Goal: Task Accomplishment & Management: Manage account settings

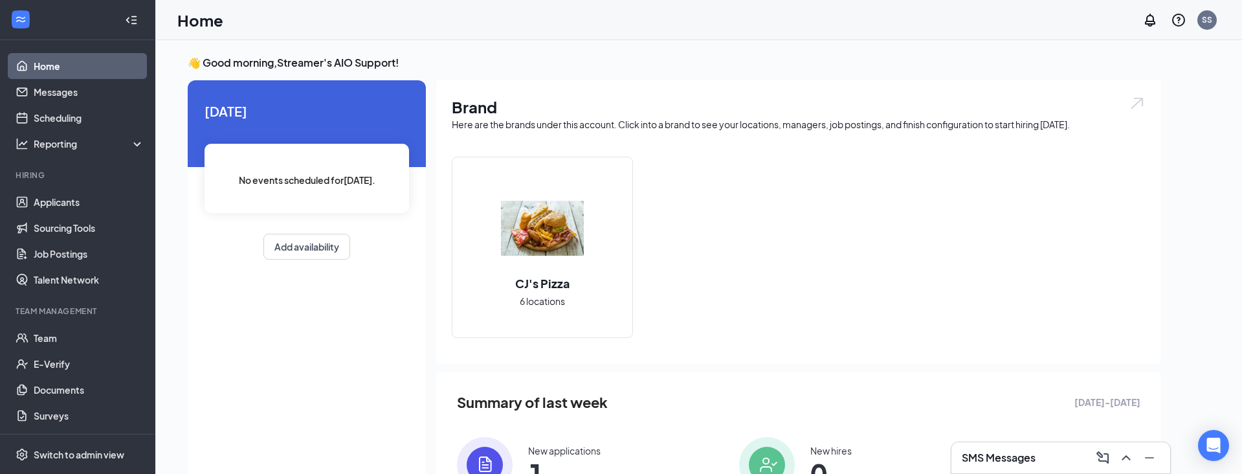
scroll to position [146, 0]
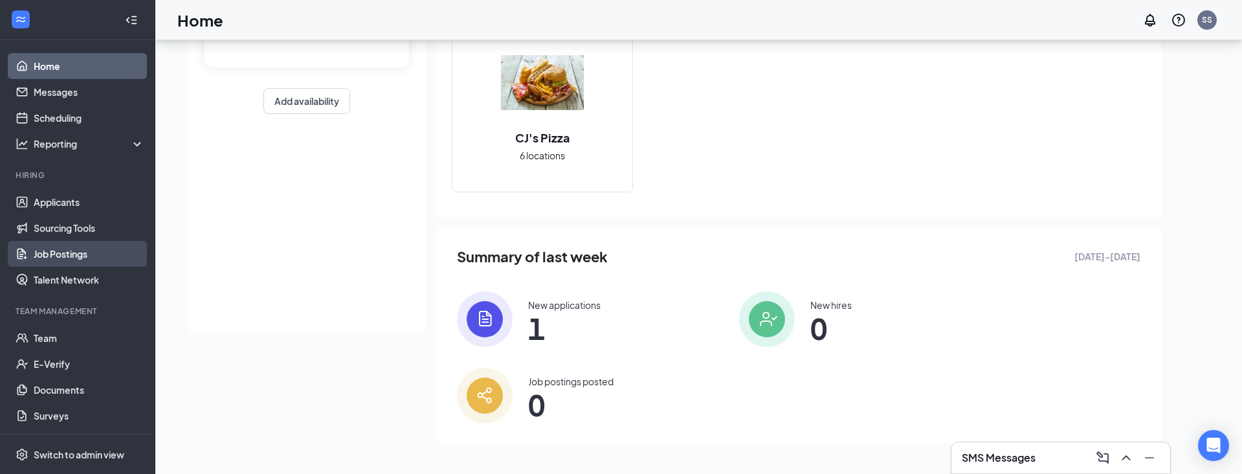
click at [76, 249] on link "Job Postings" at bounding box center [89, 254] width 111 height 26
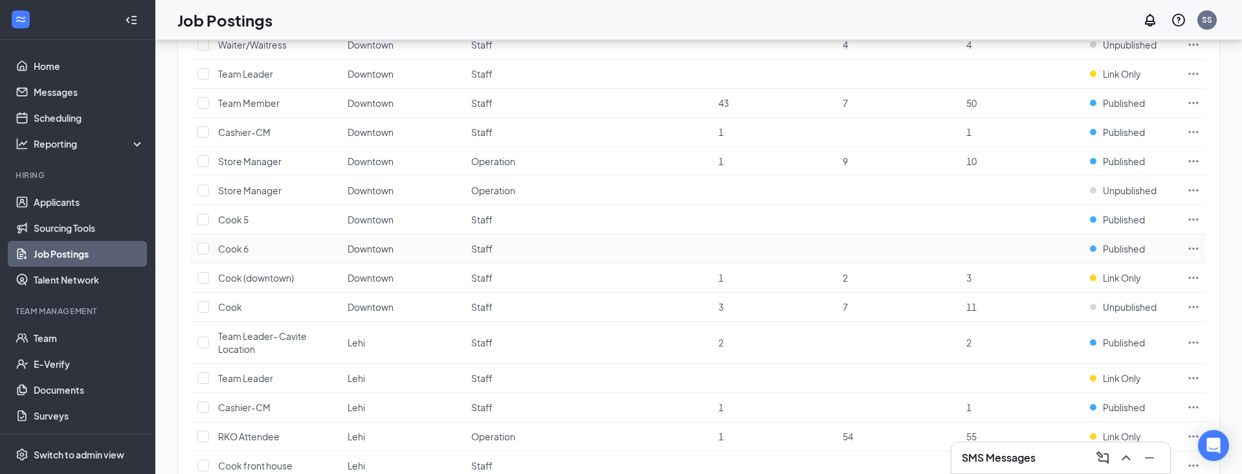
scroll to position [257, 0]
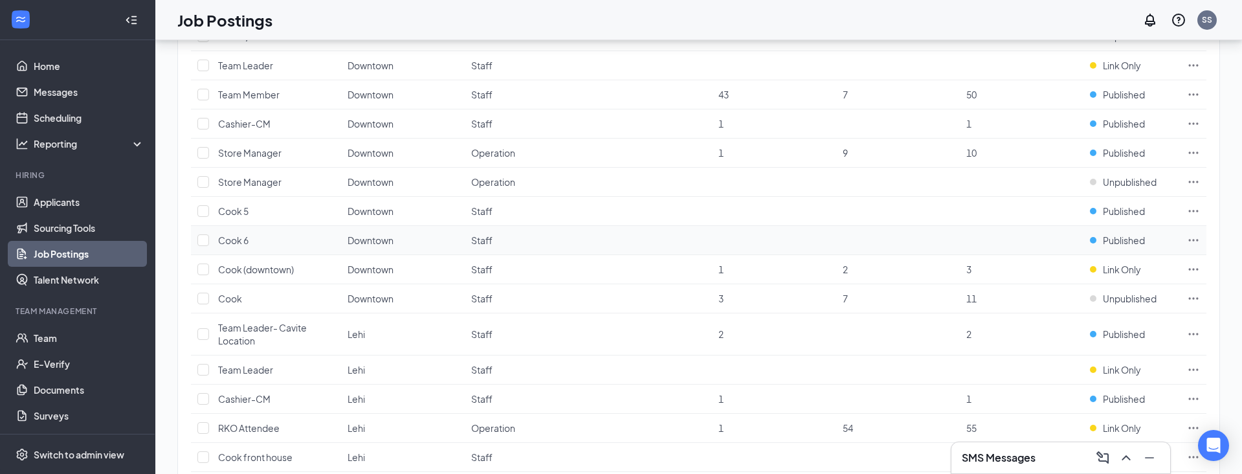
click at [1197, 243] on icon "Ellipses" at bounding box center [1193, 240] width 13 height 13
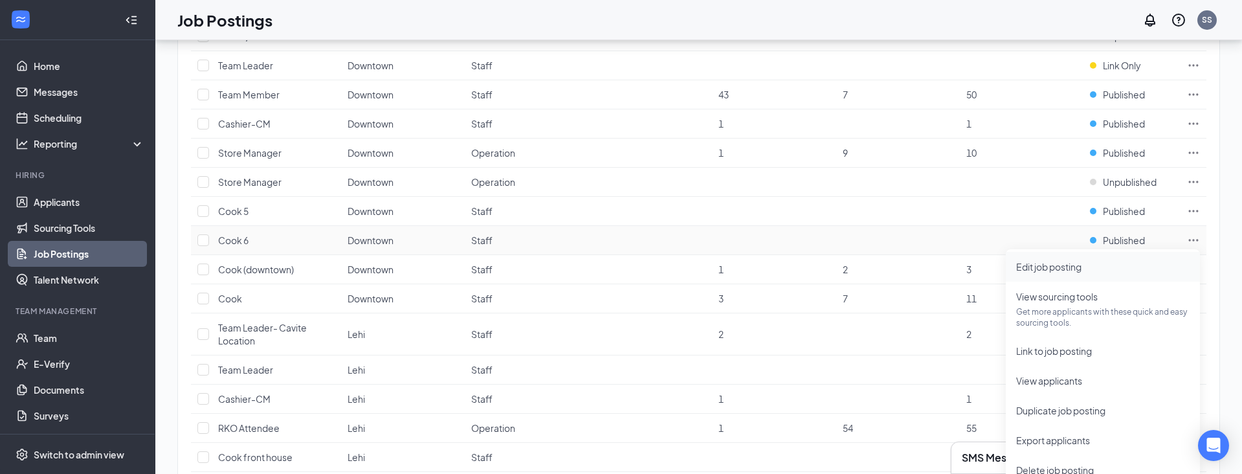
click at [1069, 268] on span "Edit job posting" at bounding box center [1048, 267] width 65 height 12
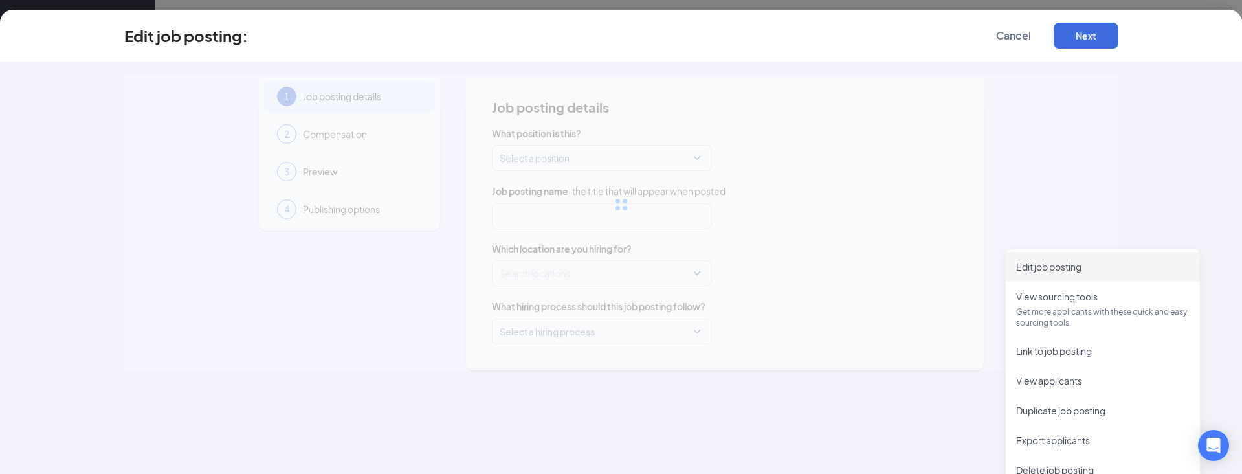
type input "Cook 6"
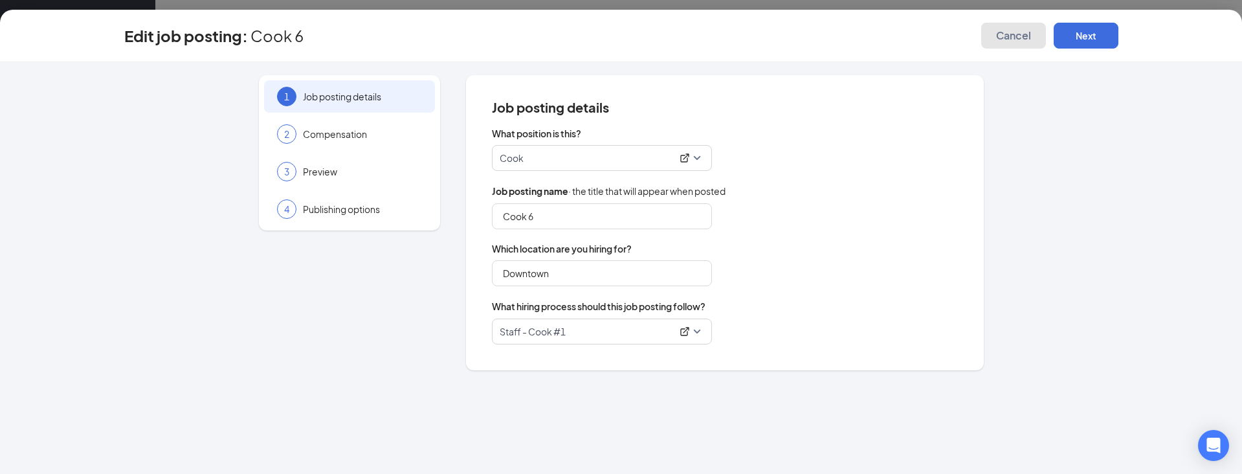
click at [1009, 31] on span "Cancel" at bounding box center [1013, 35] width 35 height 13
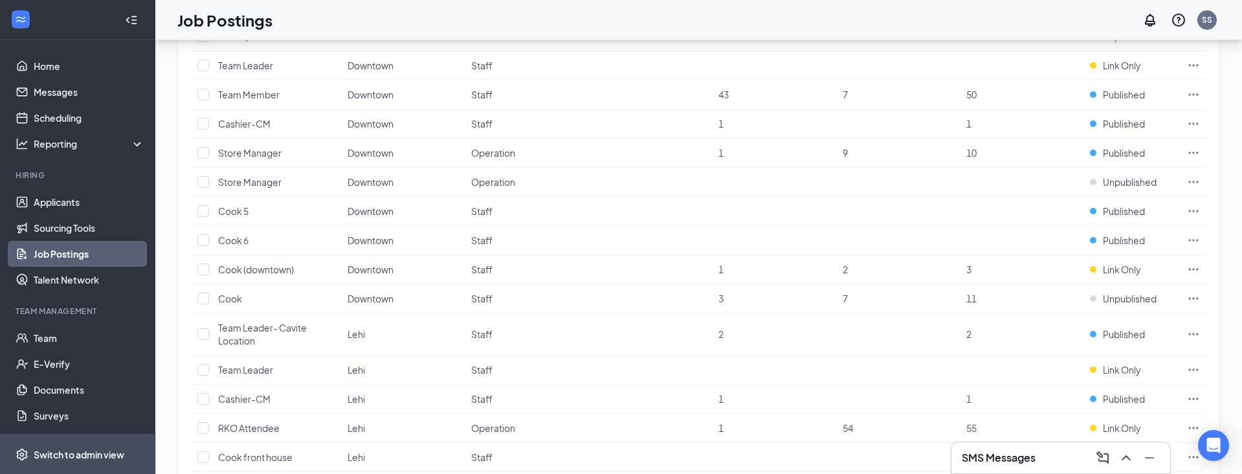
click at [61, 456] on div "Switch to admin view" at bounding box center [79, 454] width 91 height 13
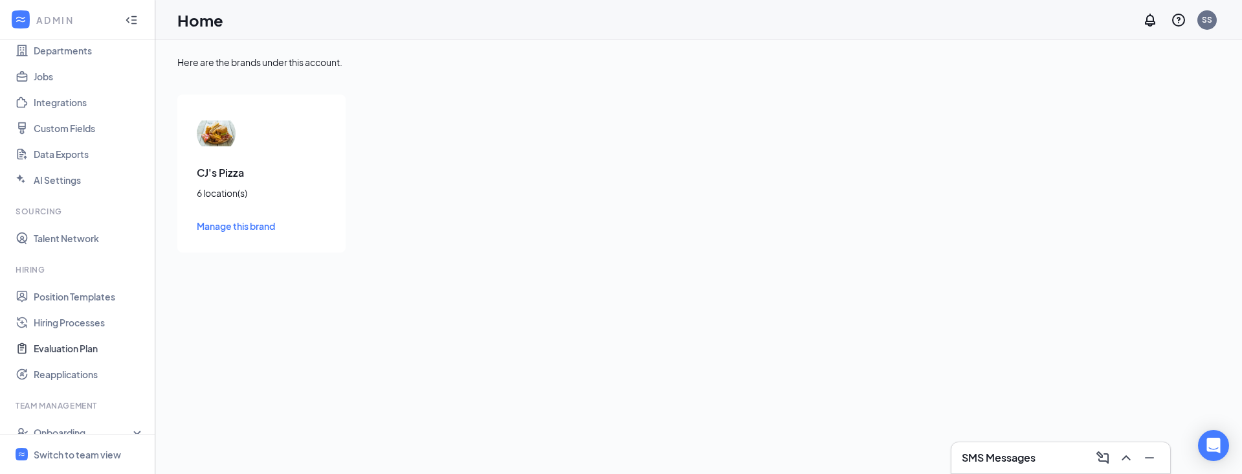
scroll to position [124, 0]
click at [95, 324] on link "Hiring Processes" at bounding box center [89, 324] width 111 height 26
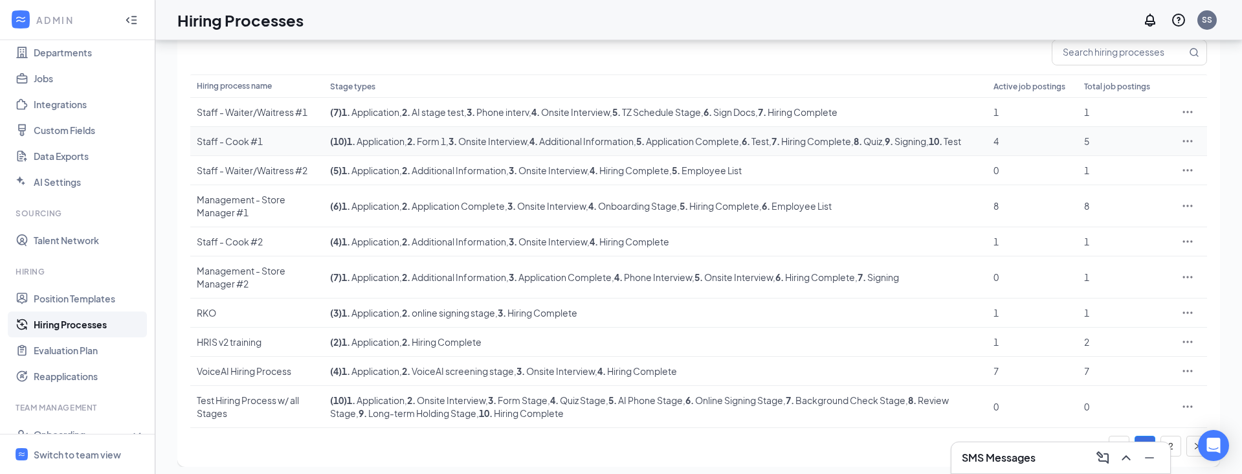
scroll to position [135, 0]
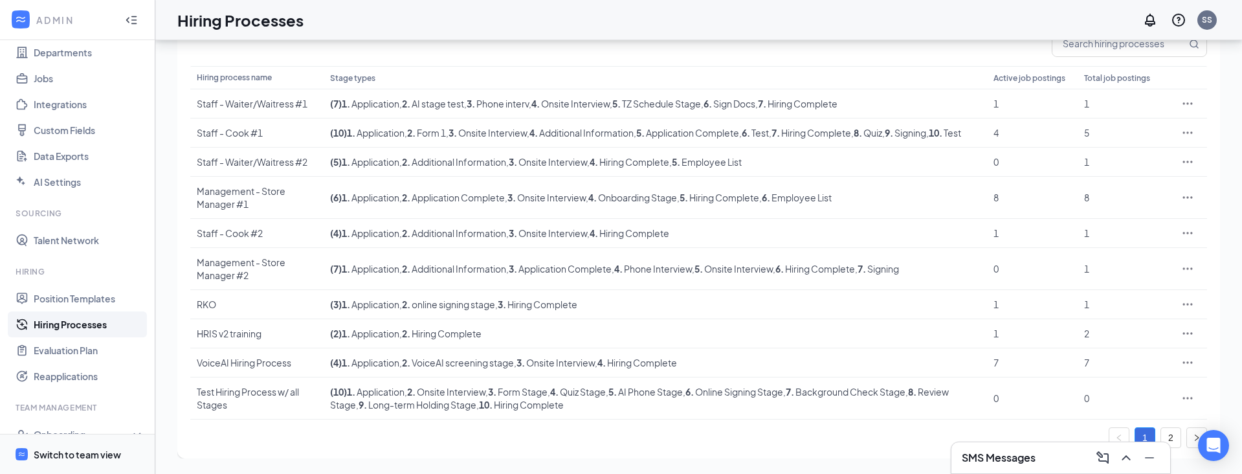
click at [70, 458] on div "Switch to team view" at bounding box center [77, 454] width 87 height 13
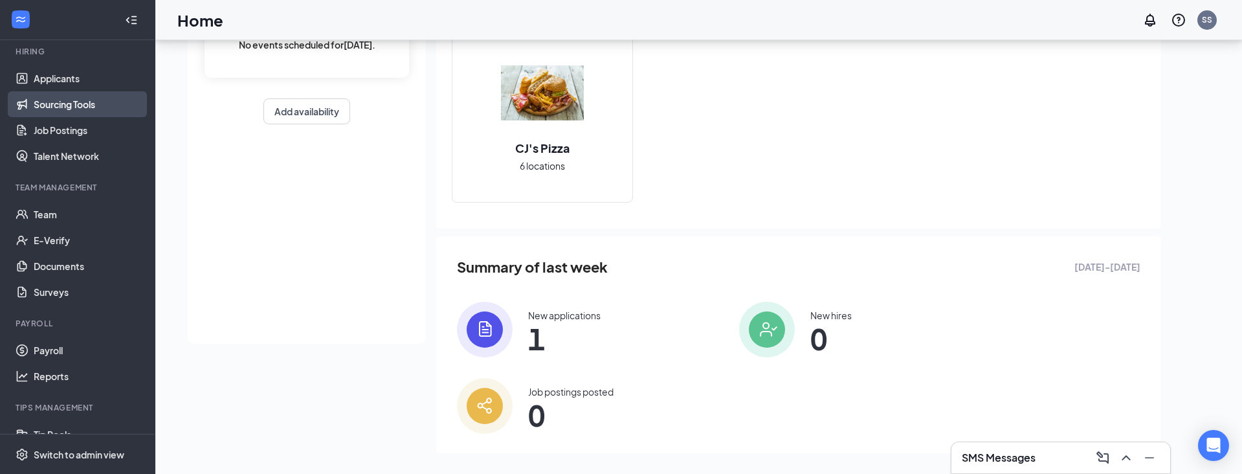
click at [81, 96] on link "Sourcing Tools" at bounding box center [89, 104] width 111 height 26
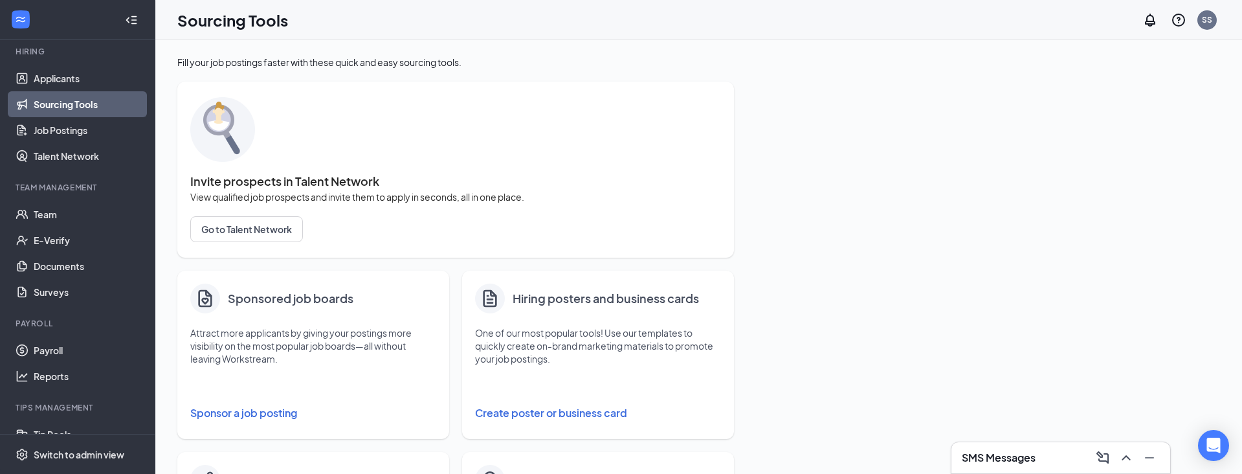
click at [522, 413] on button "Create poster or business card" at bounding box center [598, 413] width 246 height 26
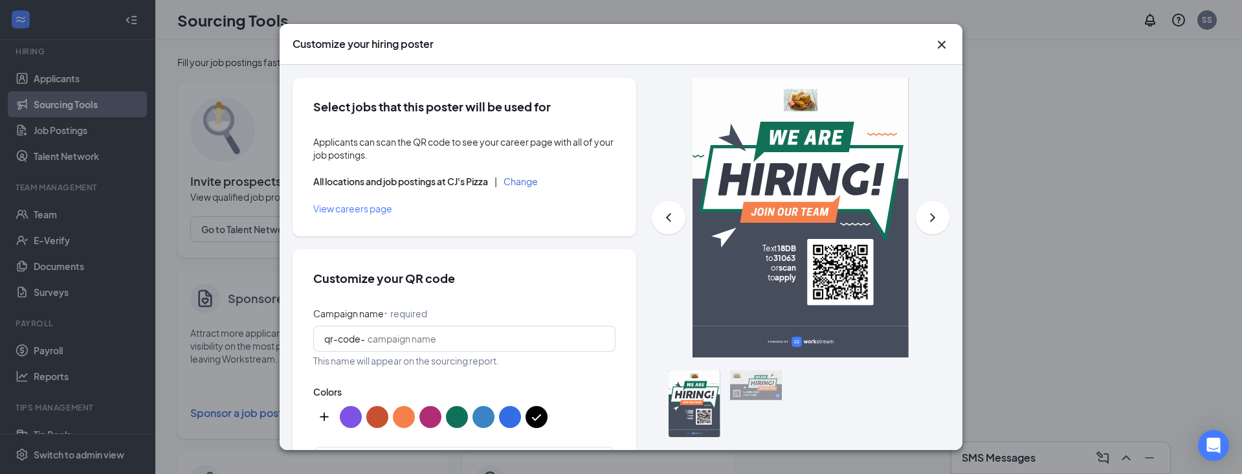
click at [528, 178] on button "Change" at bounding box center [521, 181] width 34 height 9
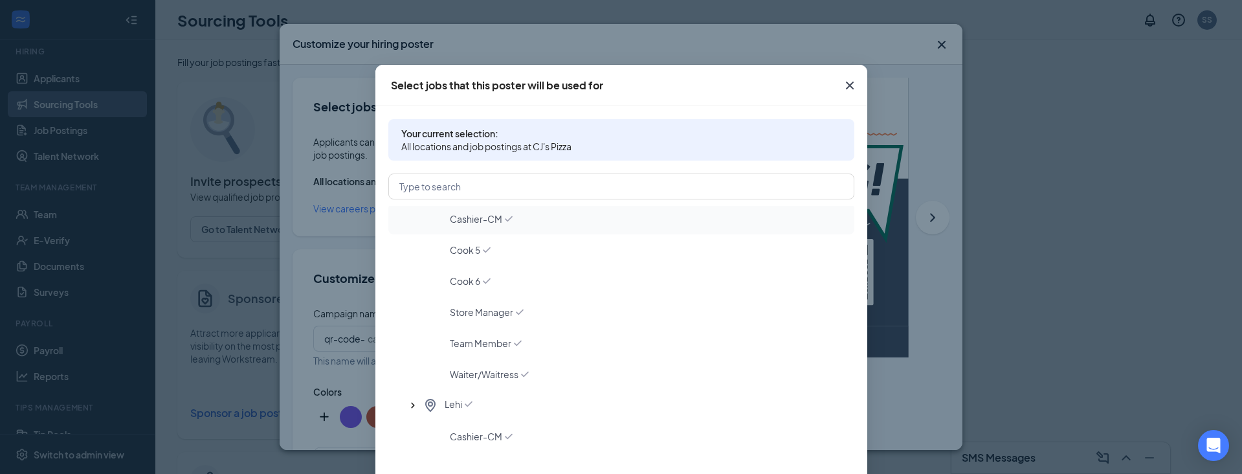
scroll to position [68, 0]
click at [499, 337] on span "Team Member" at bounding box center [480, 339] width 61 height 13
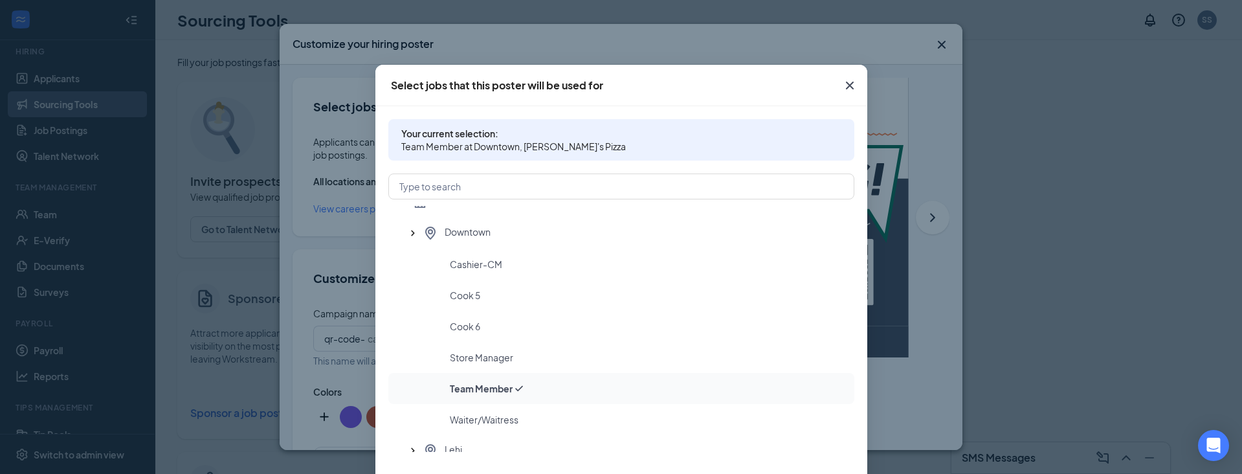
scroll to position [0, 0]
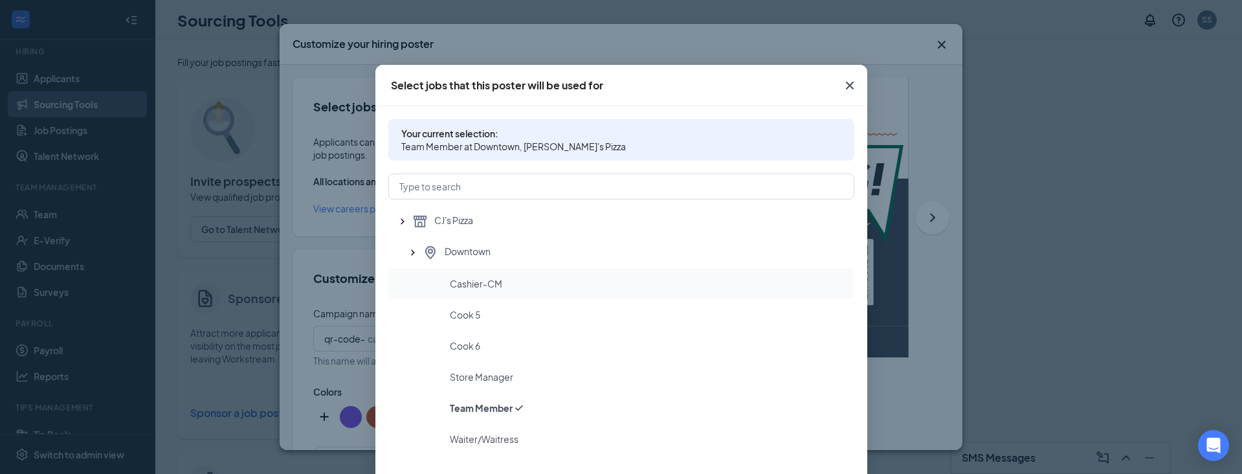
click at [569, 283] on div "Cashier-CM" at bounding box center [647, 283] width 394 height 13
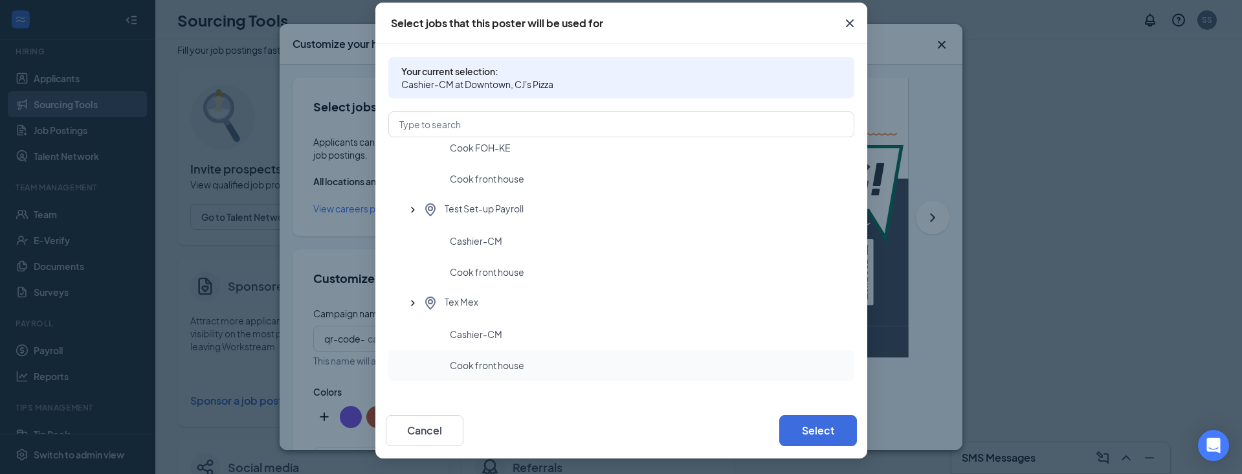
scroll to position [18, 0]
click at [817, 425] on button "Select" at bounding box center [818, 430] width 78 height 31
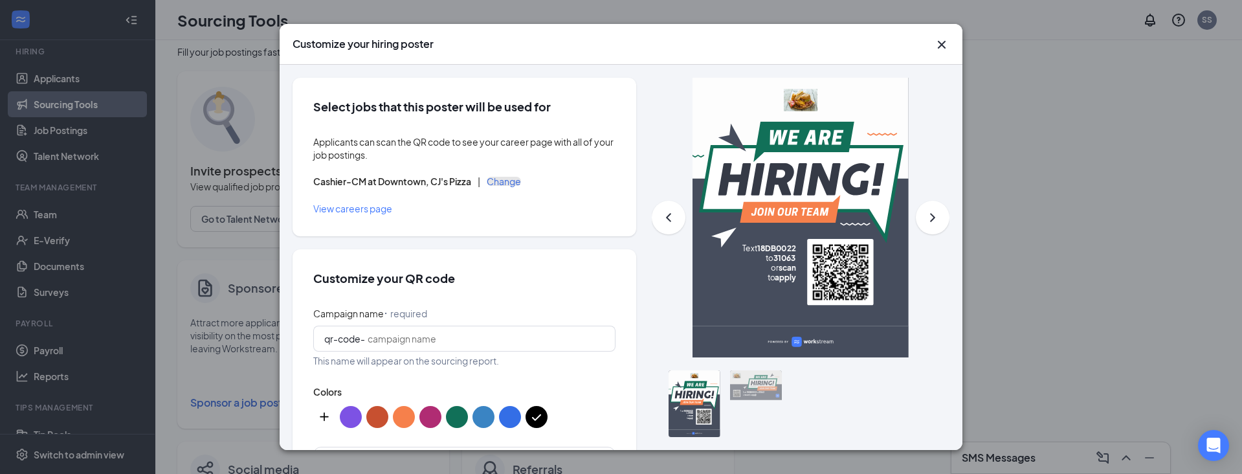
scroll to position [10, 0]
click at [942, 43] on icon "Cross" at bounding box center [942, 45] width 8 height 8
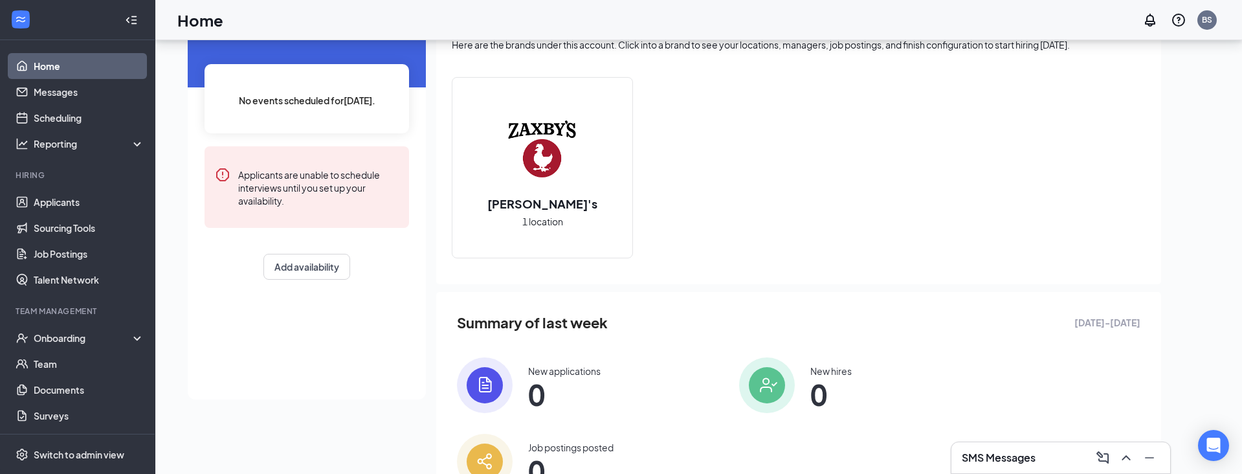
scroll to position [81, 0]
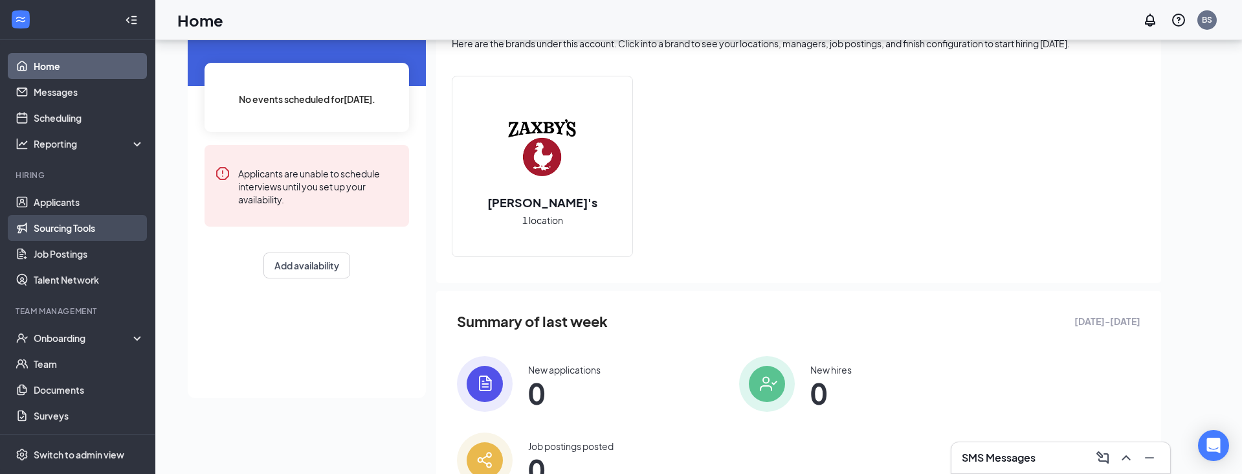
click at [66, 230] on link "Sourcing Tools" at bounding box center [89, 228] width 111 height 26
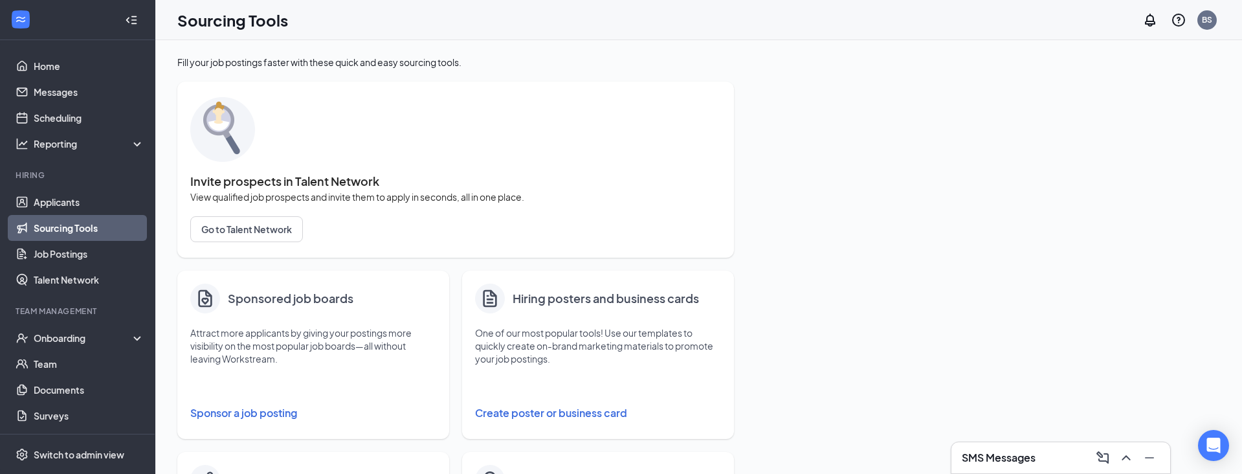
click at [562, 416] on button "Create poster or business card" at bounding box center [598, 413] width 246 height 26
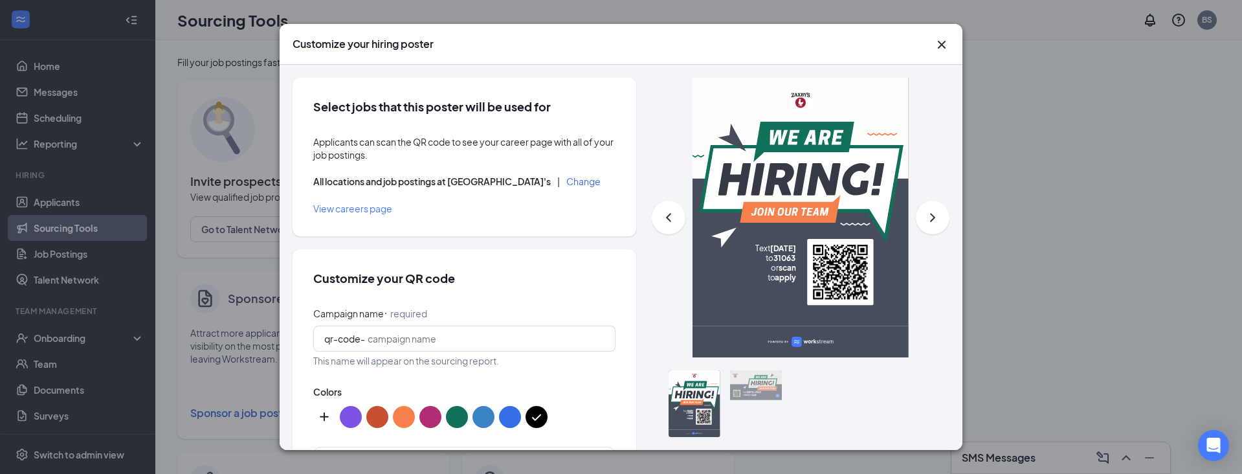
click at [566, 180] on button "Change" at bounding box center [583, 181] width 34 height 9
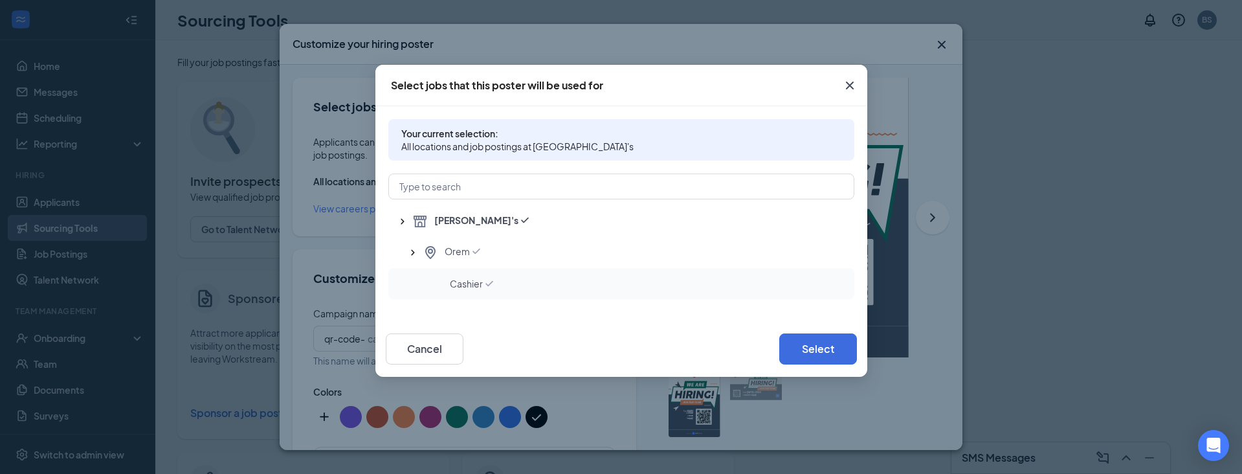
click at [471, 285] on span "Cashier" at bounding box center [466, 283] width 33 height 13
click at [827, 350] on button "Select" at bounding box center [818, 348] width 78 height 31
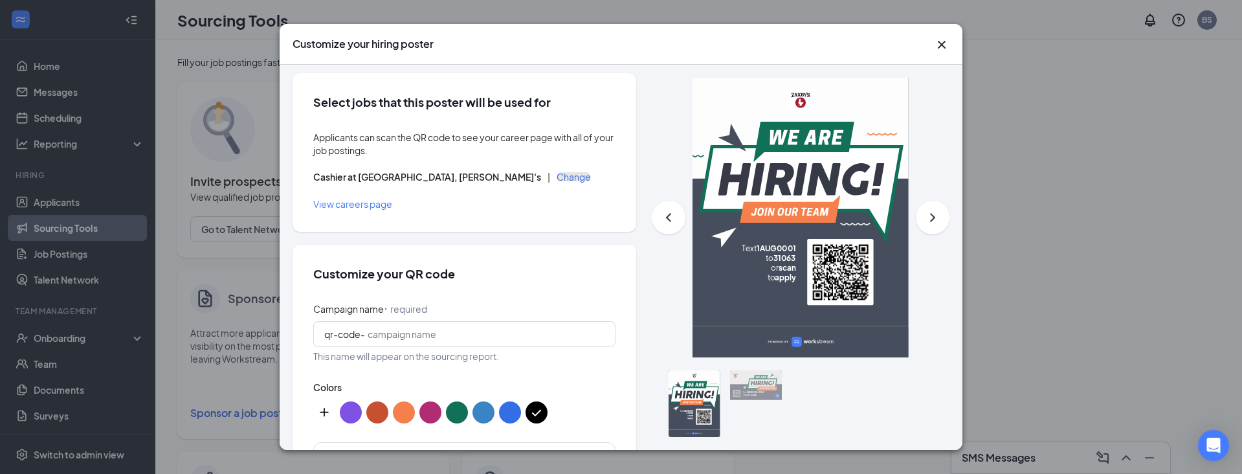
scroll to position [1, 0]
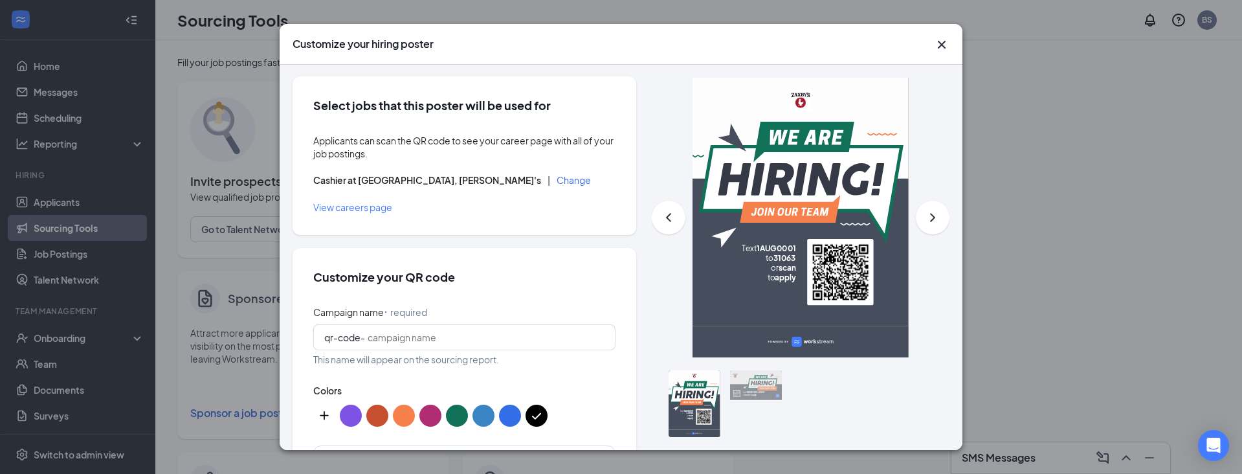
click at [944, 46] on icon "Cross" at bounding box center [942, 45] width 8 height 8
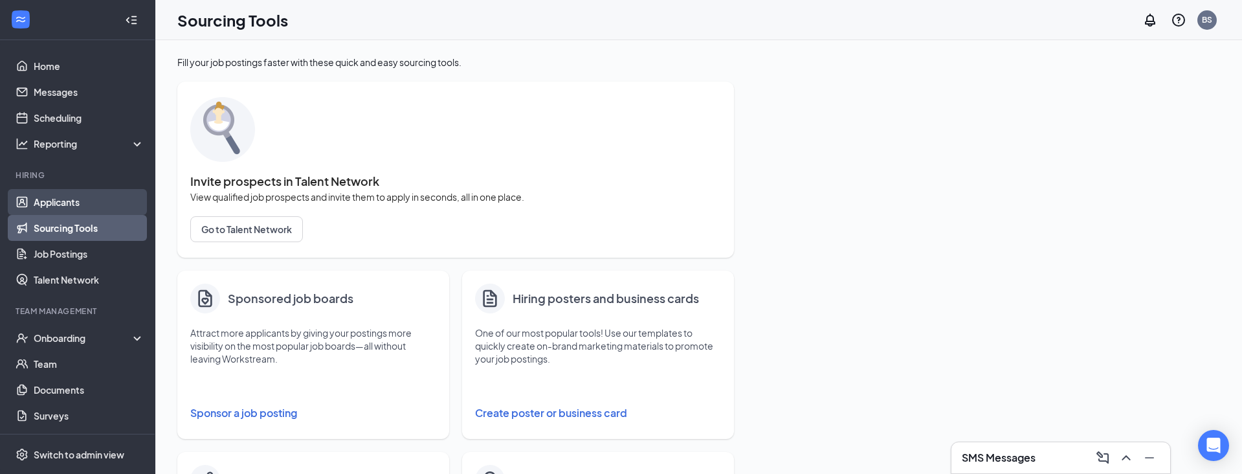
click at [84, 203] on link "Applicants" at bounding box center [89, 202] width 111 height 26
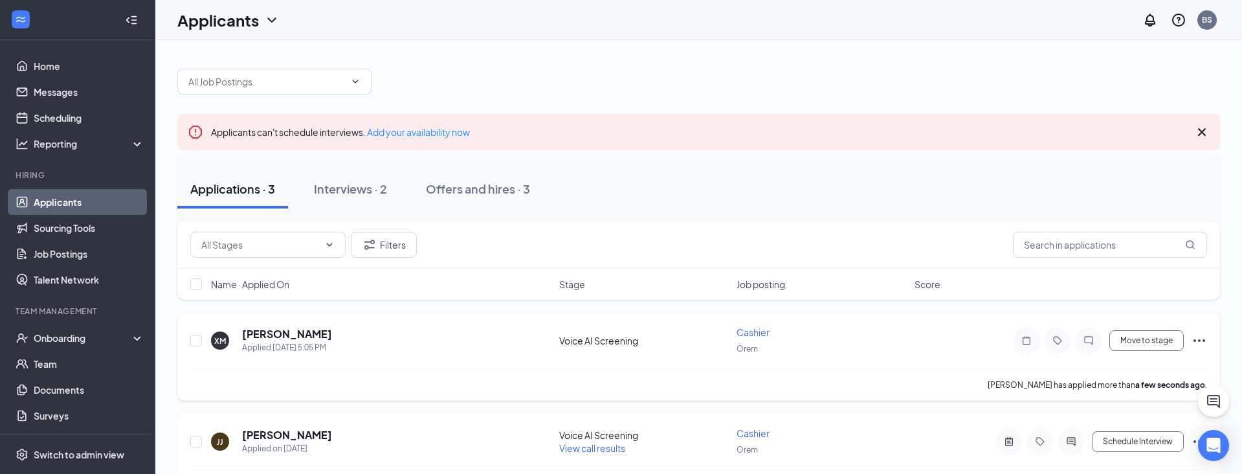
scroll to position [14, 0]
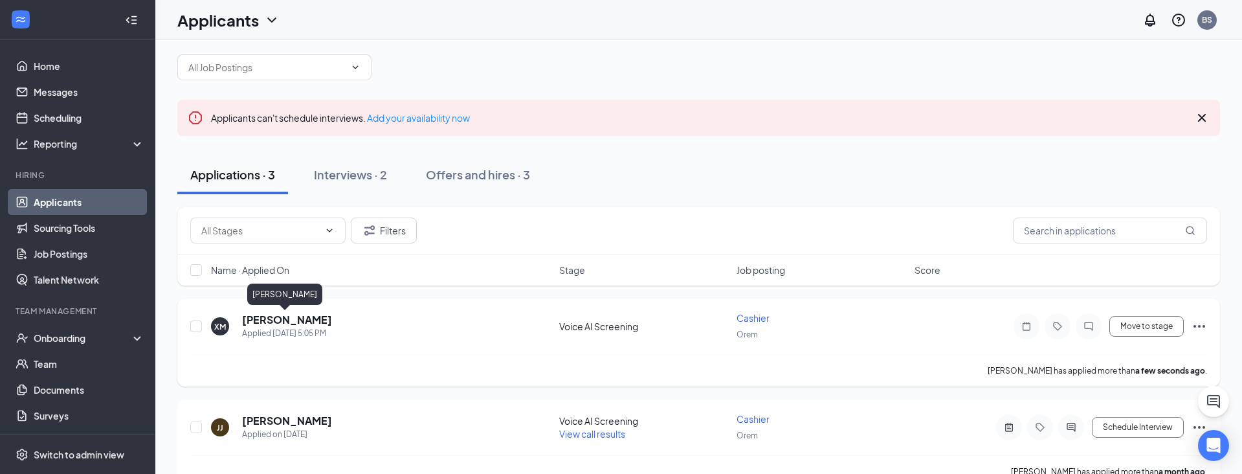
click at [272, 318] on h5 "[PERSON_NAME]" at bounding box center [287, 320] width 90 height 14
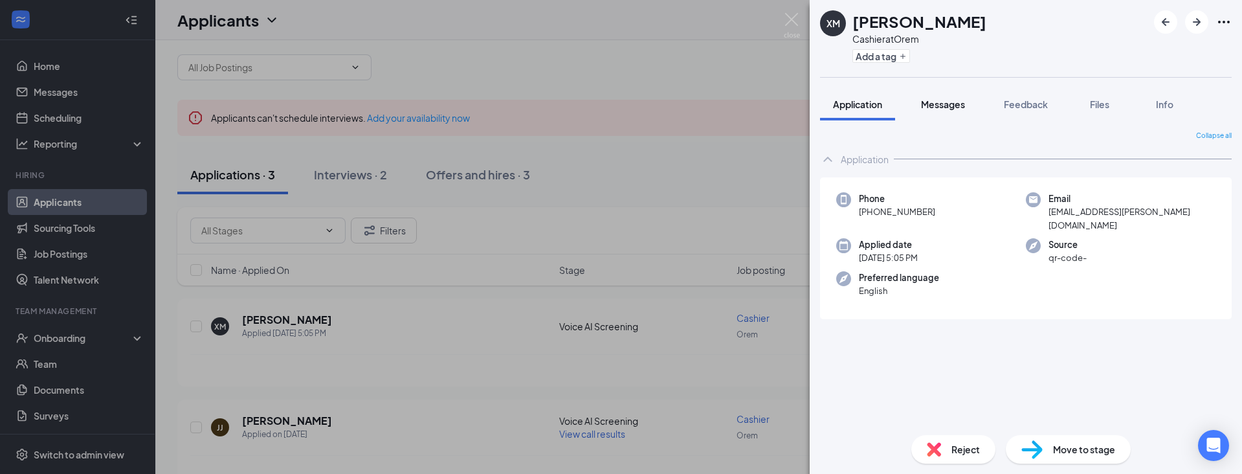
click at [946, 104] on span "Messages" at bounding box center [943, 104] width 44 height 12
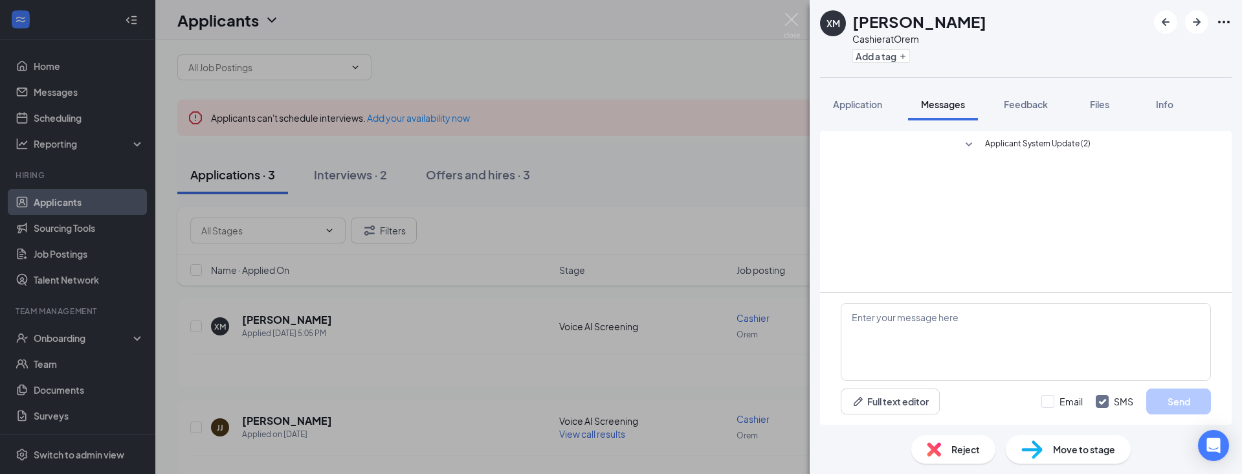
click at [1012, 195] on div "Applicant System Update (2)" at bounding box center [1026, 211] width 412 height 161
click at [968, 144] on icon "SmallChevronDown" at bounding box center [969, 145] width 16 height 16
click at [1036, 227] on div "Applicant System Update (2) Oct 15, 2025 5:05 PM Xavier Marciel was moved to Vo…" at bounding box center [1026, 181] width 370 height 100
click at [1102, 194] on div "Applicant System Update (2) Oct 15, 2025 5:05 PM Xavier Marciel was moved to Vo…" at bounding box center [1026, 177] width 222 height 81
click at [1061, 210] on span "Xavier Marciel submitted position application." at bounding box center [1026, 212] width 222 height 11
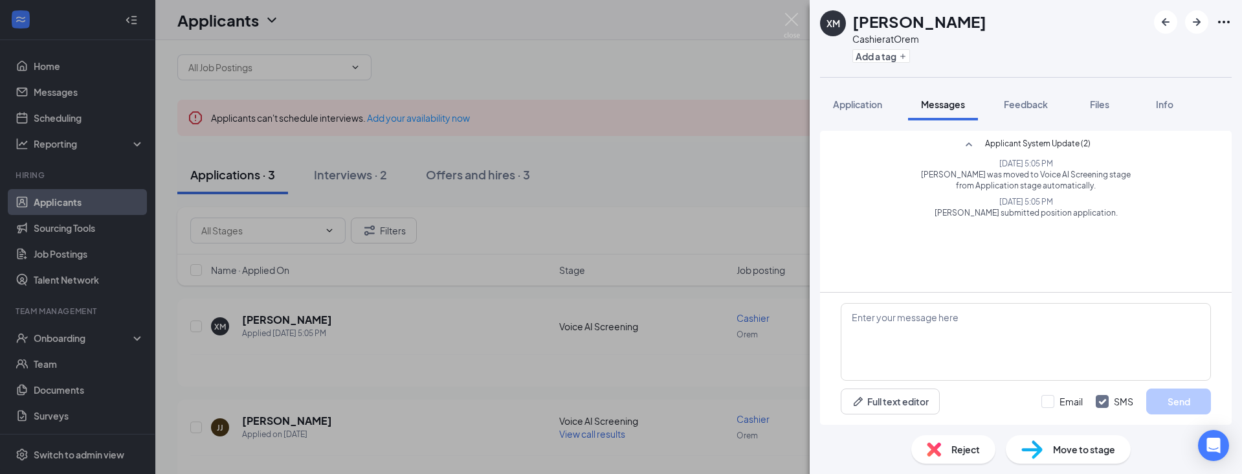
drag, startPoint x: 919, startPoint y: 173, endPoint x: 1133, endPoint y: 192, distance: 215.1
click at [1133, 192] on div "Applicant System Update (2) Oct 15, 2025 5:05 PM Xavier Marciel was moved to Vo…" at bounding box center [1026, 177] width 222 height 81
click at [964, 140] on icon "SmallChevronUp" at bounding box center [969, 145] width 16 height 16
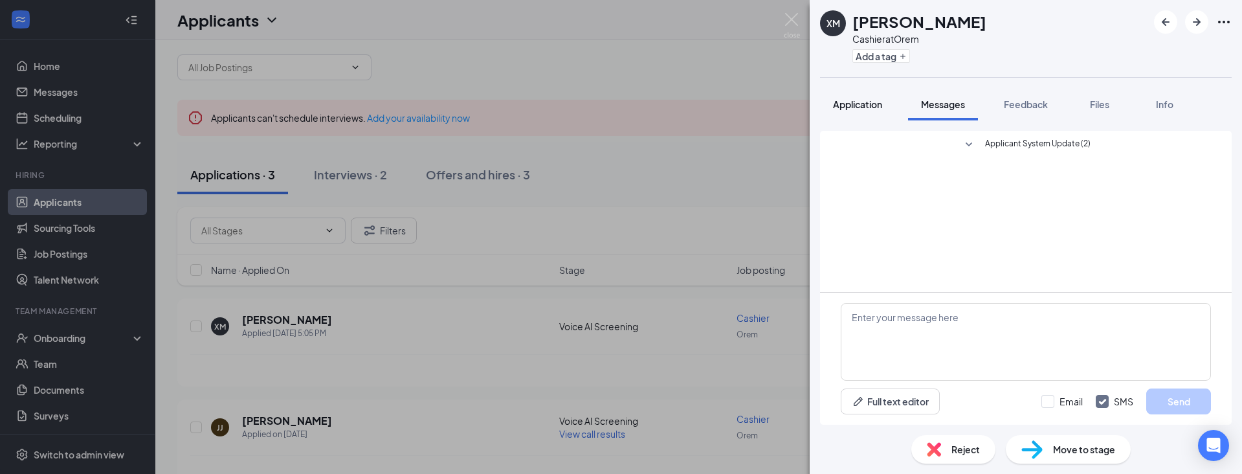
click at [839, 100] on span "Application" at bounding box center [857, 104] width 49 height 12
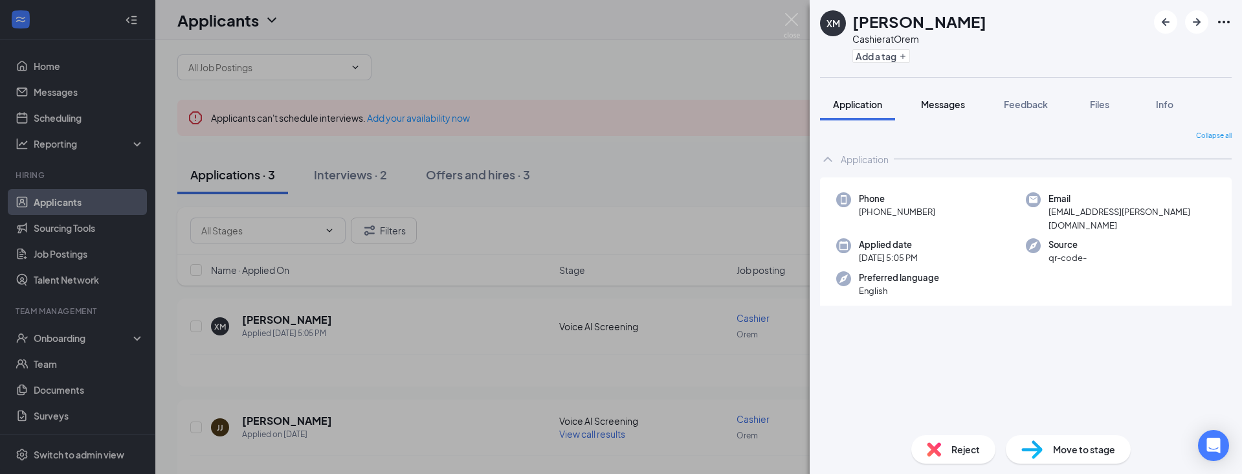
click at [934, 104] on span "Messages" at bounding box center [943, 104] width 44 height 12
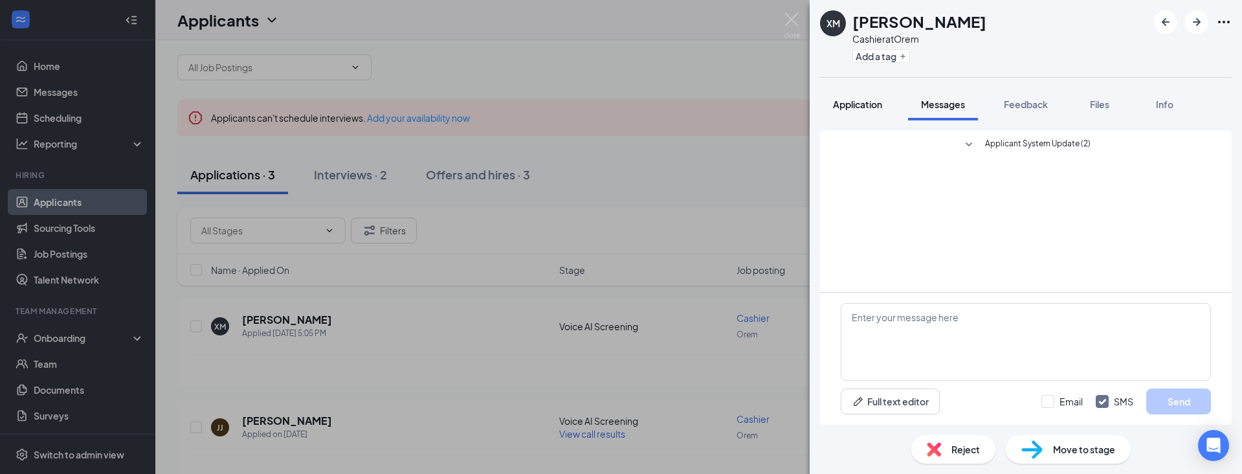
click at [862, 104] on span "Application" at bounding box center [857, 104] width 49 height 12
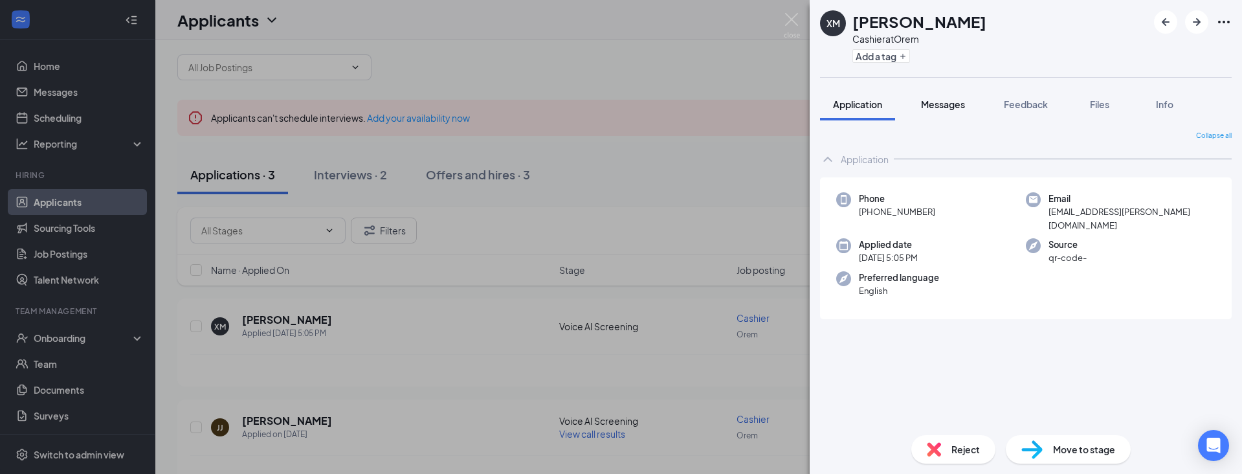
click at [963, 100] on span "Messages" at bounding box center [943, 104] width 44 height 12
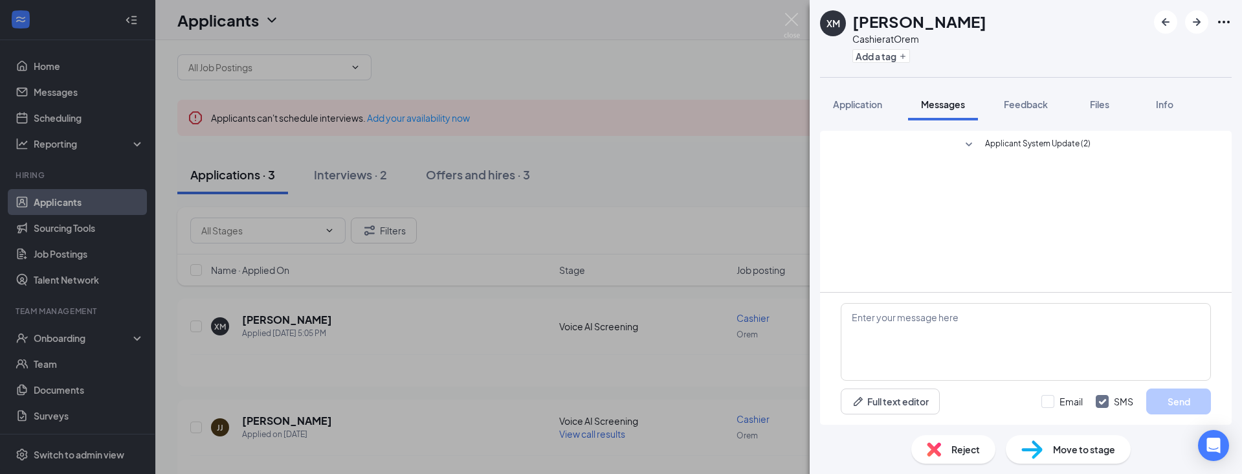
click at [974, 148] on icon "SmallChevronDown" at bounding box center [969, 145] width 16 height 16
click at [796, 15] on img at bounding box center [792, 25] width 16 height 25
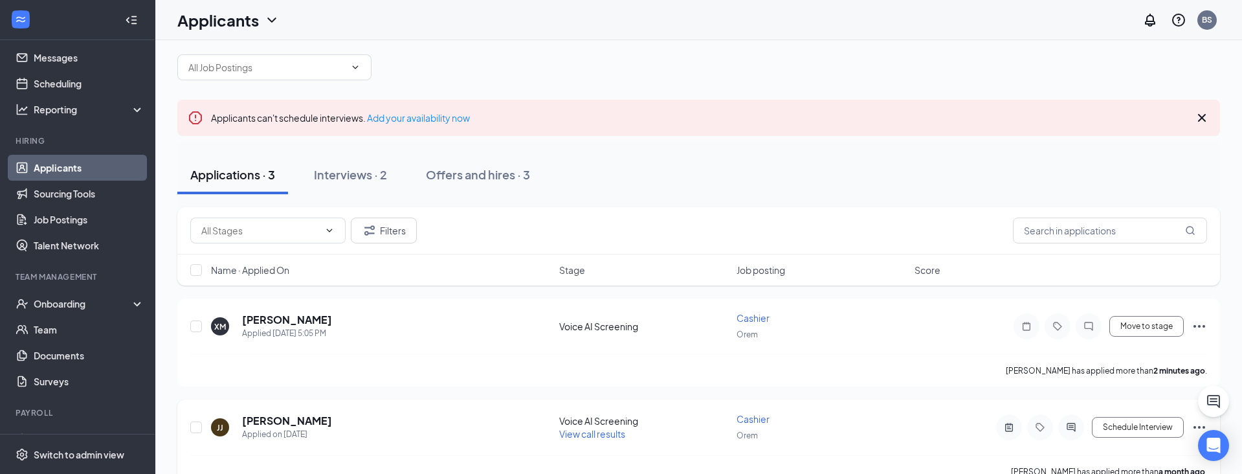
scroll to position [34, 0]
click at [1206, 324] on icon "Ellipses" at bounding box center [1200, 326] width 16 height 16
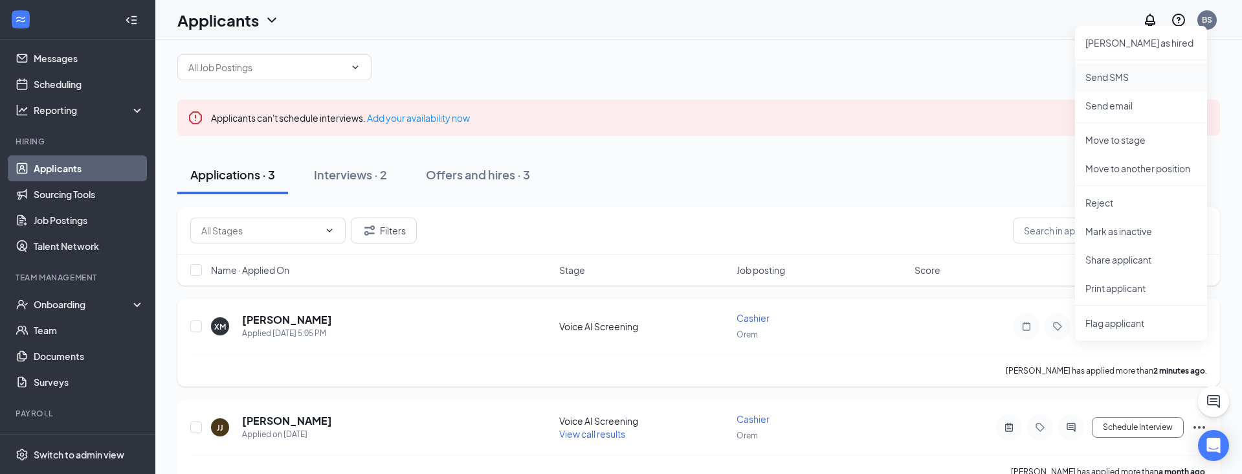
click at [1120, 80] on p "Send SMS" at bounding box center [1140, 77] width 111 height 13
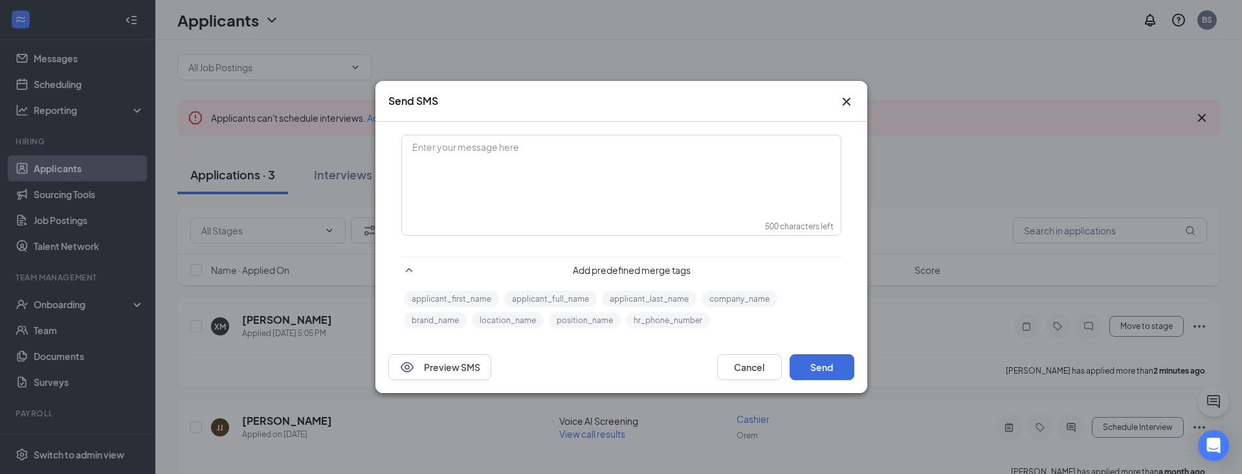
click at [845, 98] on icon "Cross" at bounding box center [847, 102] width 16 height 16
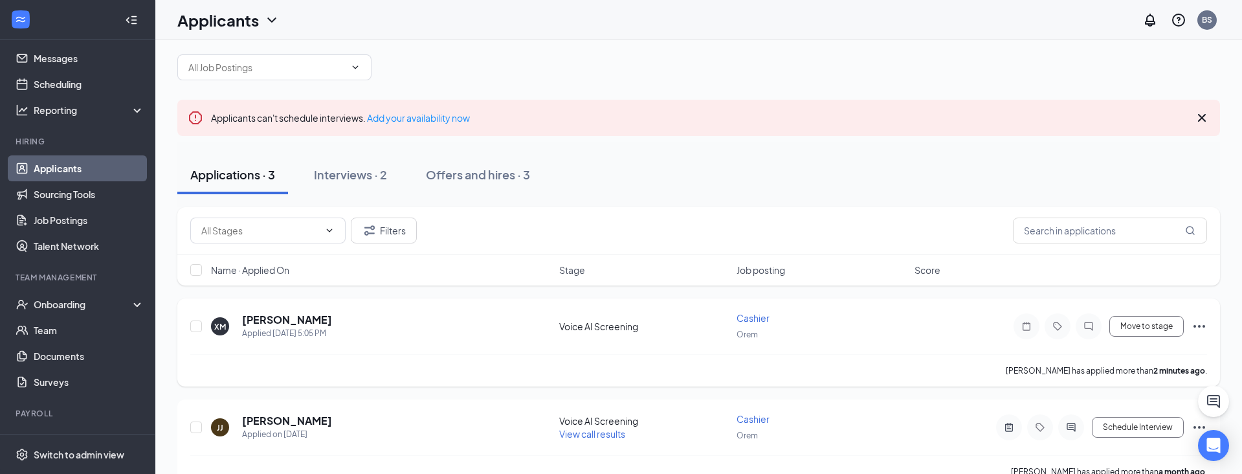
click at [1198, 324] on icon "Ellipses" at bounding box center [1200, 326] width 16 height 16
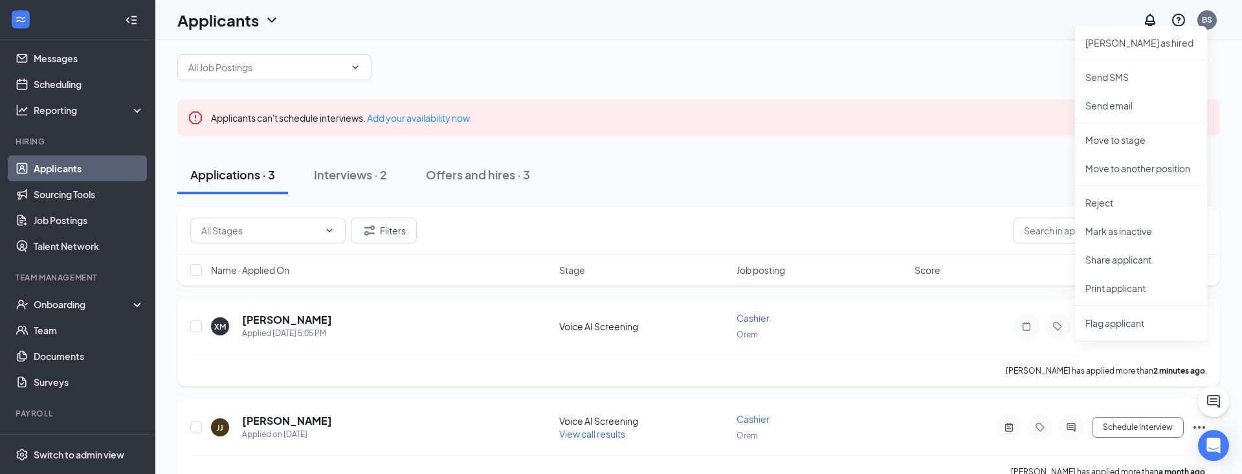
click at [908, 325] on div "XM Xavier Marciel Applied Today 5:05 PM Voice AI Screening Cashier Orem Move to…" at bounding box center [698, 332] width 1017 height 43
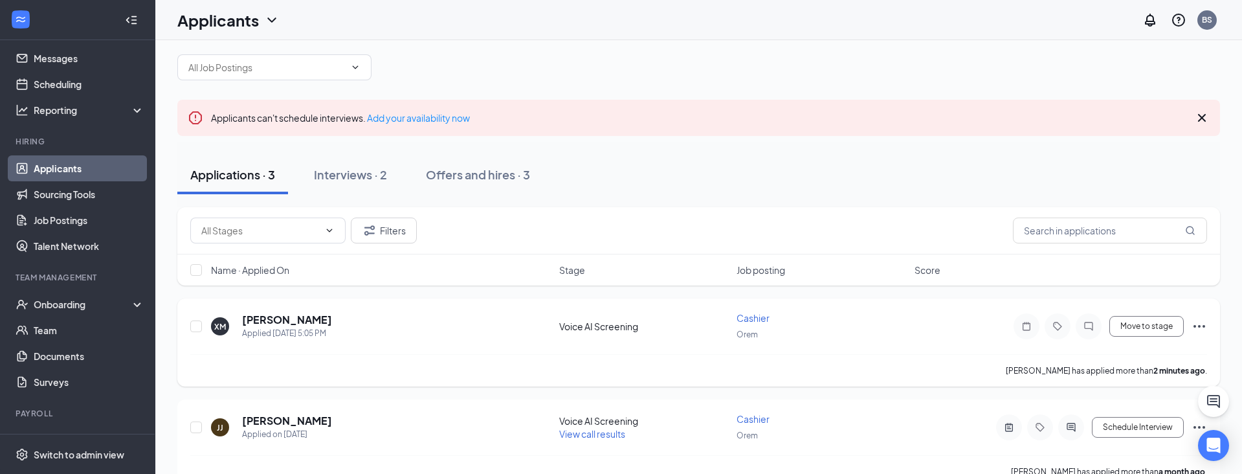
click at [705, 314] on div "XM Xavier Marciel Applied Today 5:05 PM Voice AI Screening Cashier Orem Move to…" at bounding box center [698, 332] width 1017 height 43
click at [261, 320] on h5 "[PERSON_NAME]" at bounding box center [287, 320] width 90 height 14
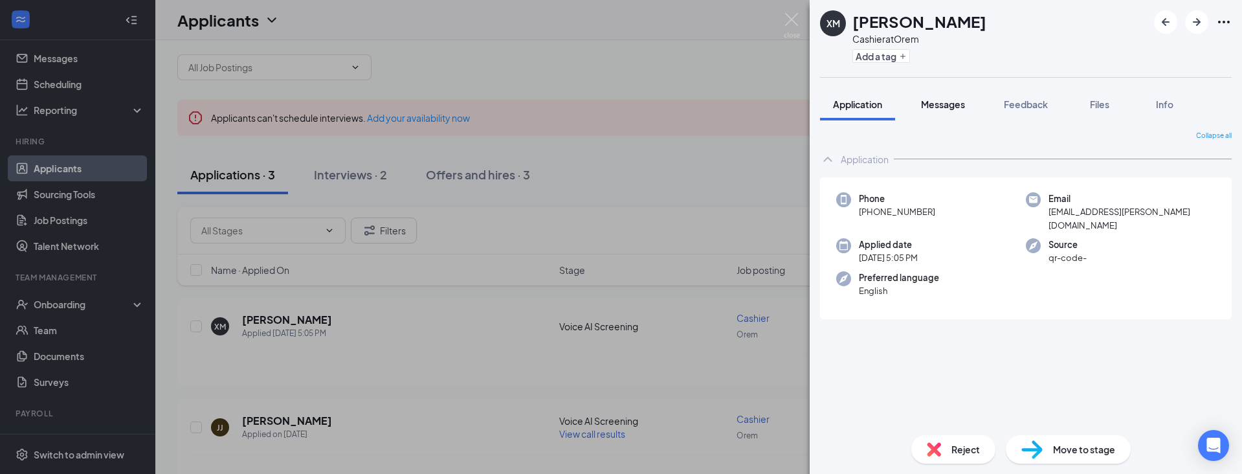
click at [937, 104] on span "Messages" at bounding box center [943, 104] width 44 height 12
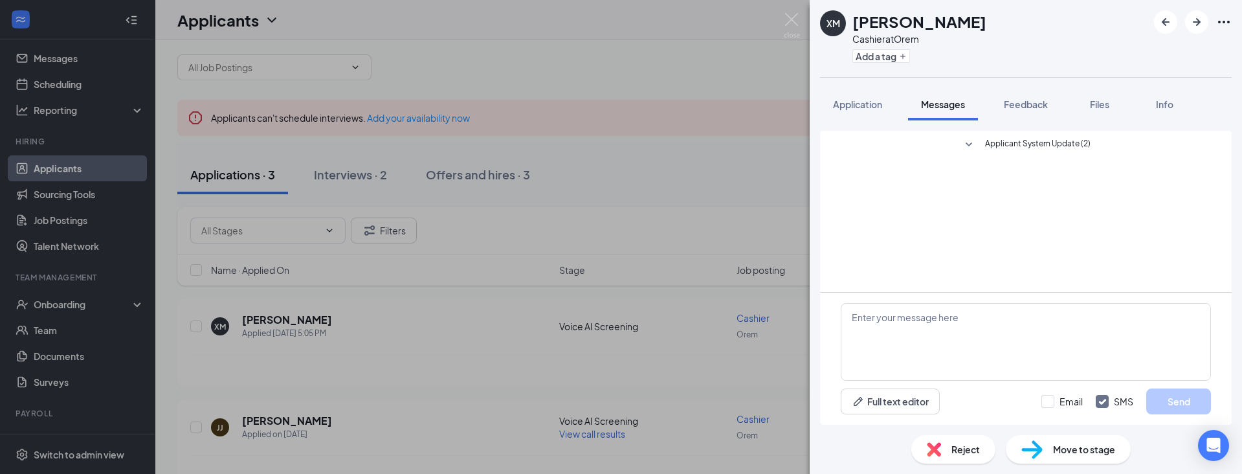
click at [969, 142] on icon "SmallChevronDown" at bounding box center [969, 145] width 16 height 16
click at [969, 142] on icon "SmallChevronUp" at bounding box center [969, 144] width 6 height 4
click at [788, 21] on img at bounding box center [792, 25] width 16 height 25
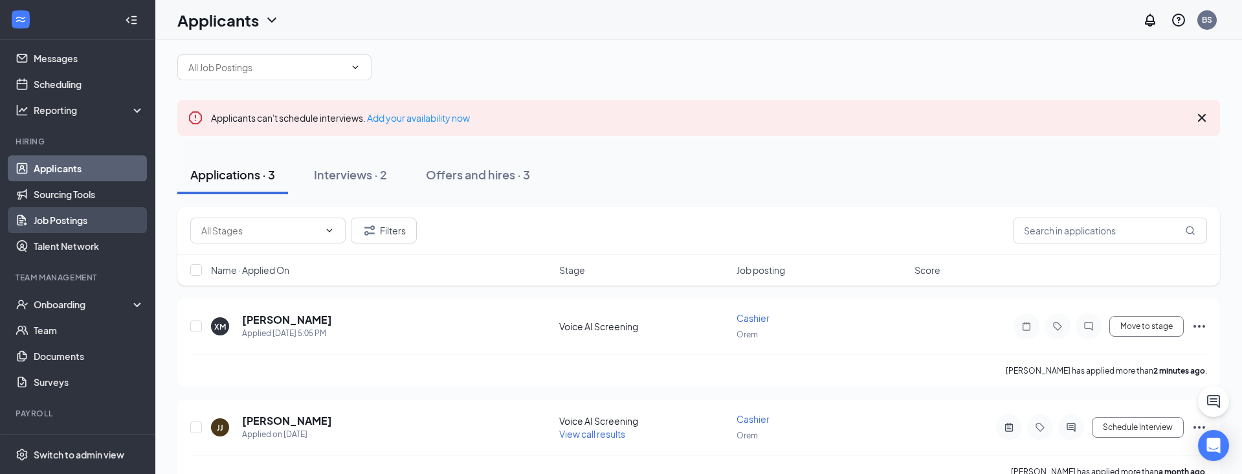
click at [59, 223] on link "Job Postings" at bounding box center [89, 220] width 111 height 26
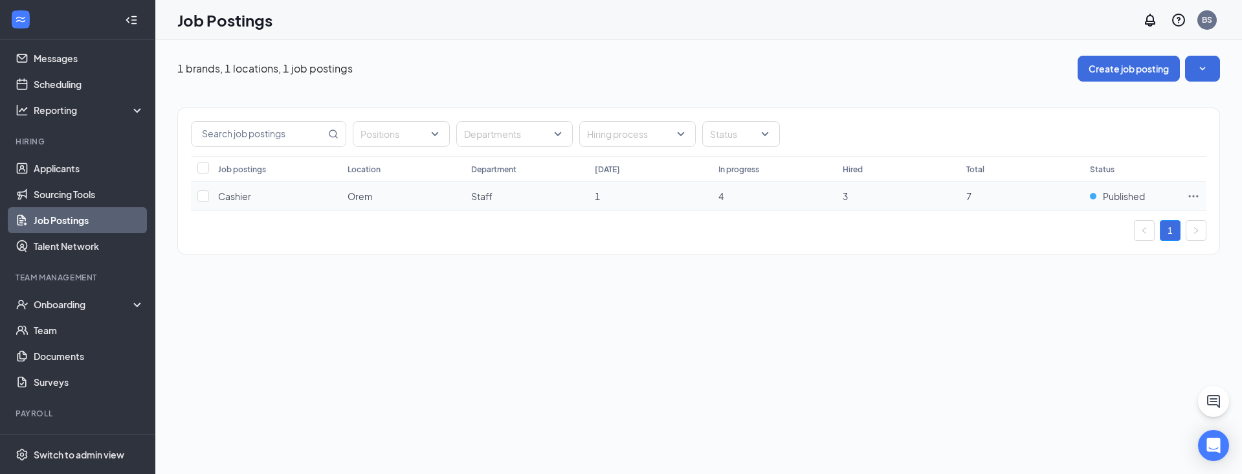
click at [289, 197] on td "Cashier" at bounding box center [276, 196] width 129 height 29
click at [1197, 193] on icon "Ellipses" at bounding box center [1193, 196] width 13 height 13
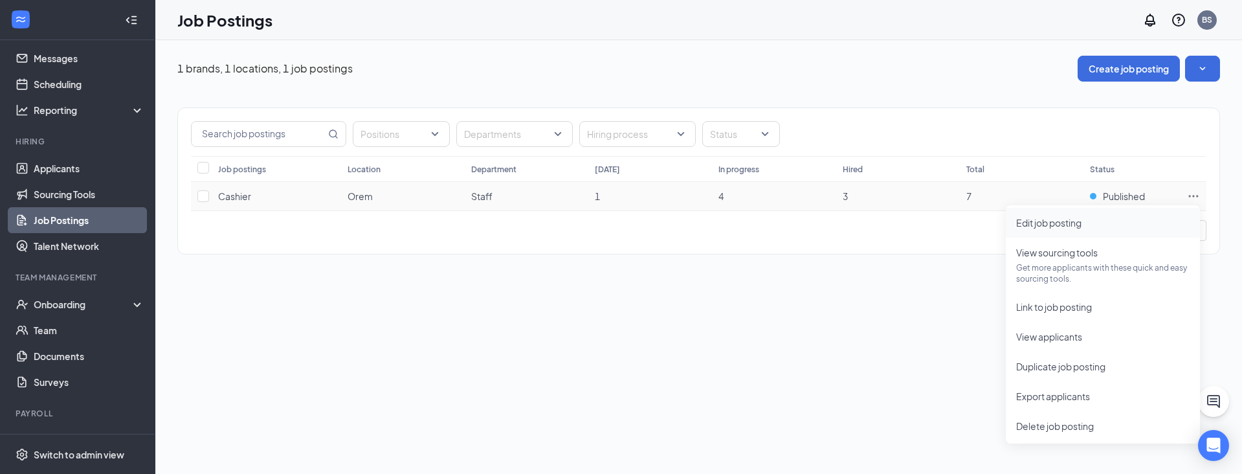
click at [1047, 221] on span "Edit job posting" at bounding box center [1048, 223] width 65 height 12
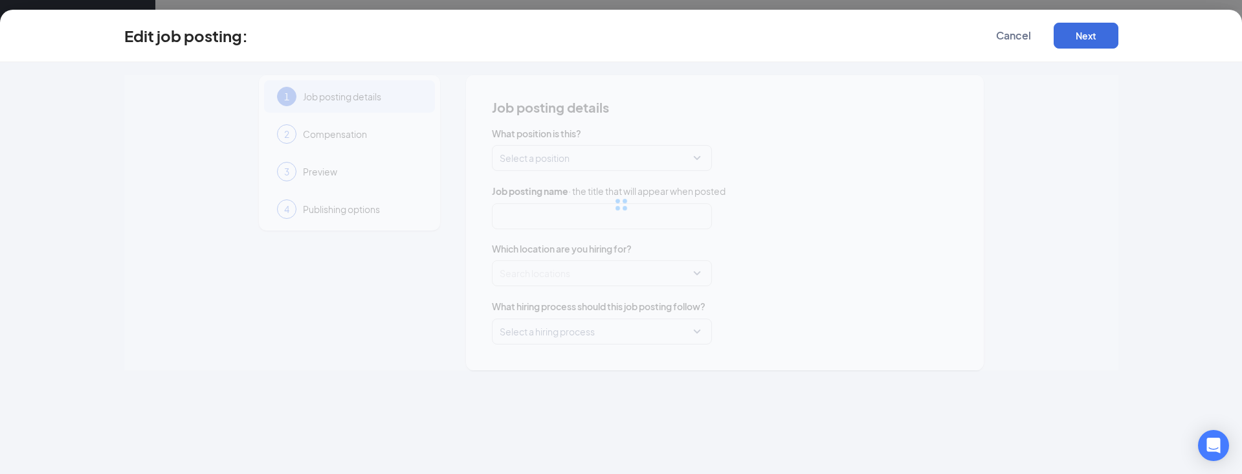
type input "Cashier"
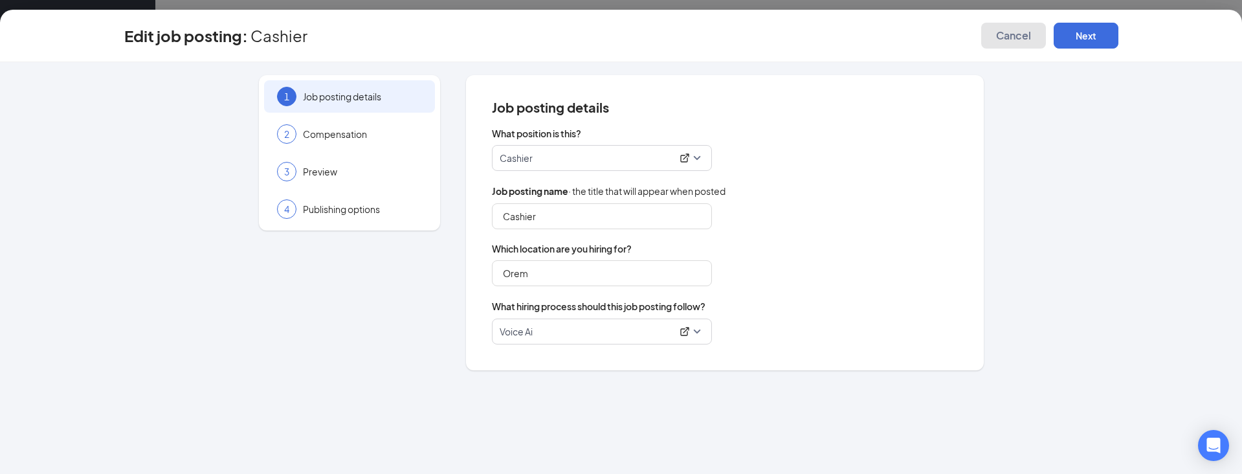
click at [1012, 41] on span "Cancel" at bounding box center [1013, 35] width 35 height 13
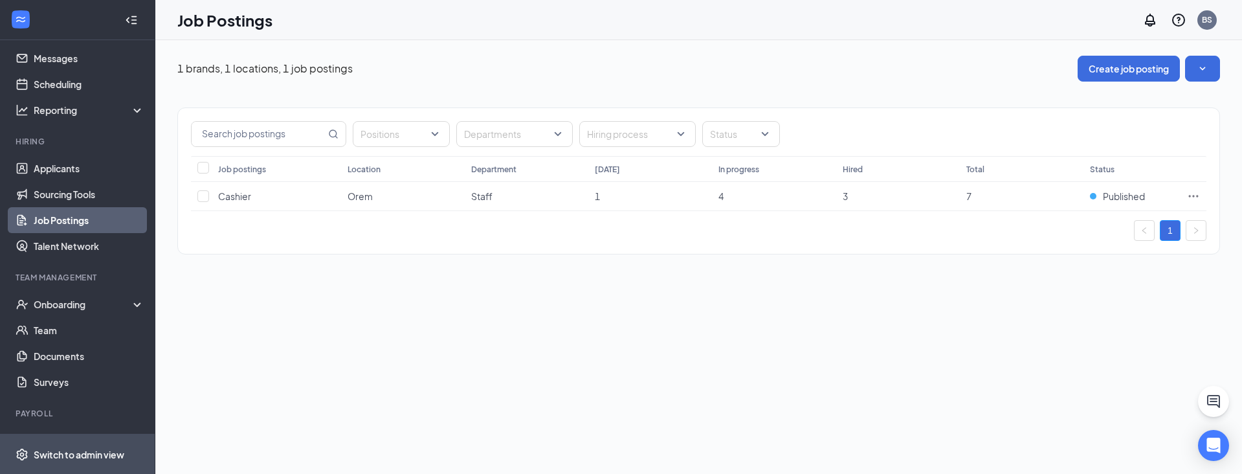
click at [45, 458] on div "Switch to admin view" at bounding box center [79, 454] width 91 height 13
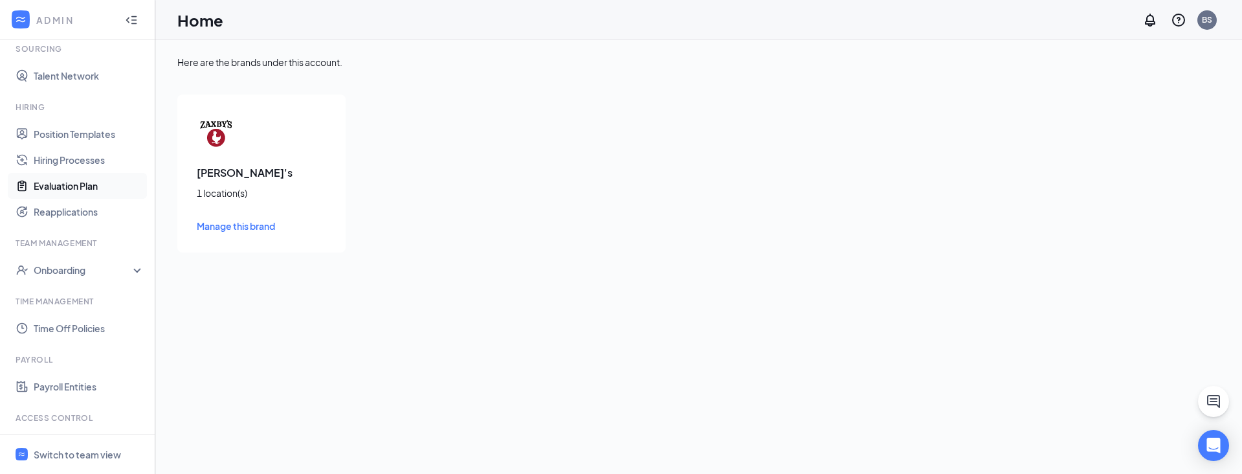
scroll to position [317, 0]
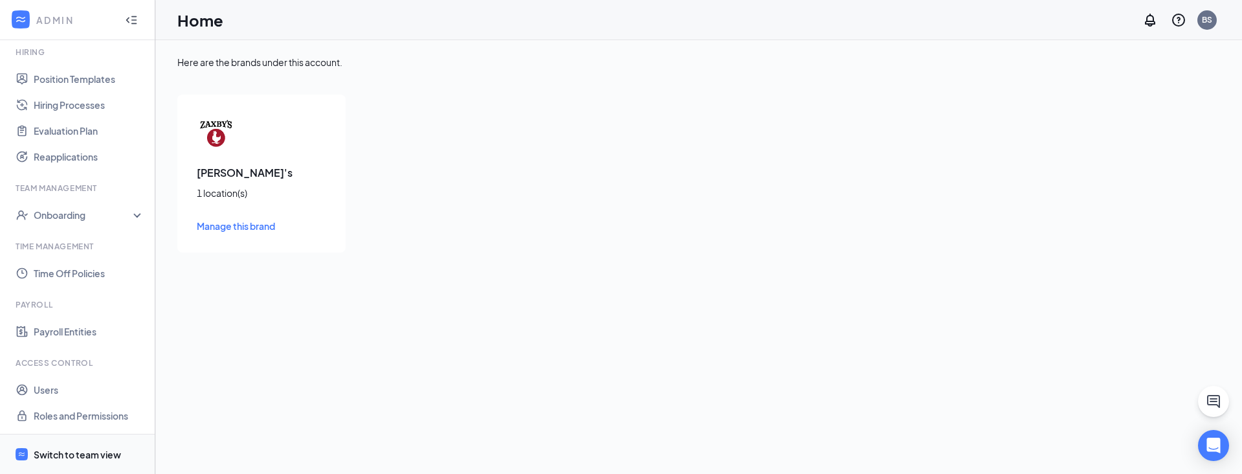
click at [57, 451] on div "Switch to team view" at bounding box center [77, 454] width 87 height 13
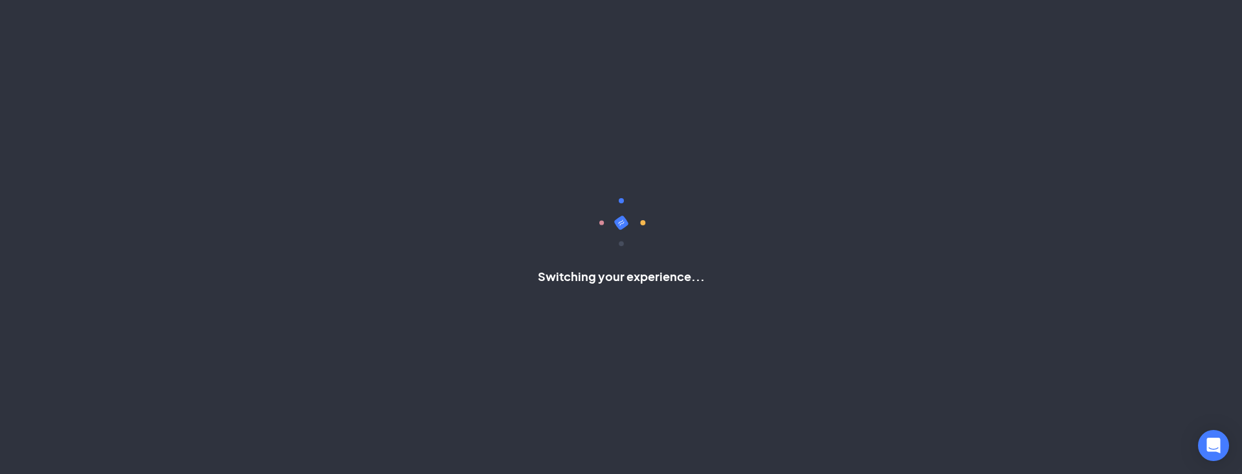
scroll to position [117, 0]
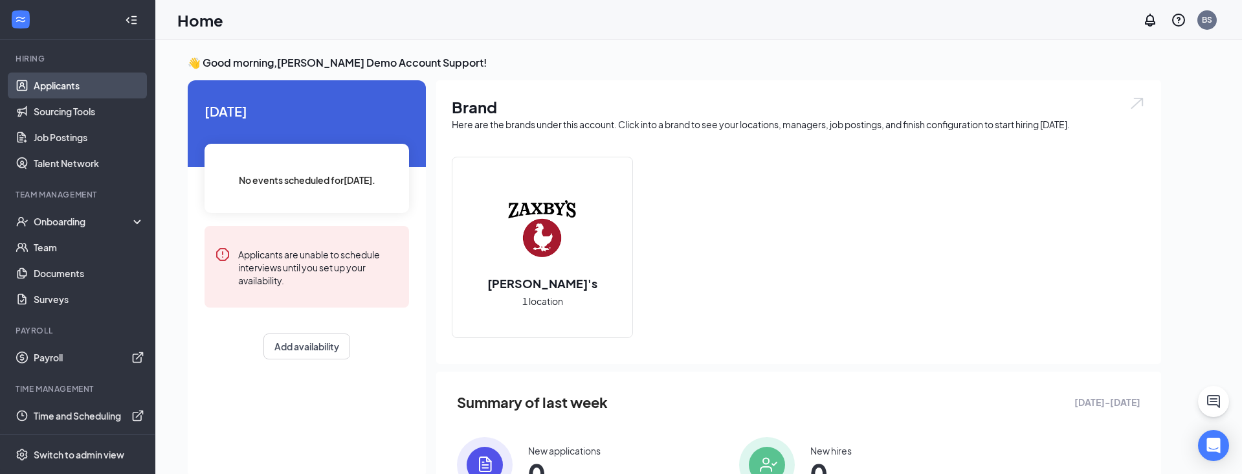
click at [59, 90] on link "Applicants" at bounding box center [89, 85] width 111 height 26
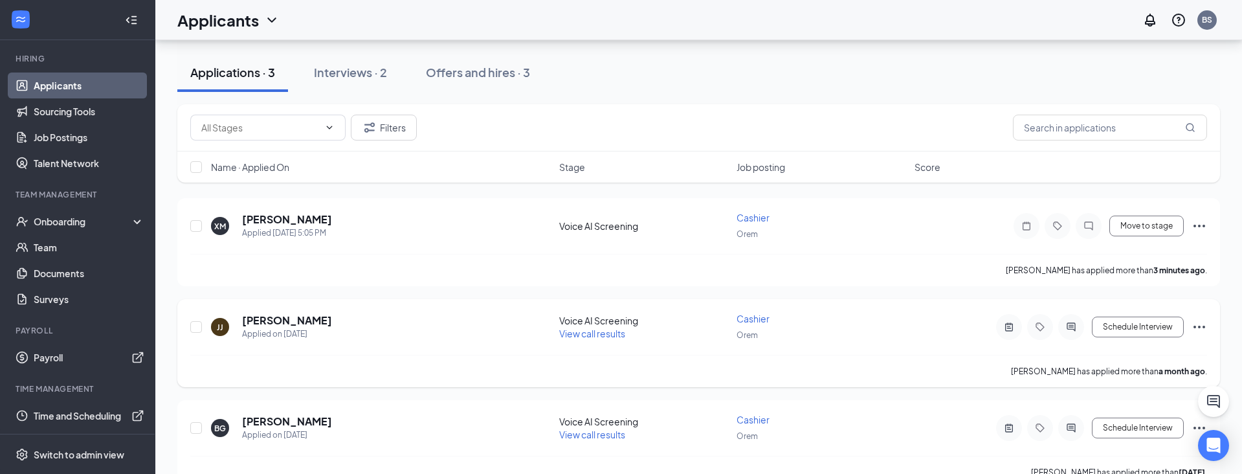
scroll to position [144, 0]
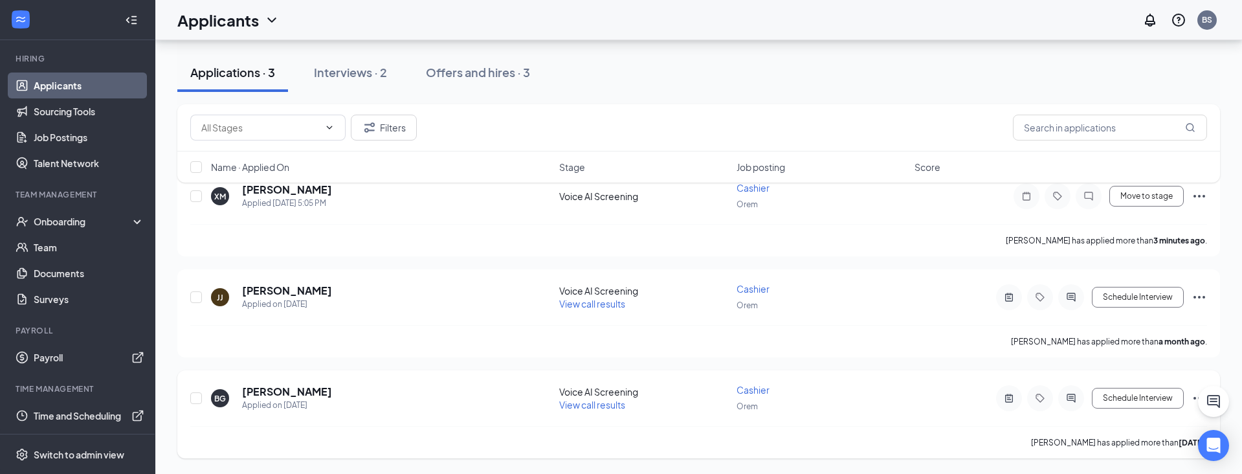
click at [272, 383] on div "BG Ben Guy Applied on Aug 20 Voice AI Screening View call results Cashier Orem …" at bounding box center [698, 404] width 1017 height 43
click at [259, 391] on h5 "Ben Guy" at bounding box center [287, 391] width 90 height 14
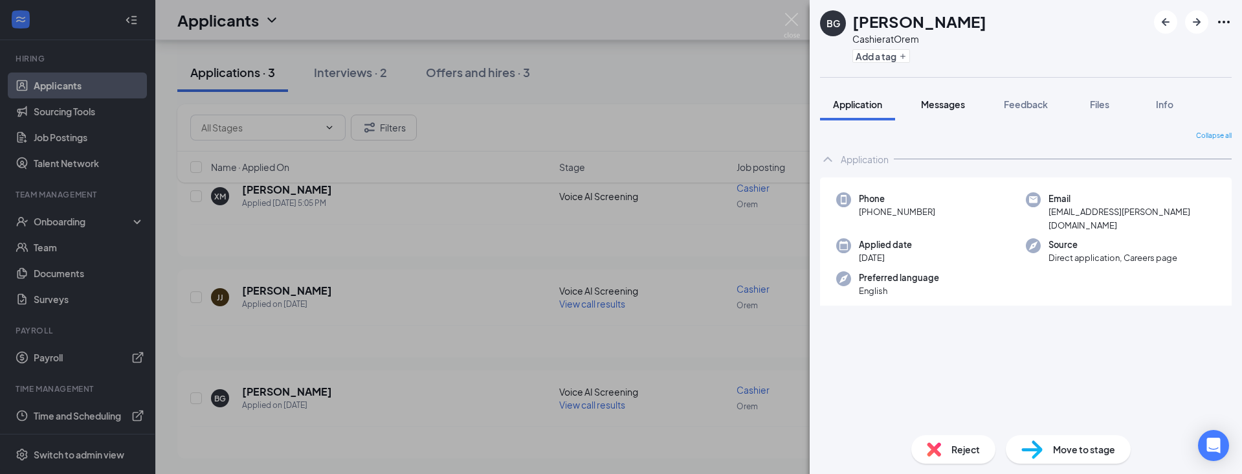
click at [936, 112] on button "Messages" at bounding box center [943, 104] width 70 height 32
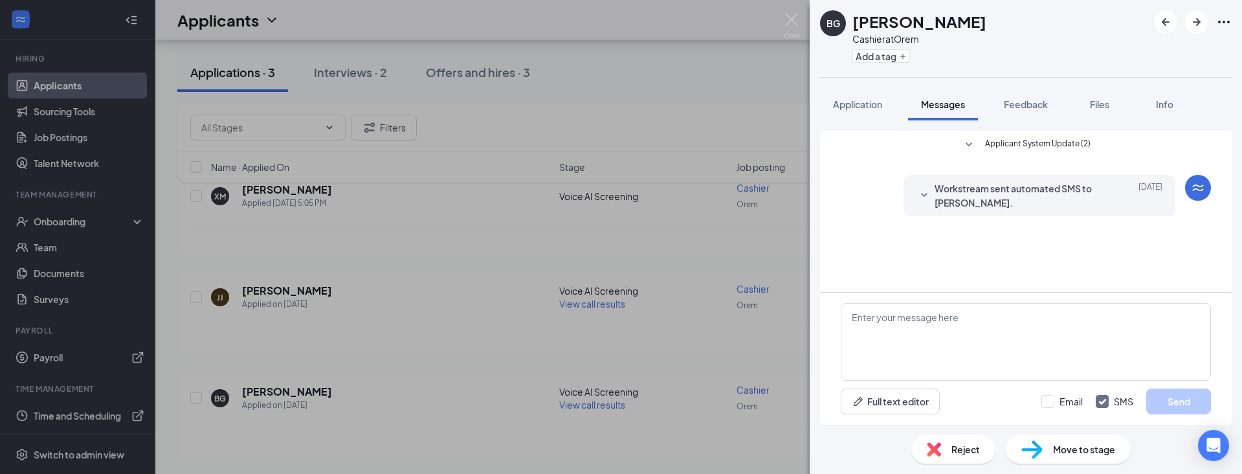
click at [922, 194] on icon "SmallChevronDown" at bounding box center [924, 195] width 6 height 4
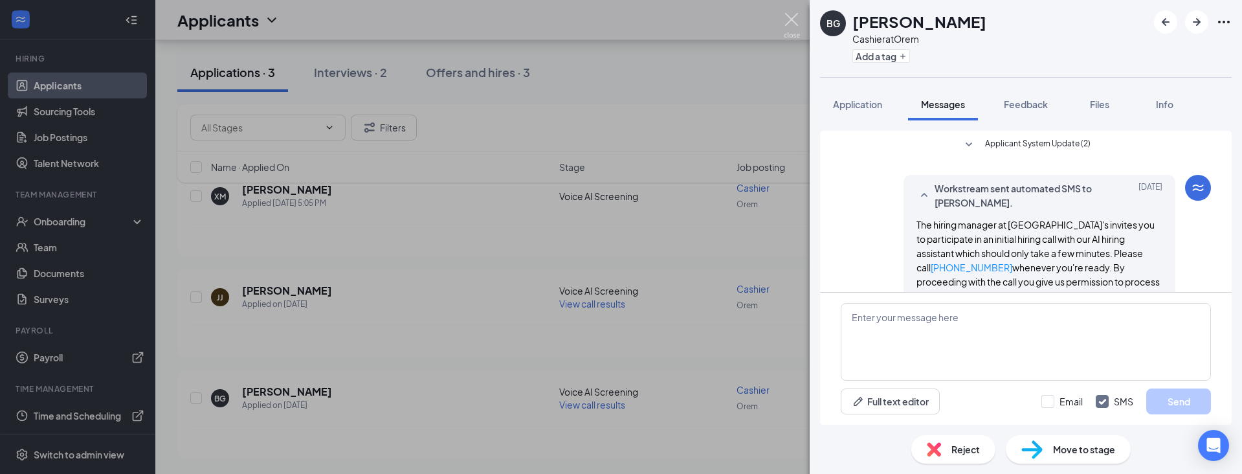
click at [794, 25] on img at bounding box center [792, 25] width 16 height 25
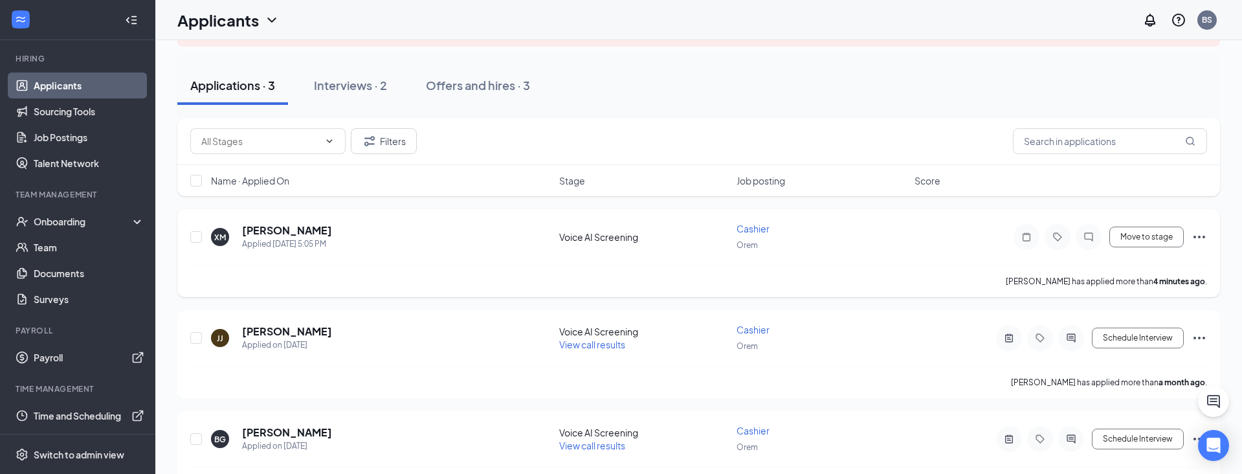
scroll to position [144, 0]
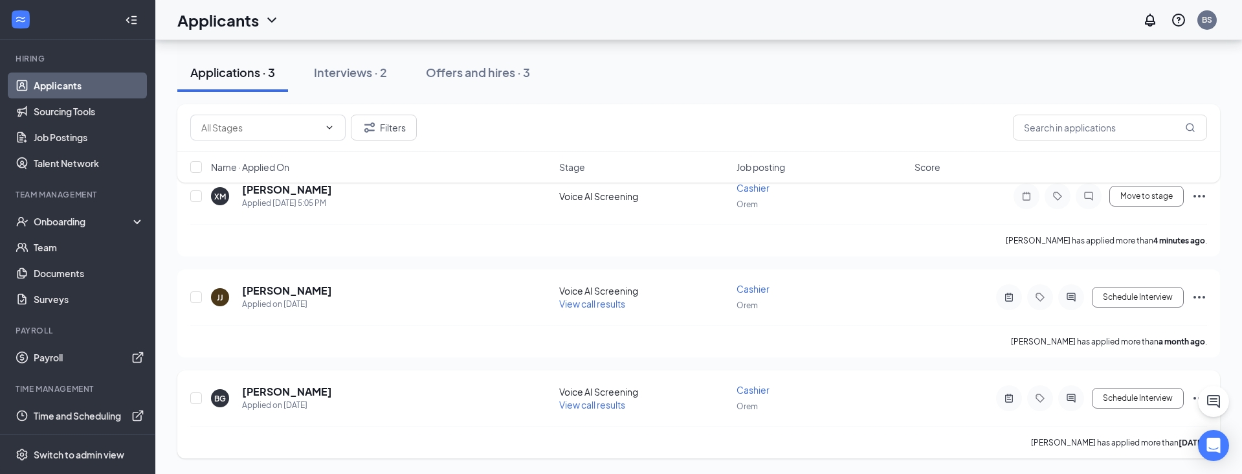
click at [492, 404] on div "BG Ben Guy Applied on Aug 20" at bounding box center [381, 397] width 340 height 27
click at [303, 391] on div "Ben Guy" at bounding box center [287, 391] width 90 height 14
click at [274, 392] on h5 "Ben Guy" at bounding box center [287, 391] width 90 height 14
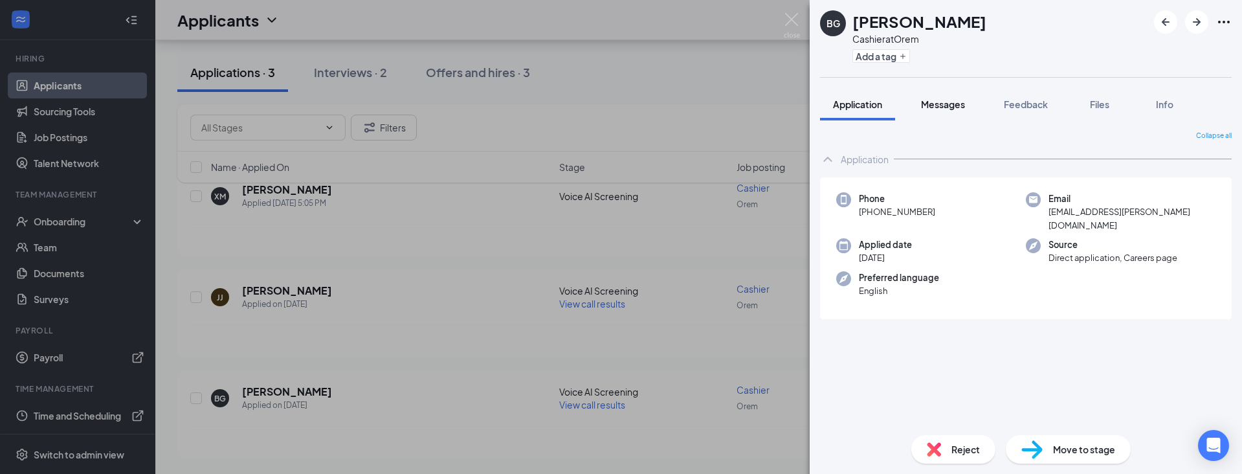
click at [946, 105] on span "Messages" at bounding box center [943, 104] width 44 height 12
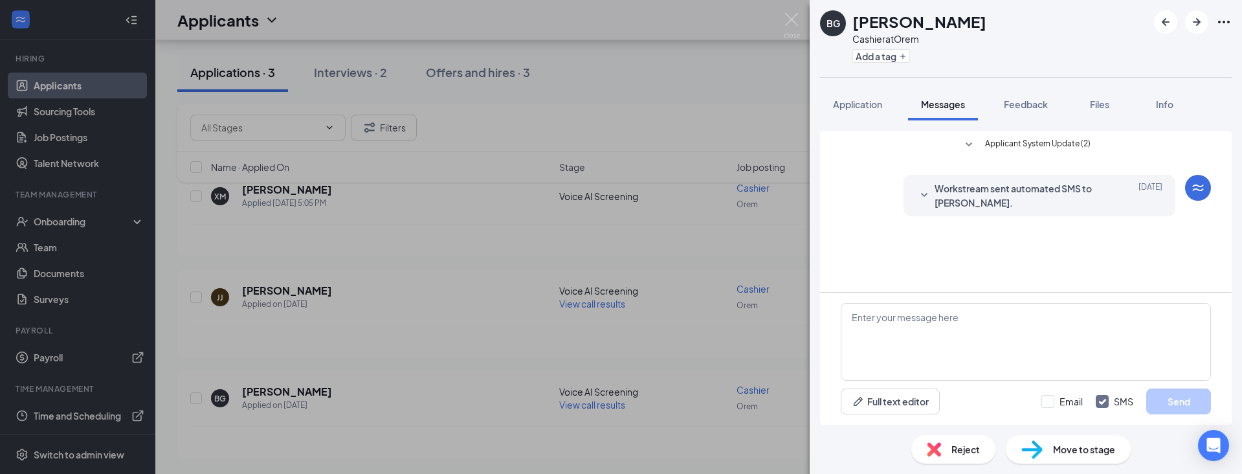
click at [926, 195] on icon "SmallChevronDown" at bounding box center [925, 196] width 16 height 16
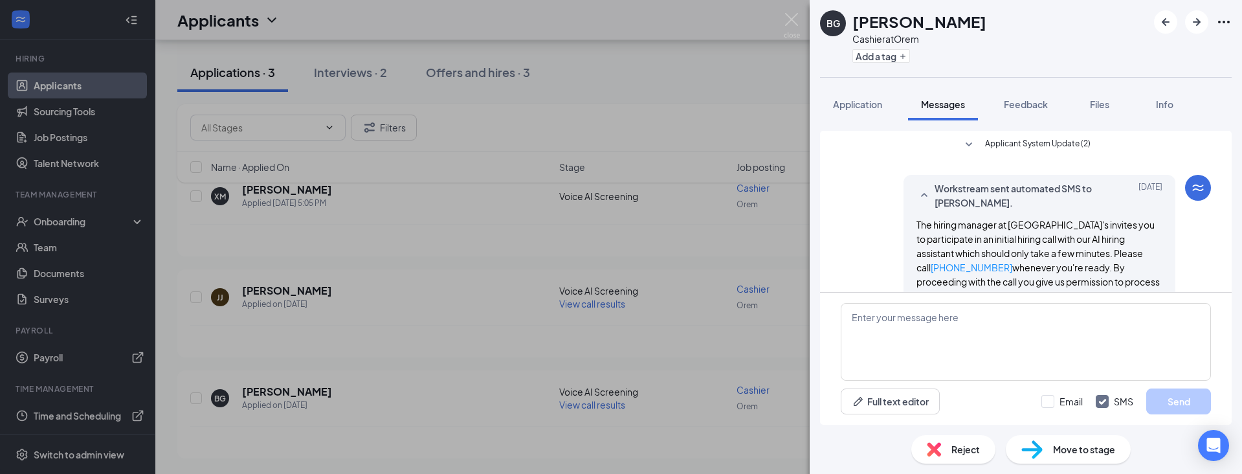
click at [924, 195] on icon "SmallChevronUp" at bounding box center [925, 196] width 16 height 16
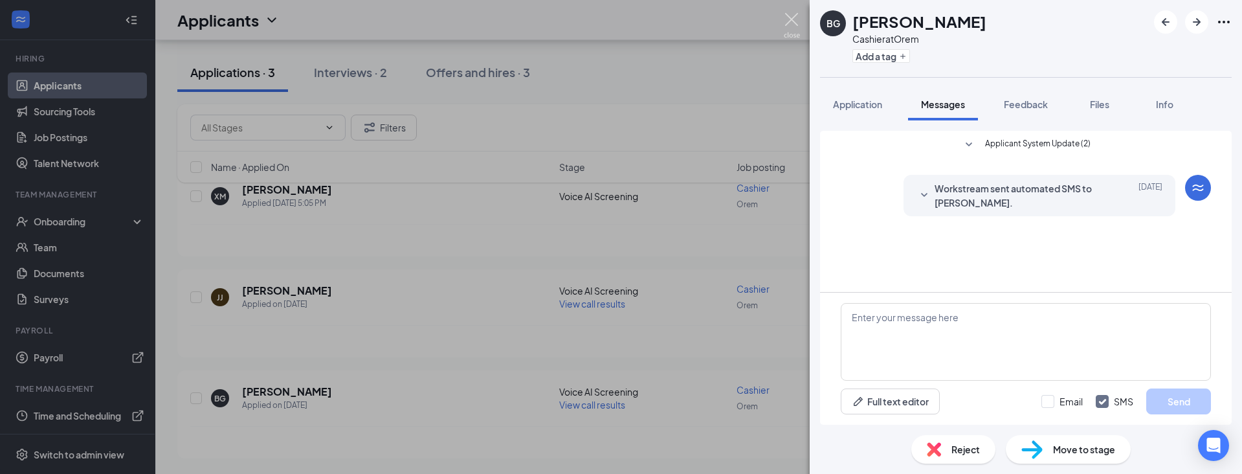
click at [790, 27] on img at bounding box center [792, 25] width 16 height 25
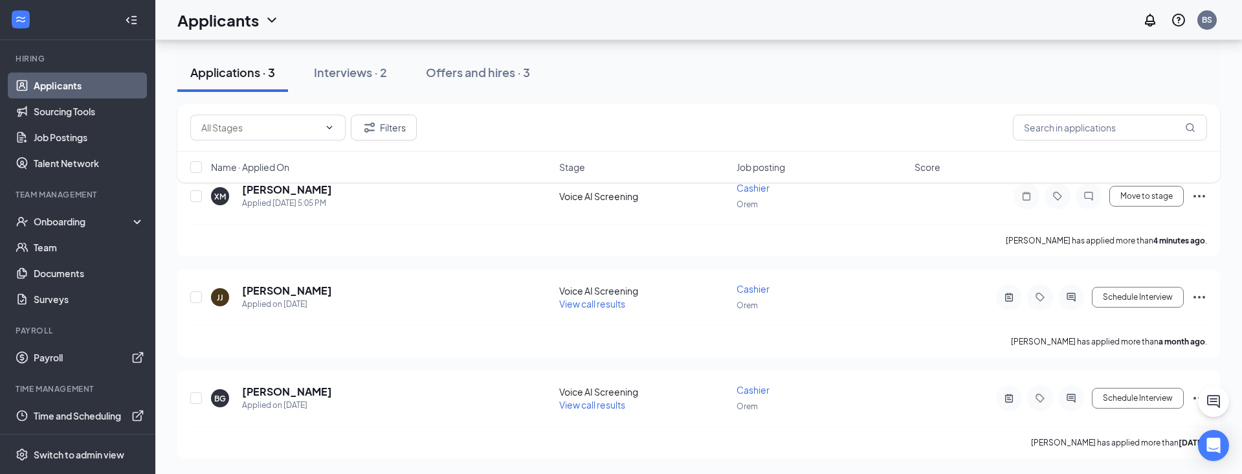
click at [382, 193] on div "Filters Name · Applied On Stage Job posting Score" at bounding box center [698, 149] width 1043 height 91
click at [327, 207] on div "XM Xavier Marciel Applied Today 5:05 PM" at bounding box center [381, 196] width 340 height 27
click at [335, 199] on div "XM Xavier Marciel Applied Today 5:05 PM" at bounding box center [381, 196] width 340 height 27
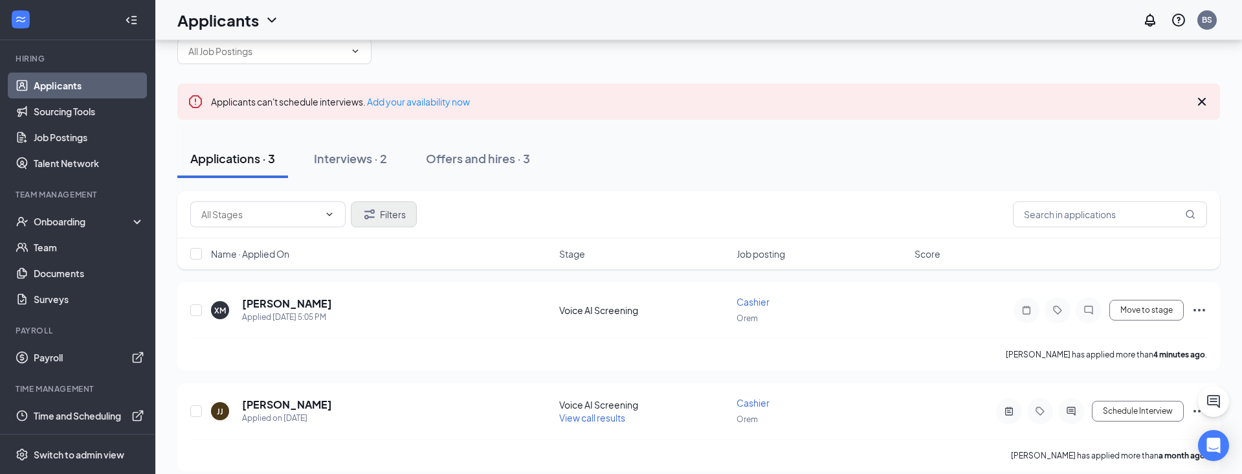
scroll to position [21, 0]
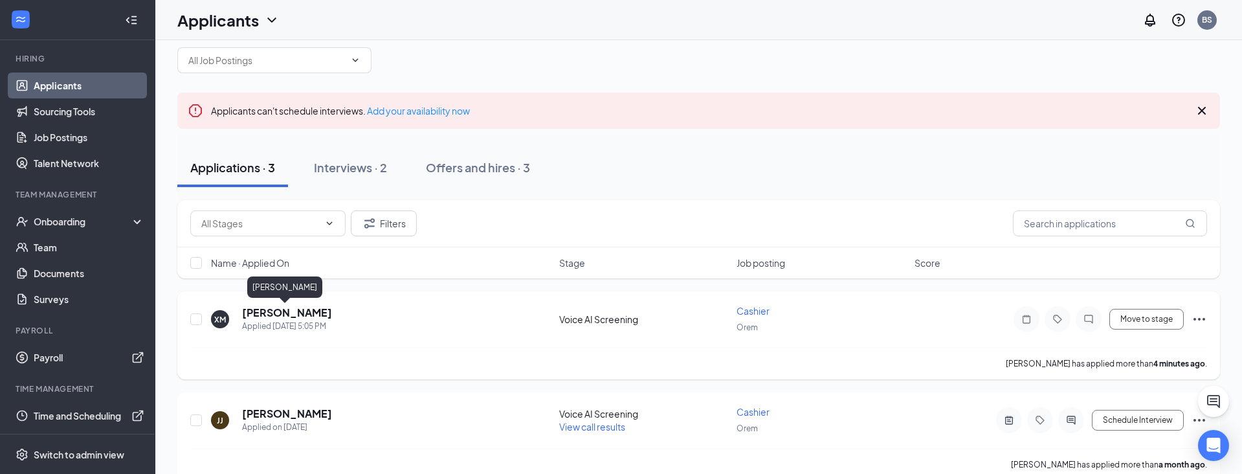
click at [307, 313] on h5 "Xavier Marciel" at bounding box center [287, 313] width 90 height 14
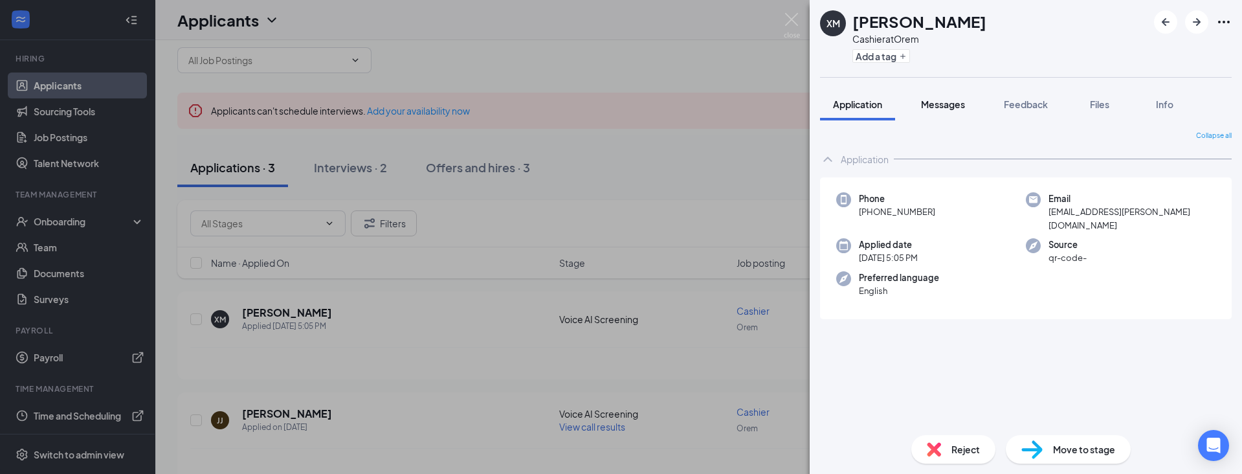
click at [942, 103] on span "Messages" at bounding box center [943, 104] width 44 height 12
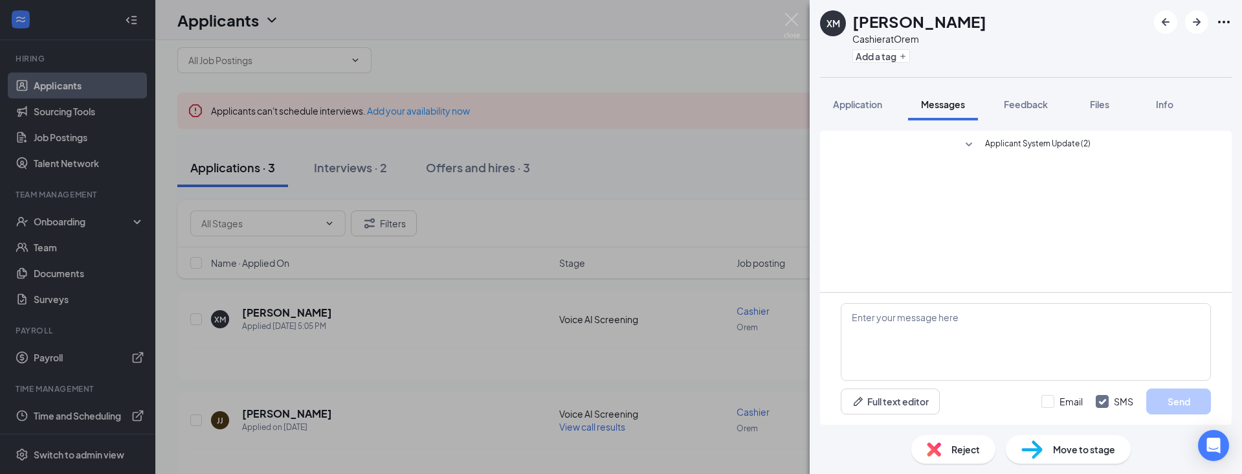
click at [970, 144] on icon "SmallChevronDown" at bounding box center [969, 144] width 6 height 4
click at [972, 140] on icon "SmallChevronUp" at bounding box center [969, 145] width 16 height 16
click at [794, 19] on img at bounding box center [792, 25] width 16 height 25
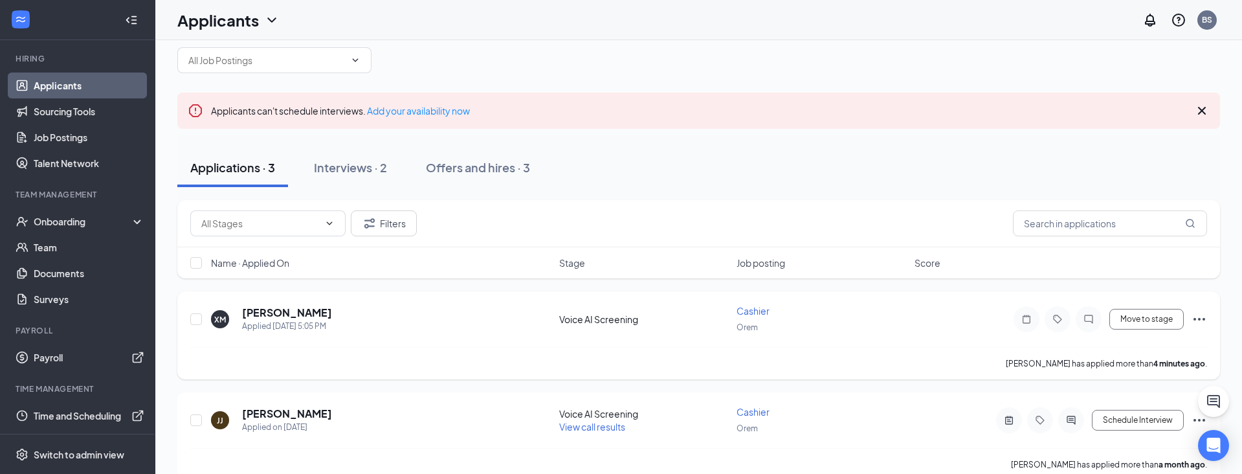
click at [1199, 313] on icon "Ellipses" at bounding box center [1200, 319] width 16 height 16
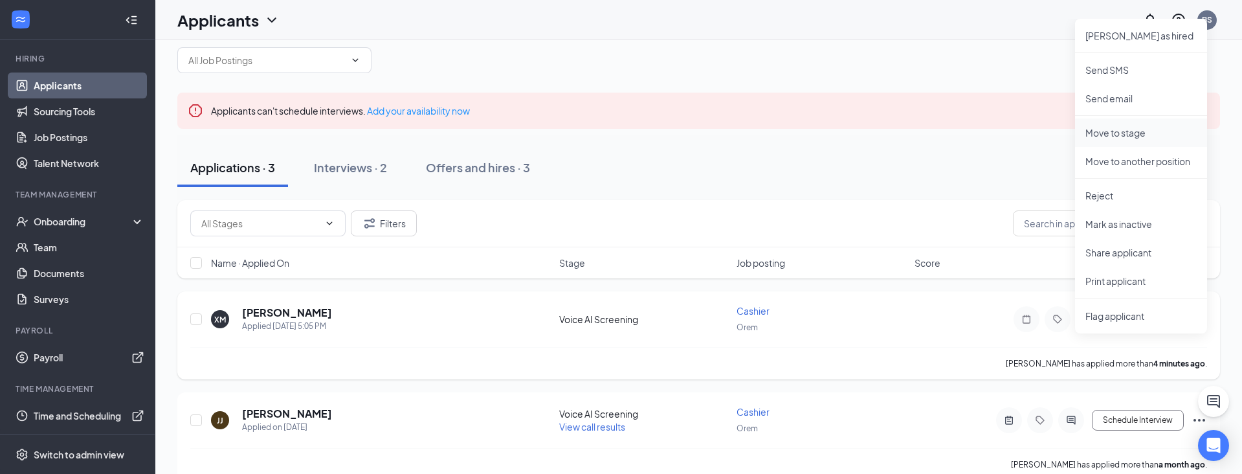
click at [1139, 130] on p "Move to stage" at bounding box center [1140, 132] width 111 height 13
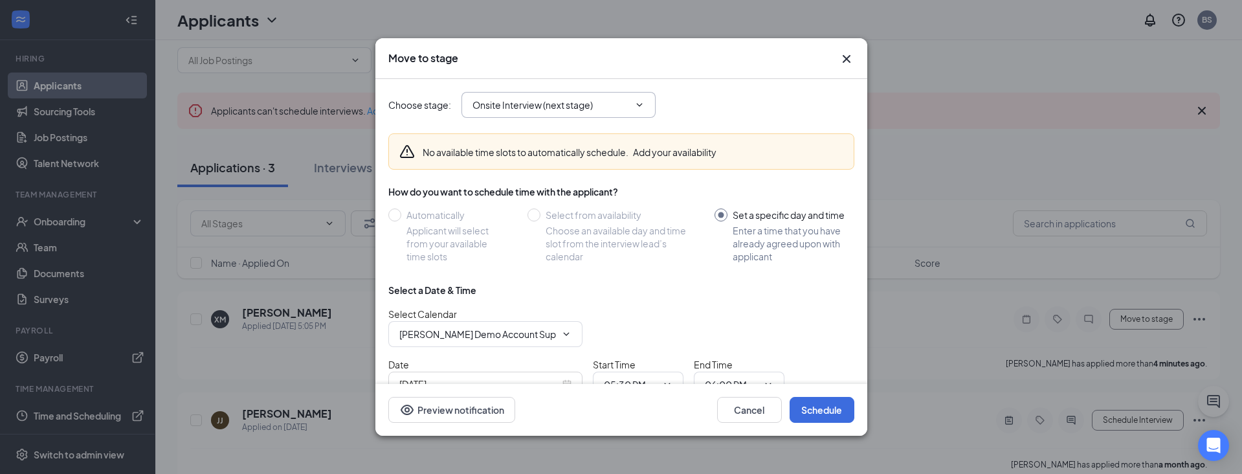
click at [545, 98] on input "Onsite Interview (next stage)" at bounding box center [551, 105] width 157 height 14
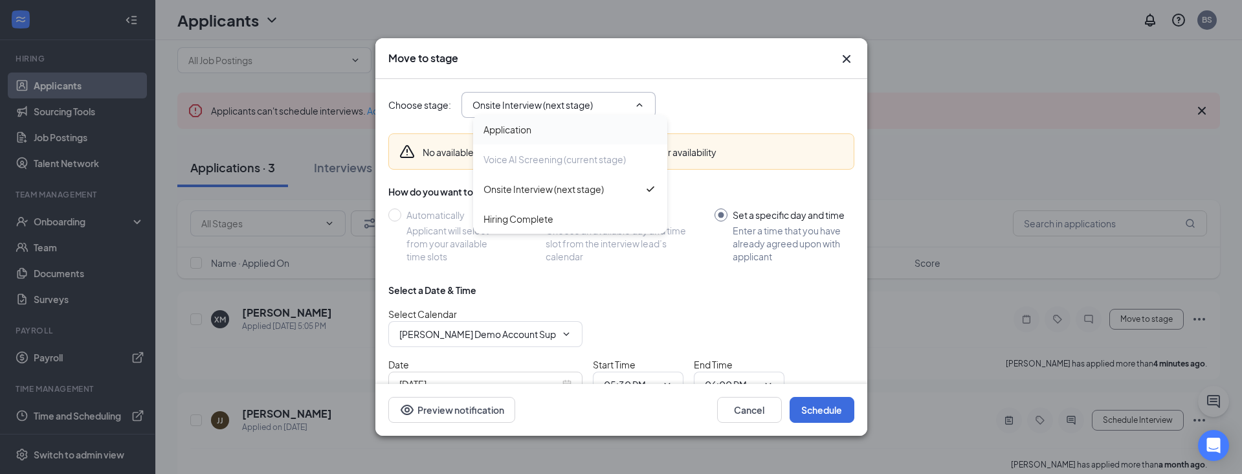
click at [526, 128] on div "Application" at bounding box center [508, 129] width 48 height 14
type input "Application"
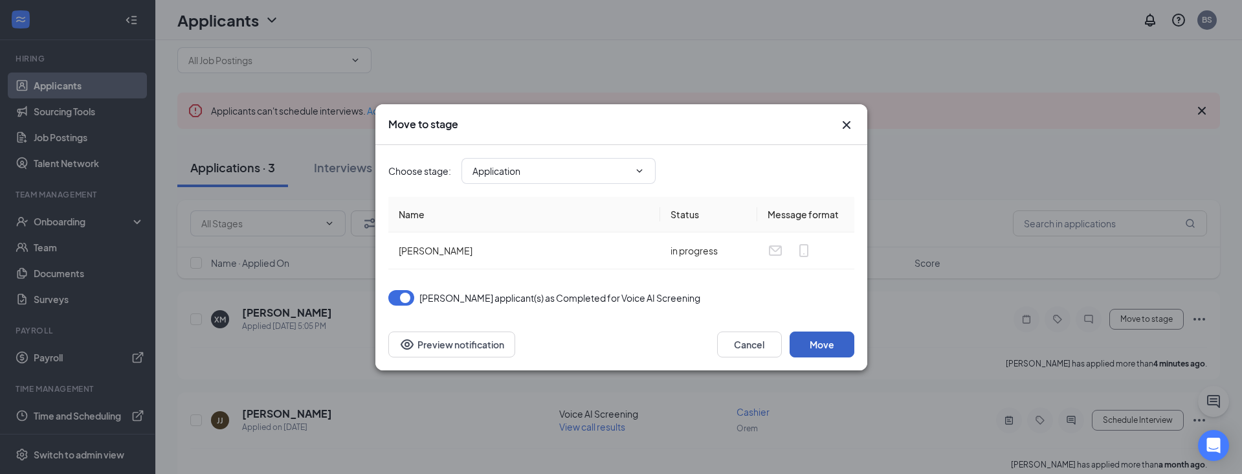
click at [825, 348] on button "Move" at bounding box center [822, 344] width 65 height 26
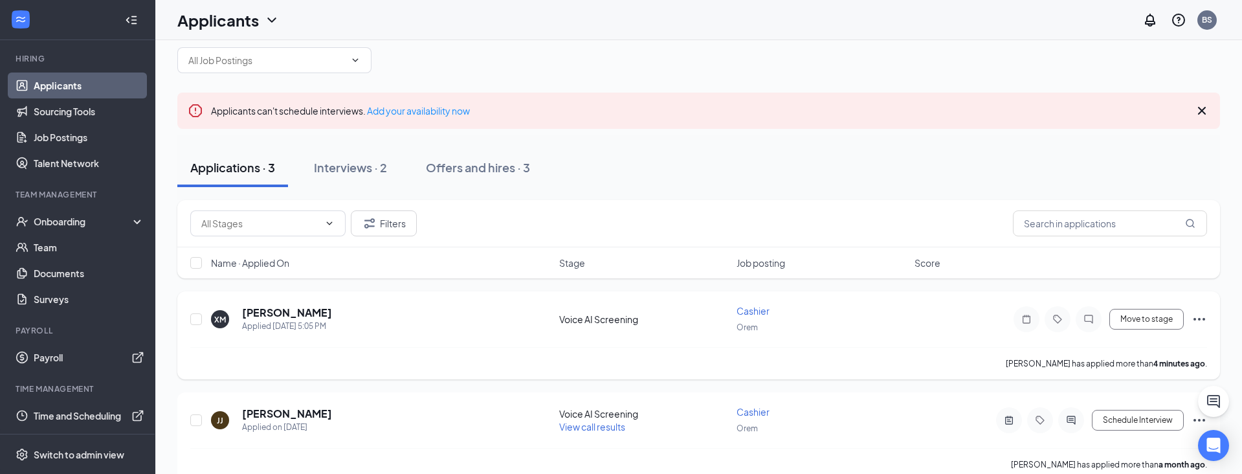
click at [1196, 318] on icon "Ellipses" at bounding box center [1200, 319] width 16 height 16
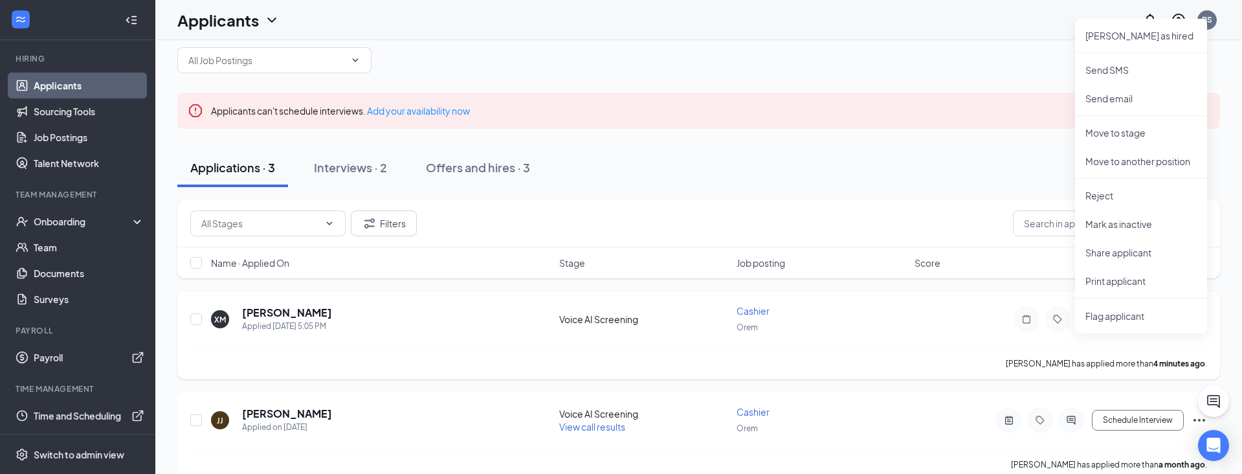
click at [893, 307] on div "Cashier" at bounding box center [822, 310] width 170 height 13
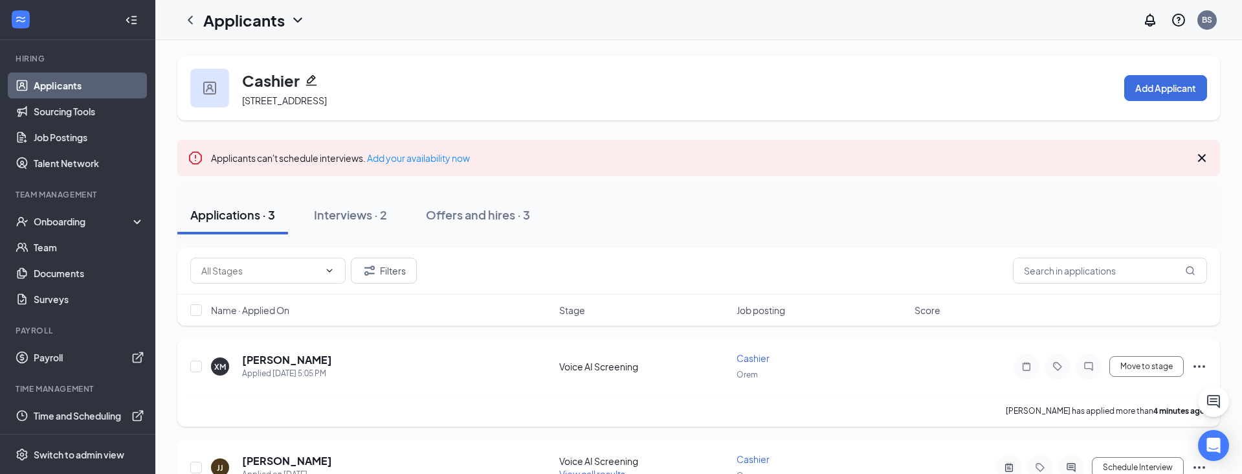
click at [315, 364] on div "Xavier Marciel" at bounding box center [287, 360] width 90 height 14
click at [274, 362] on h5 "Xavier Marciel" at bounding box center [287, 360] width 90 height 14
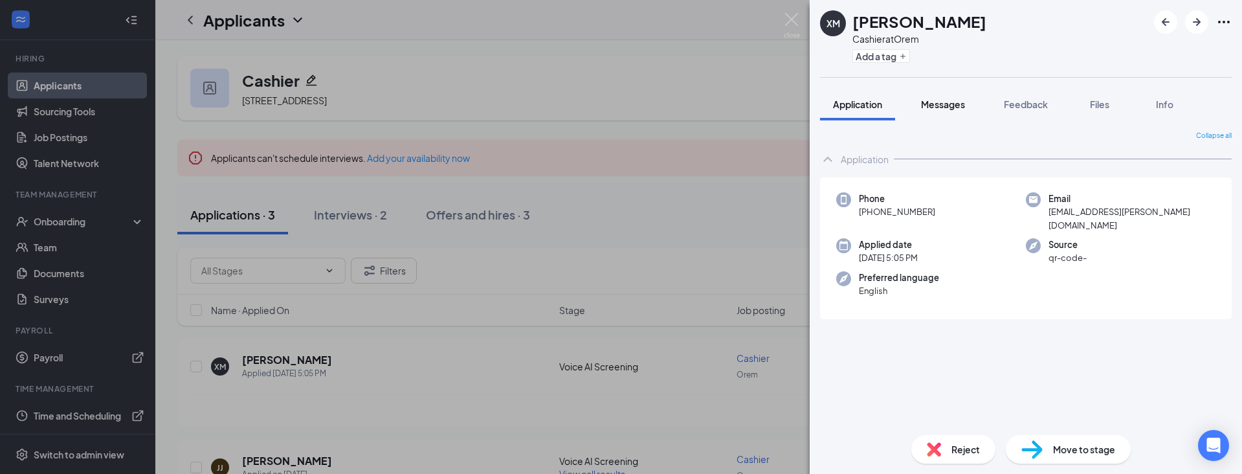
click at [942, 102] on span "Messages" at bounding box center [943, 104] width 44 height 12
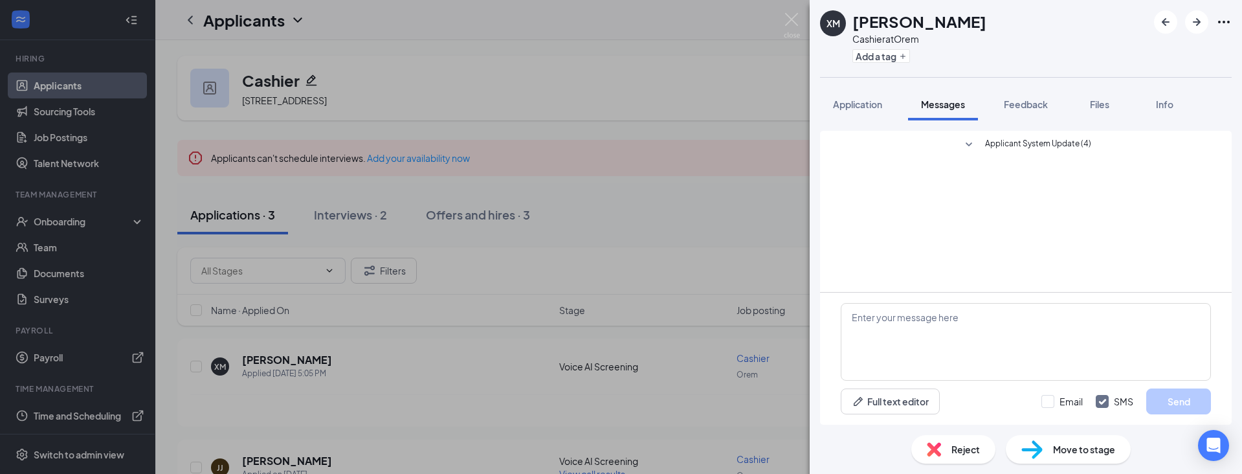
click at [964, 144] on icon "SmallChevronDown" at bounding box center [969, 145] width 16 height 16
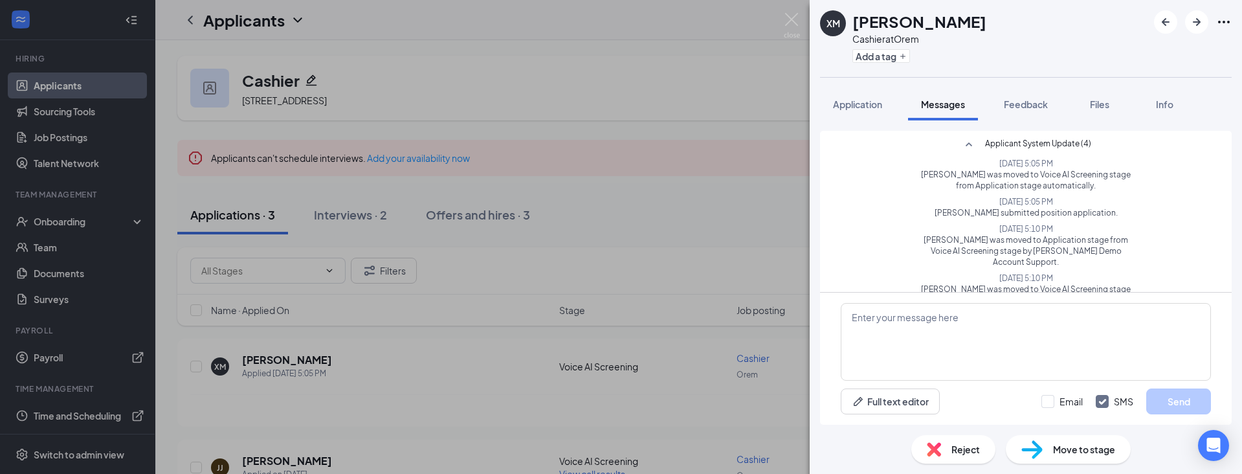
click at [968, 144] on icon "SmallChevronUp" at bounding box center [969, 144] width 6 height 4
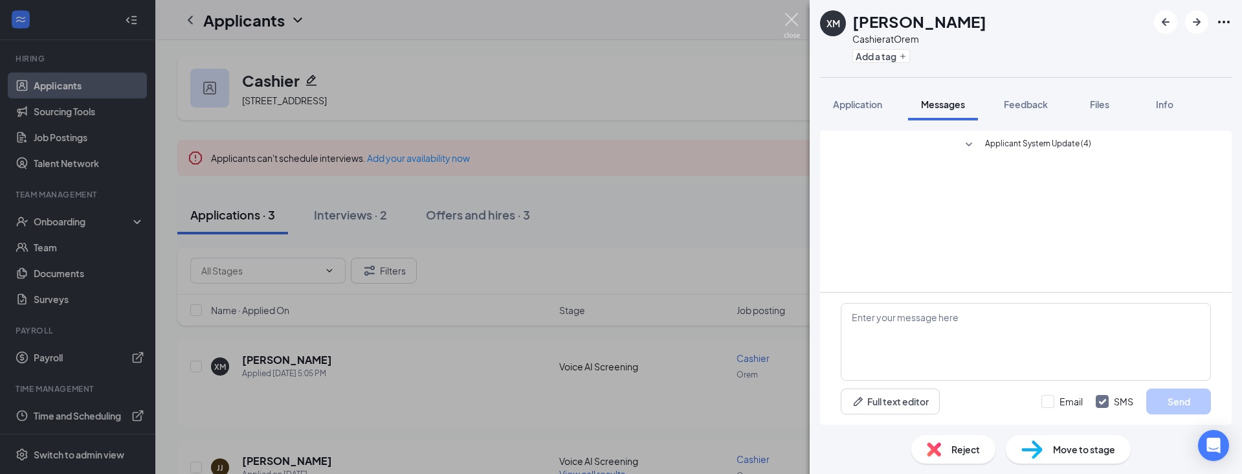
click at [791, 21] on img at bounding box center [792, 25] width 16 height 25
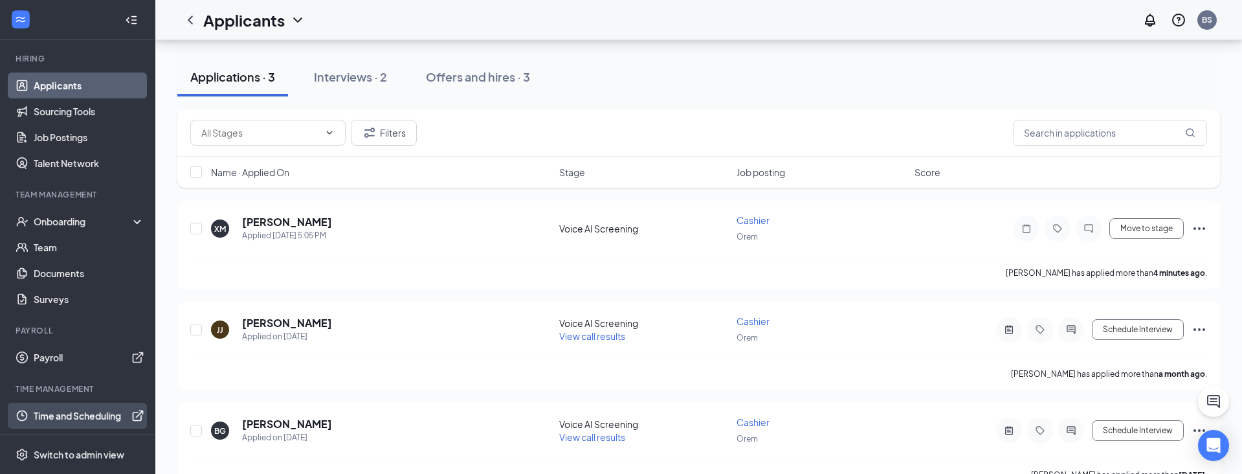
scroll to position [136, 0]
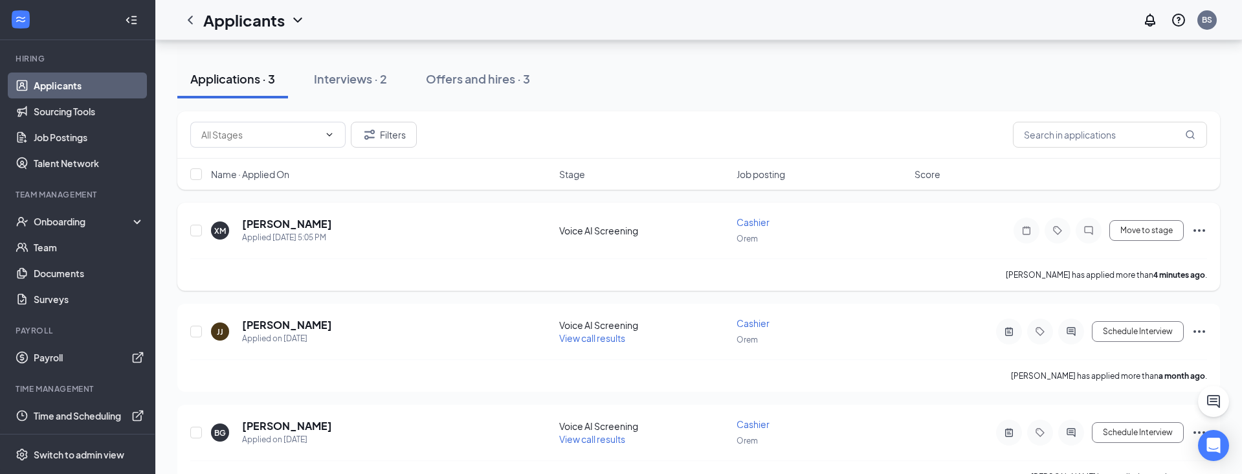
click at [339, 220] on div "XM Xavier Marciel Applied Today 5:05 PM" at bounding box center [381, 230] width 340 height 27
click at [299, 227] on h5 "Xavier Marciel" at bounding box center [287, 224] width 90 height 14
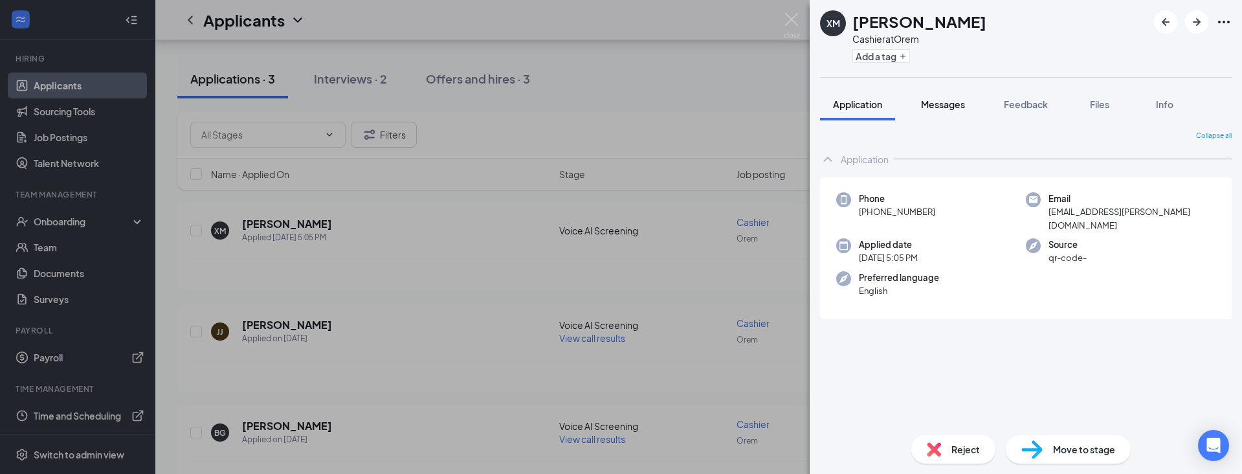
click at [946, 103] on span "Messages" at bounding box center [943, 104] width 44 height 12
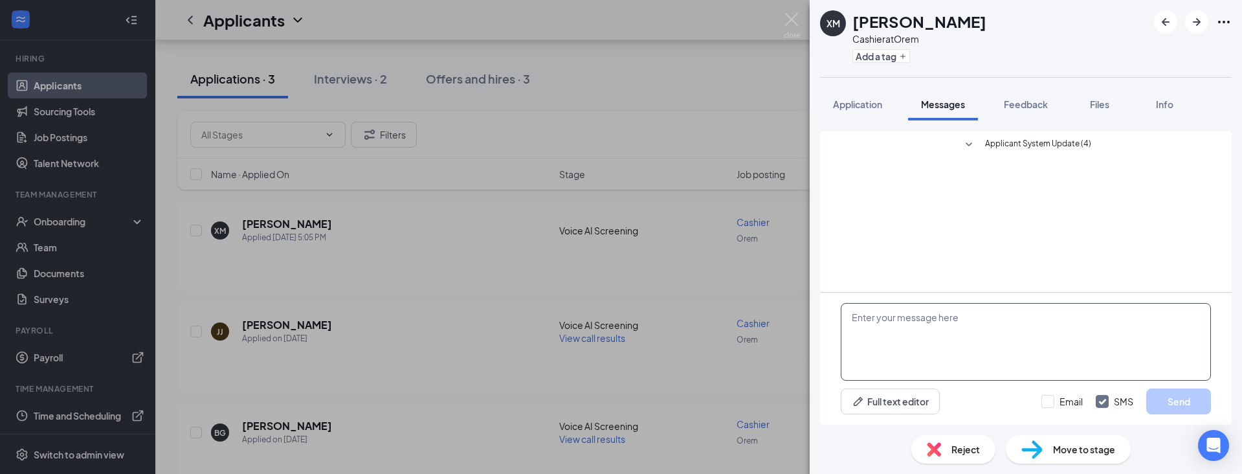
click at [883, 313] on textarea at bounding box center [1026, 342] width 370 height 78
click at [879, 398] on button "Full text editor" at bounding box center [890, 401] width 99 height 26
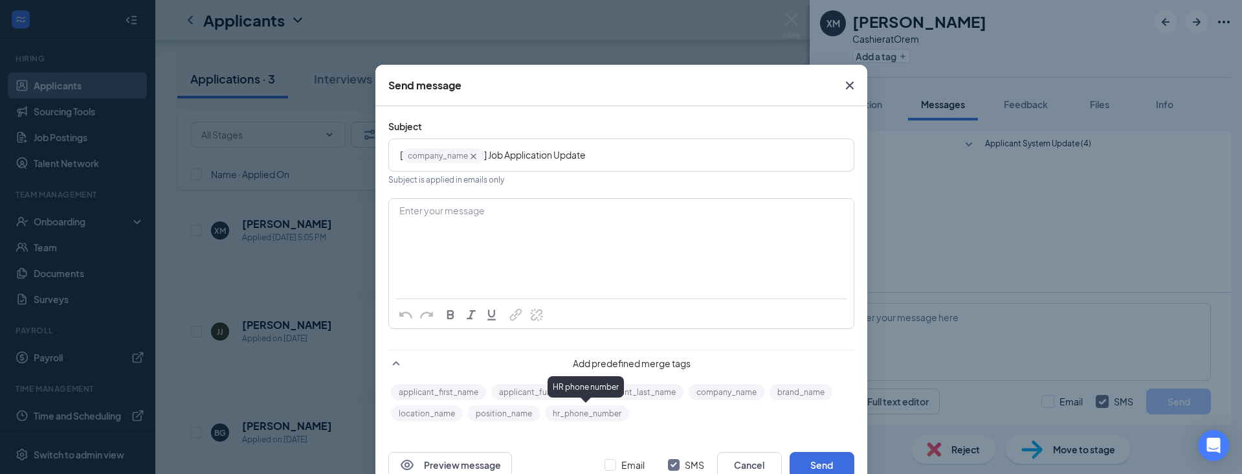
click at [582, 418] on button "hr_phone_number" at bounding box center [587, 413] width 84 height 16
click at [506, 221] on div "Enter your message" at bounding box center [621, 231] width 463 height 65
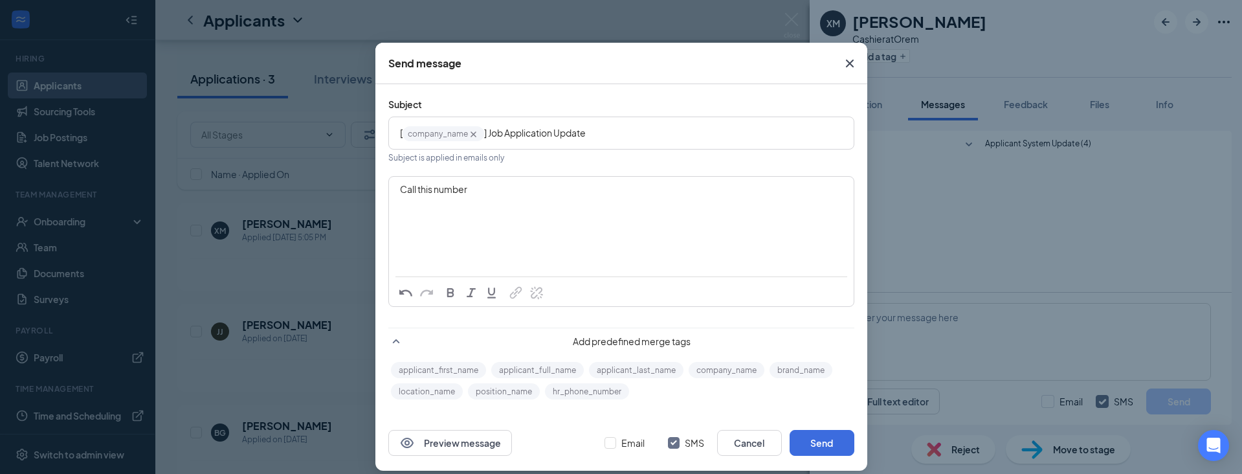
scroll to position [34, 0]
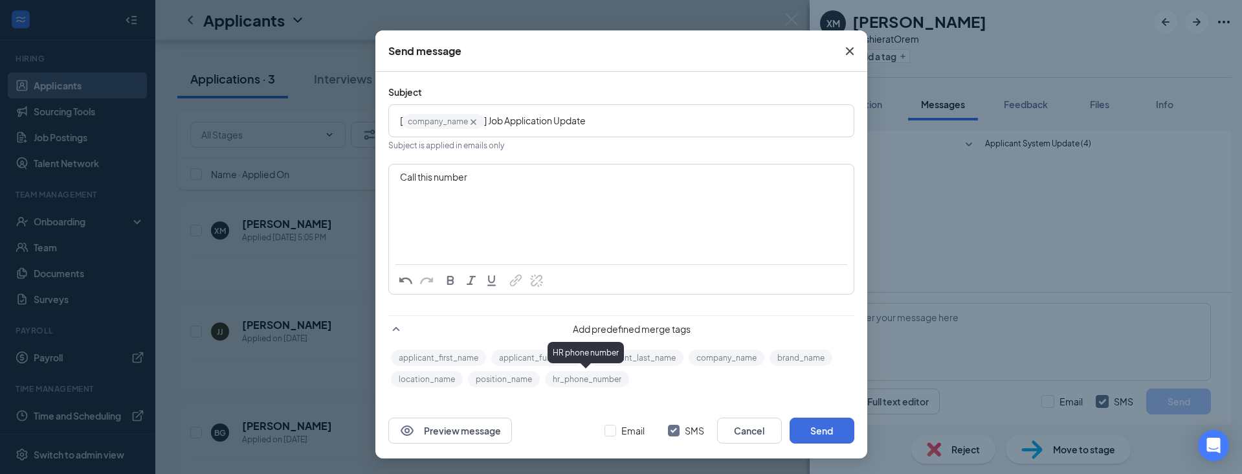
click at [588, 377] on button "hr_phone_number" at bounding box center [587, 379] width 84 height 16
click at [817, 428] on button "Send" at bounding box center [822, 430] width 65 height 26
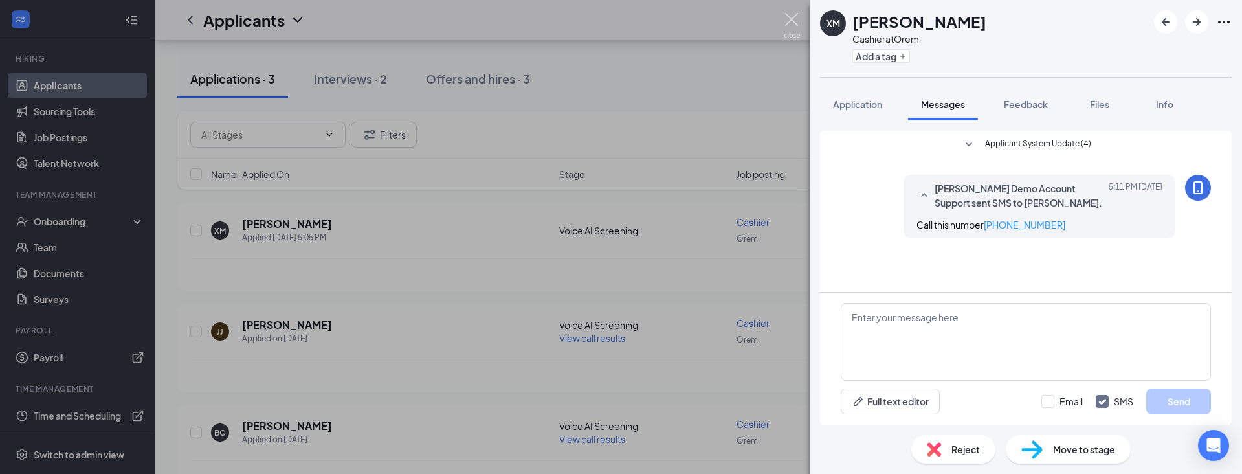
click at [791, 22] on img at bounding box center [792, 25] width 16 height 25
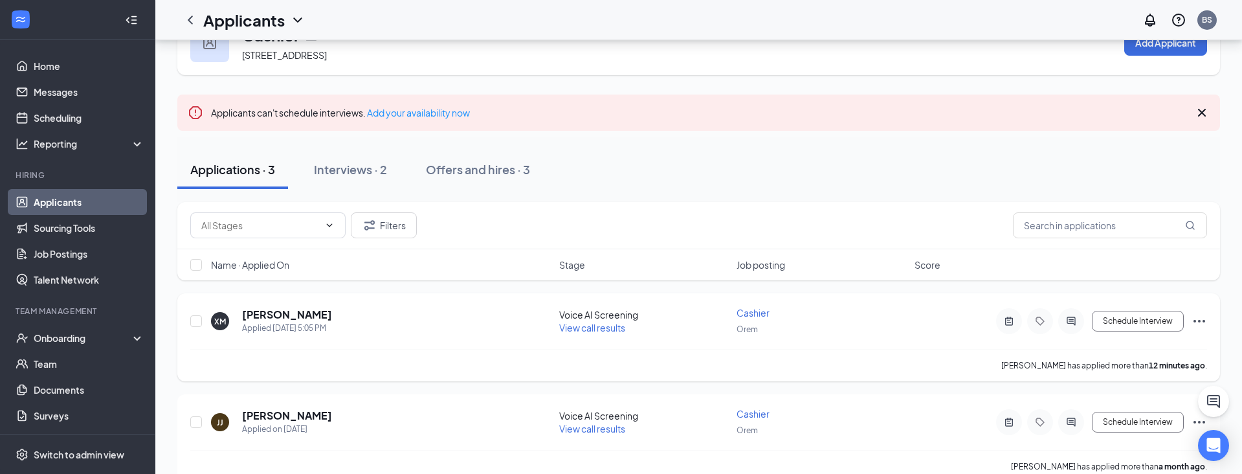
scroll to position [52, 0]
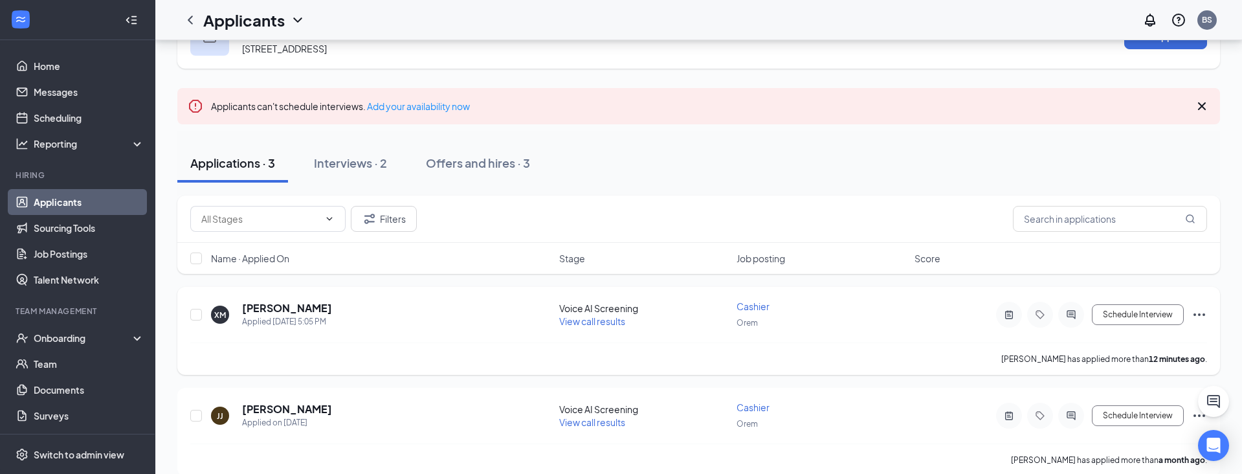
click at [597, 323] on span "View call results" at bounding box center [592, 321] width 66 height 12
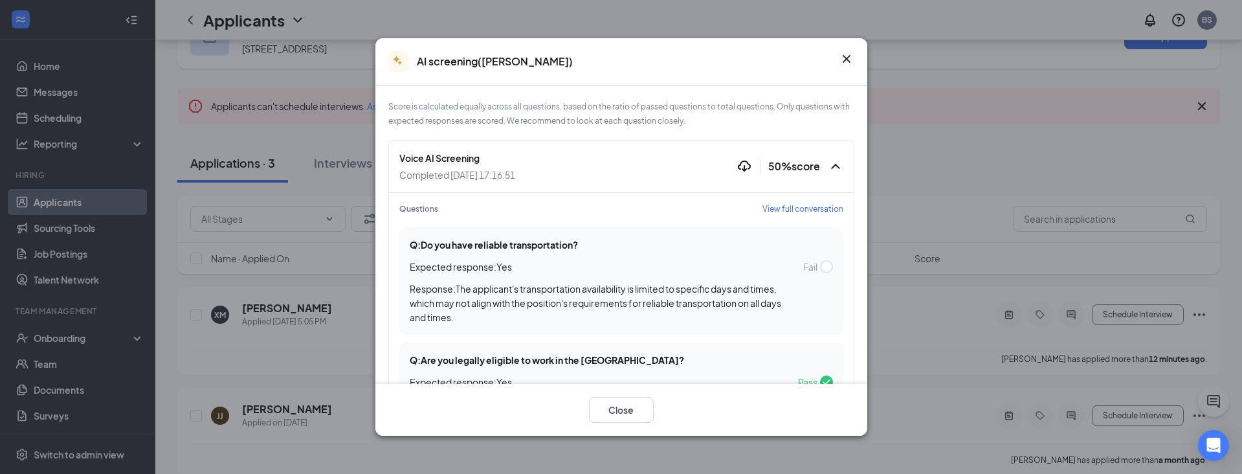
click at [813, 209] on span "View full conversation" at bounding box center [802, 208] width 81 height 11
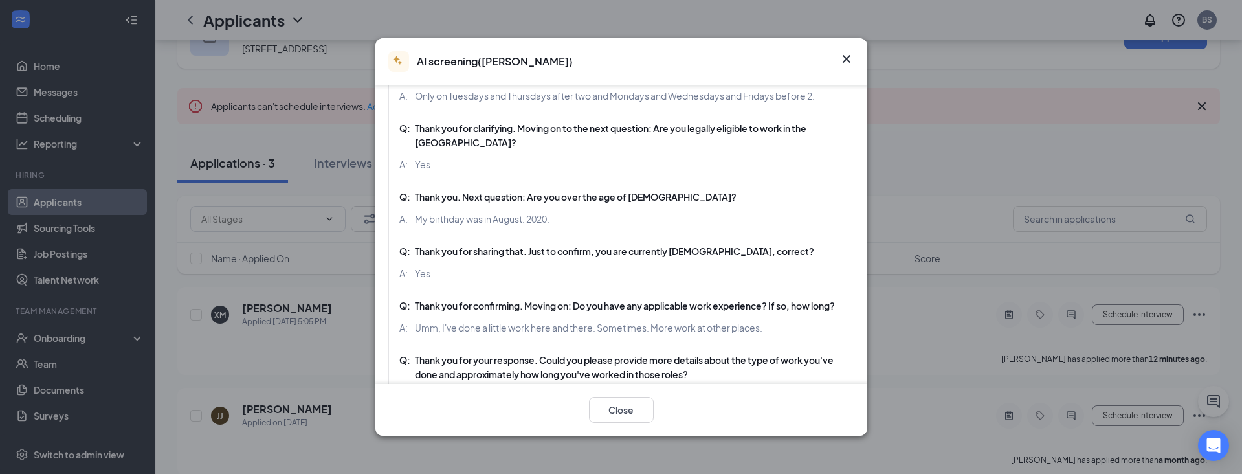
scroll to position [359, 0]
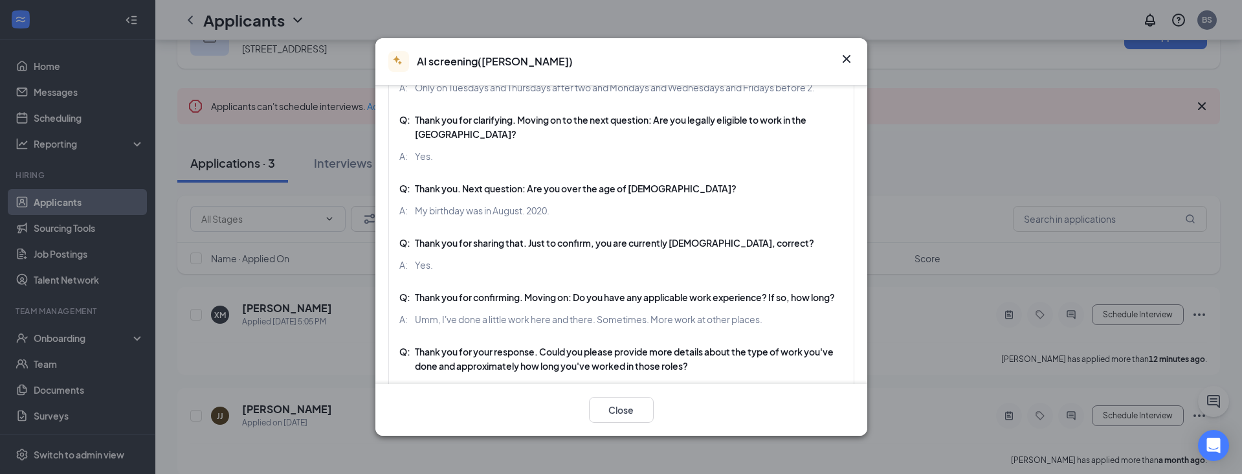
click at [845, 54] on icon "Cross" at bounding box center [847, 59] width 16 height 16
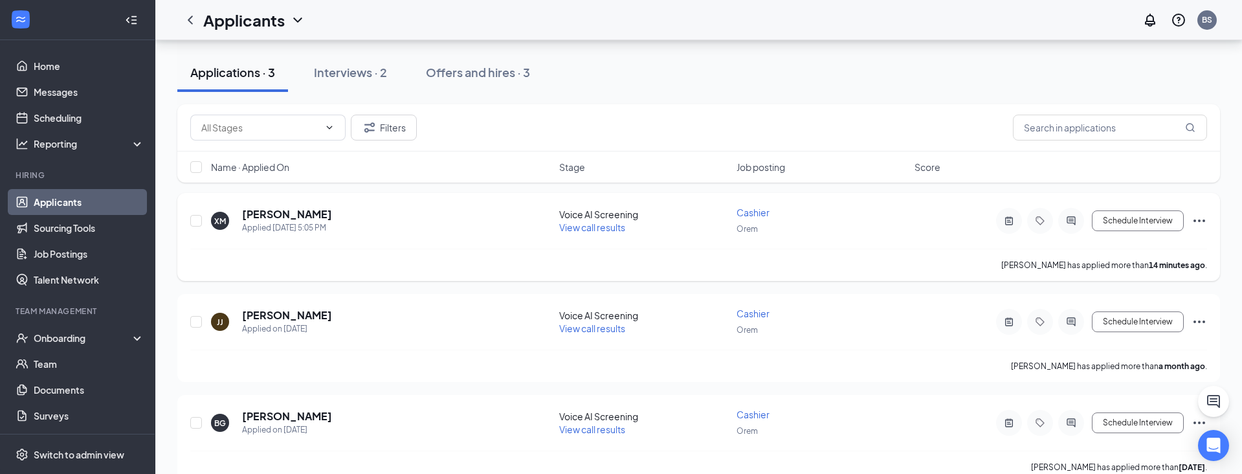
scroll to position [170, 0]
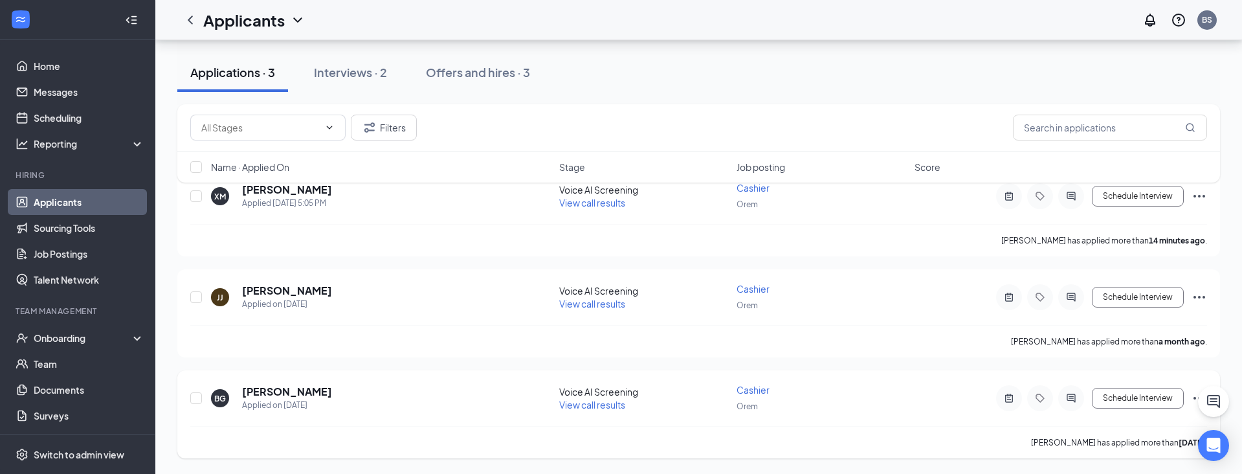
click at [584, 404] on span "View call results" at bounding box center [592, 405] width 66 height 12
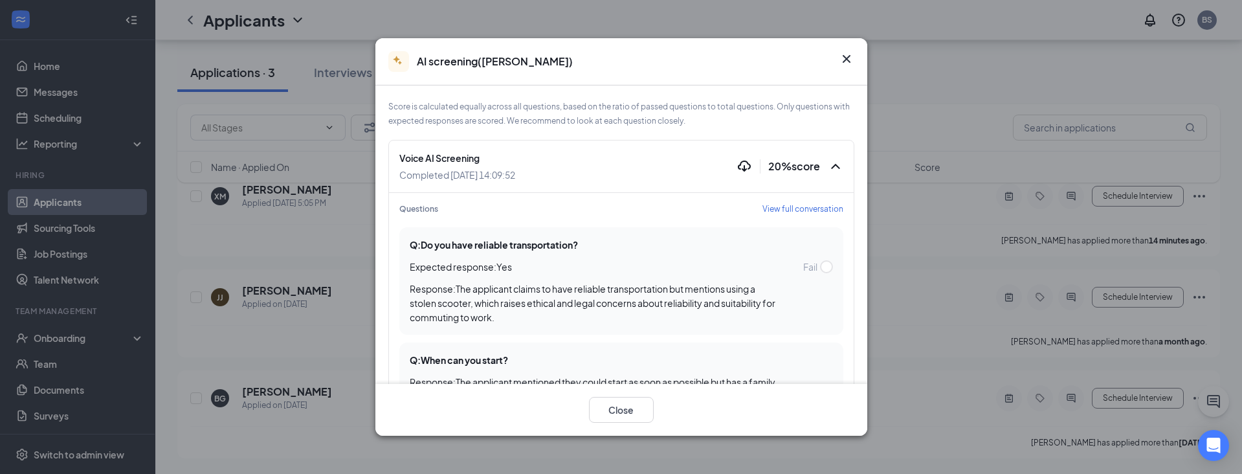
click at [846, 55] on icon "Cross" at bounding box center [847, 59] width 16 height 16
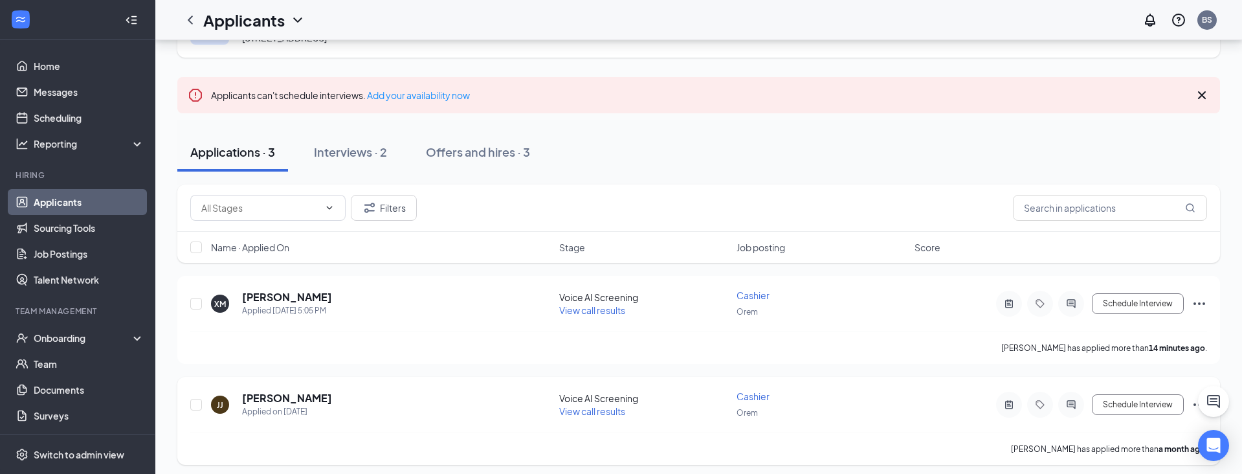
scroll to position [60, 0]
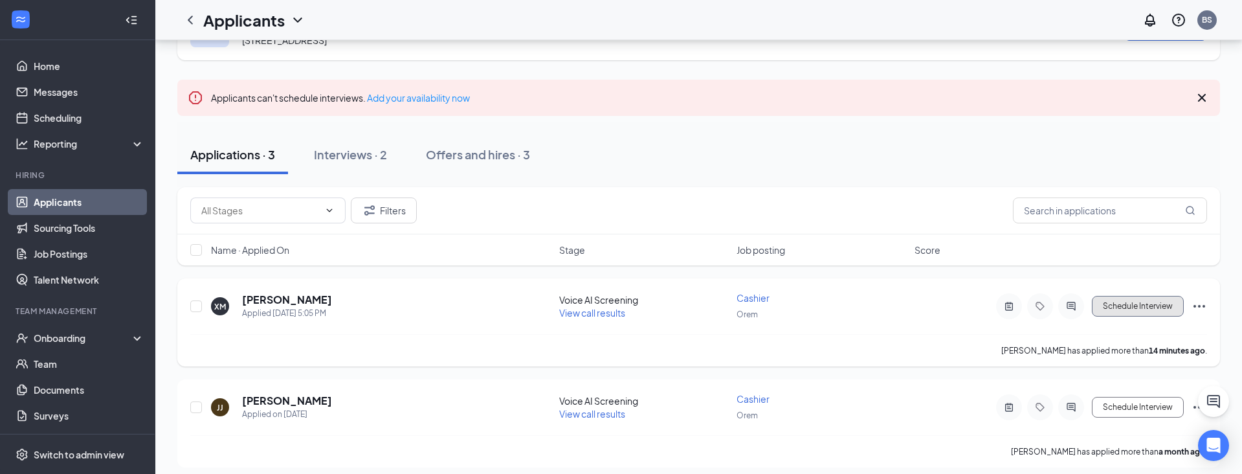
click at [1148, 304] on button "Schedule Interview" at bounding box center [1138, 306] width 92 height 21
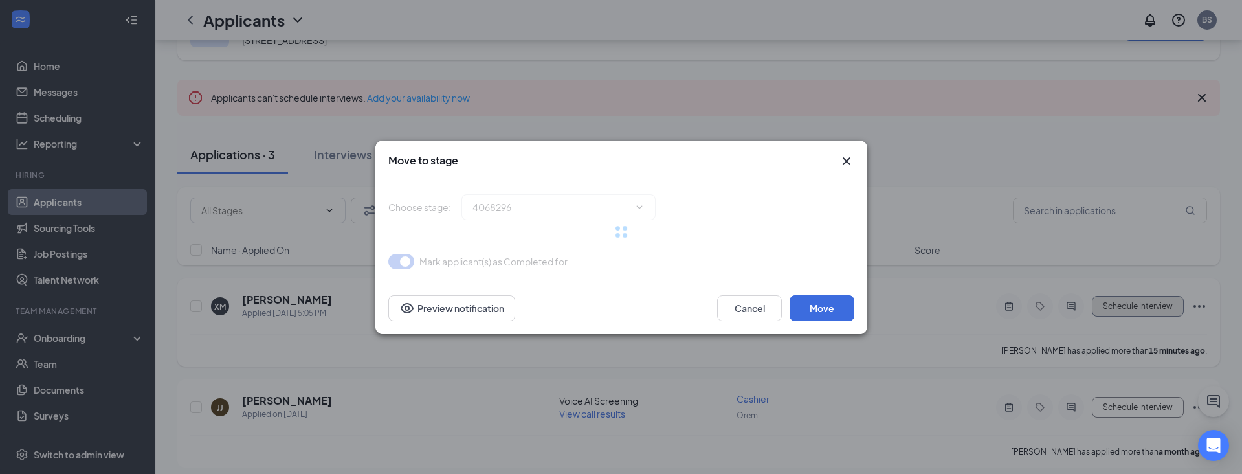
type input "Onsite Interview (next stage)"
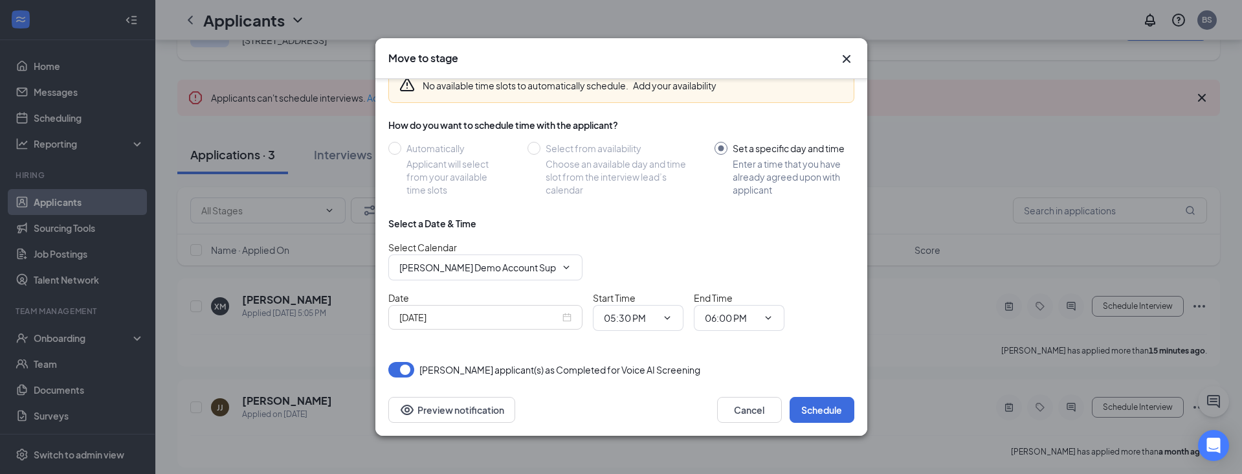
scroll to position [72, 0]
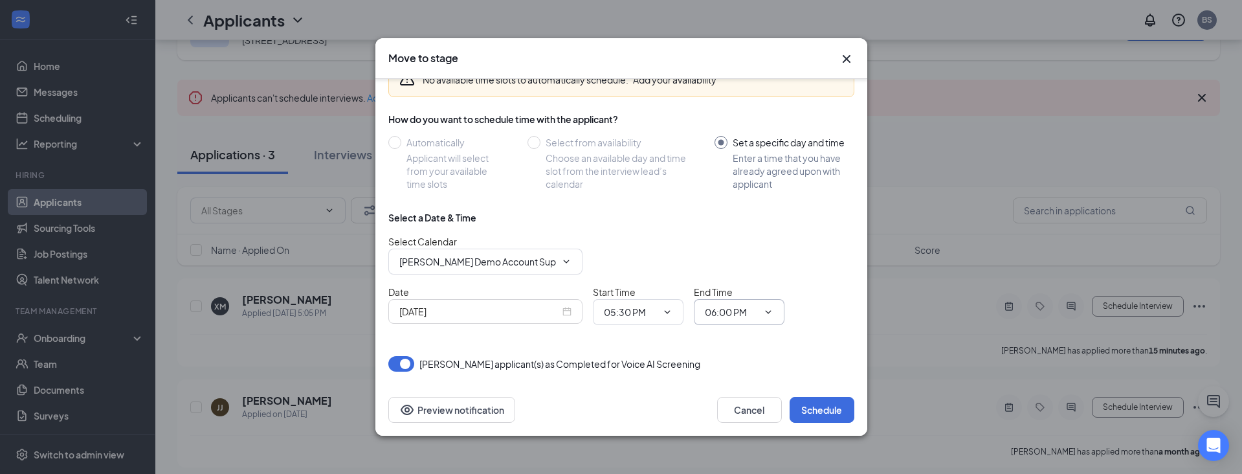
click at [772, 314] on icon "ChevronDown" at bounding box center [768, 312] width 10 height 10
click at [749, 255] on div "05:45 PM" at bounding box center [734, 258] width 38 height 14
type input "05:45 PM"
click at [832, 417] on button "Schedule" at bounding box center [822, 410] width 65 height 26
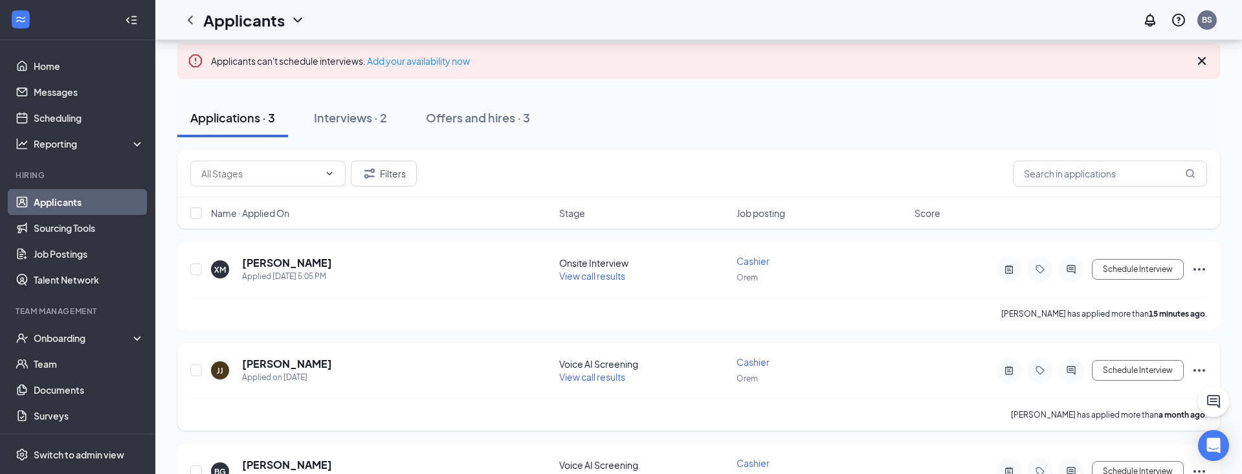
scroll to position [96, 0]
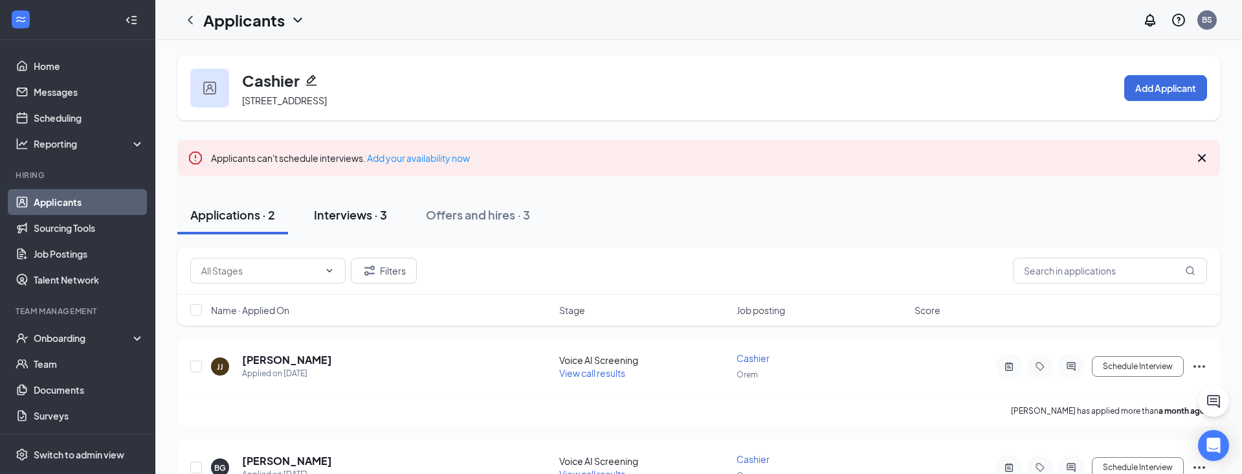
click at [365, 216] on div "Interviews · 3" at bounding box center [350, 214] width 73 height 16
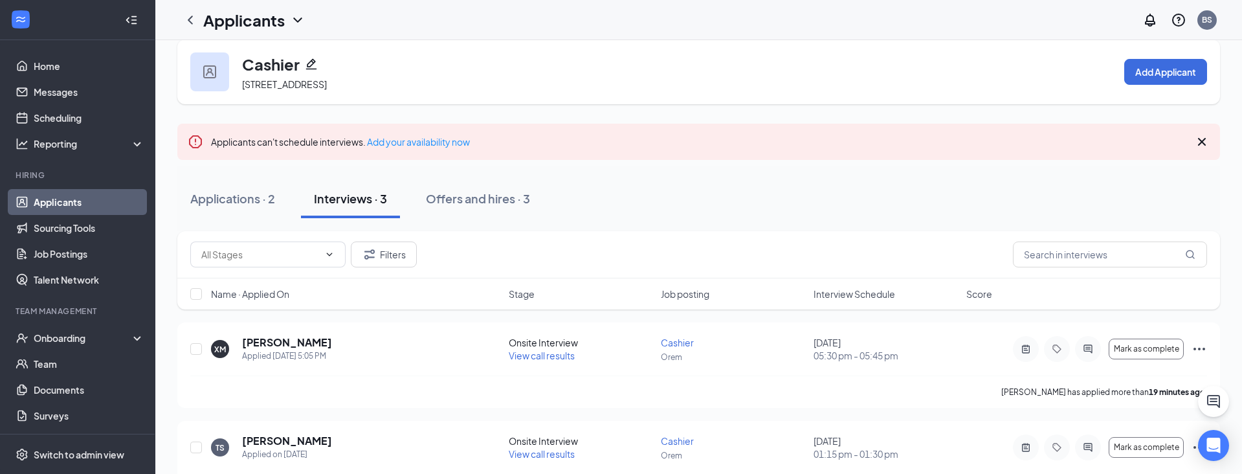
scroll to position [21, 0]
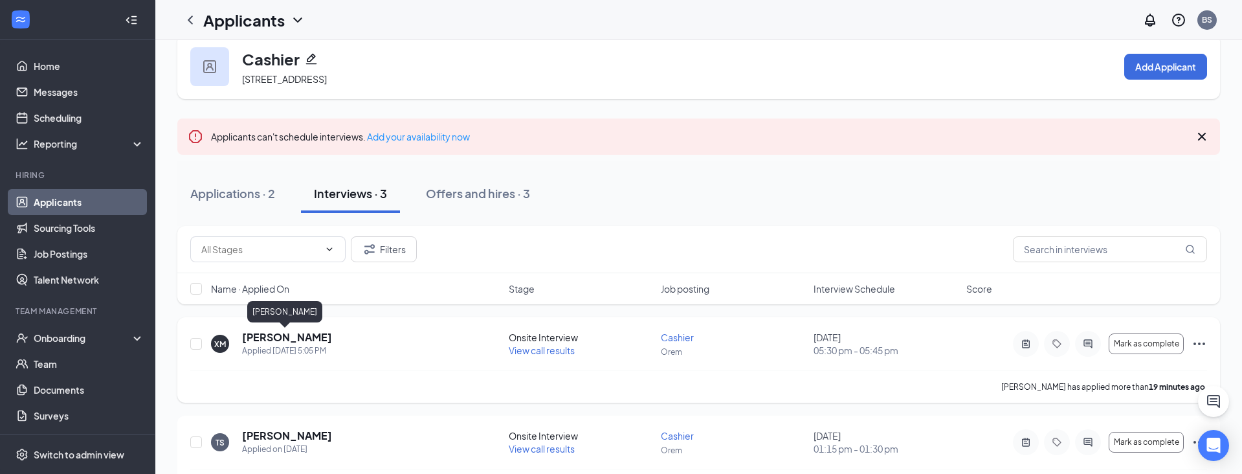
click at [293, 335] on h5 "Xavier Marciel" at bounding box center [287, 337] width 90 height 14
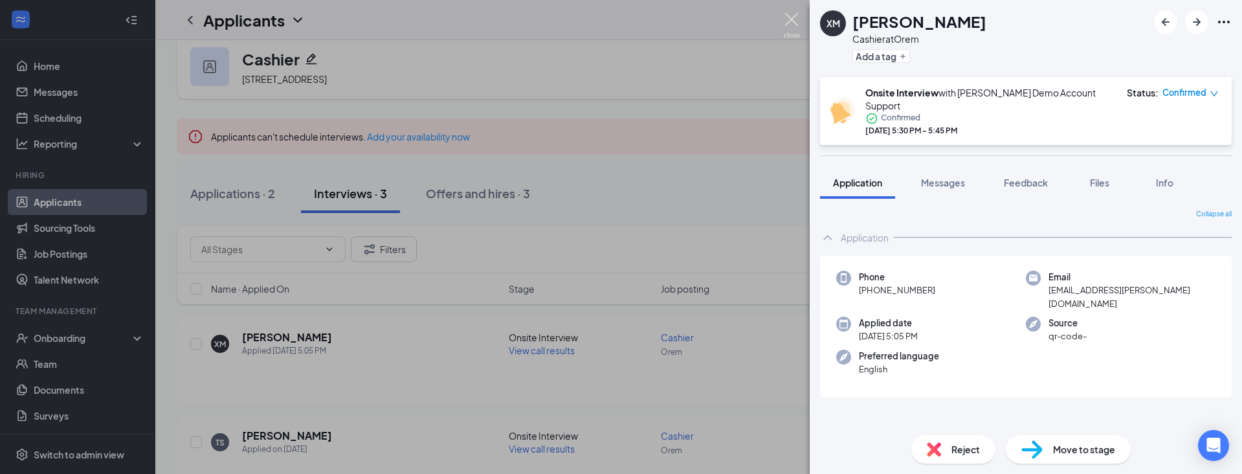
click at [795, 23] on img at bounding box center [792, 25] width 16 height 25
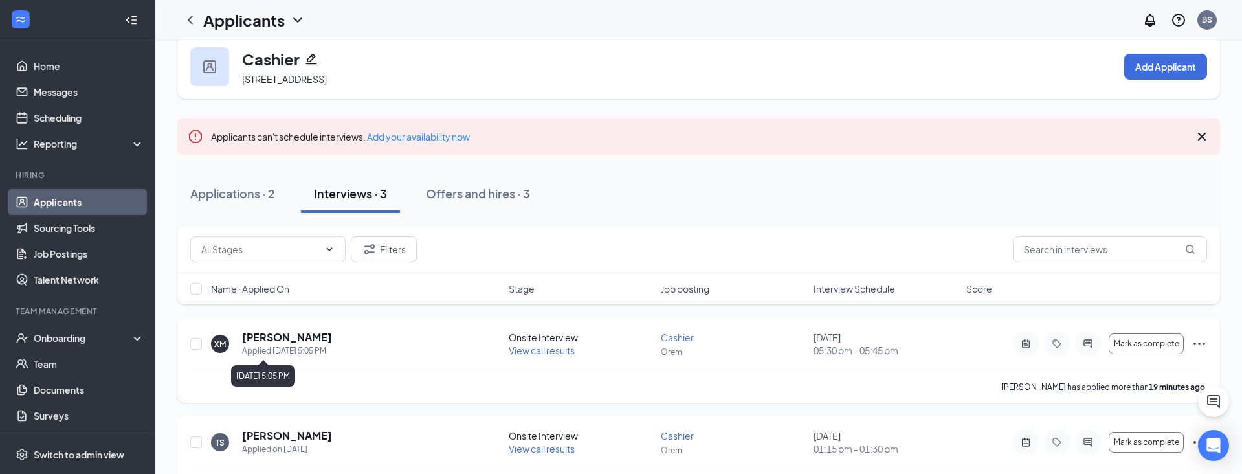
click at [261, 340] on h5 "Xavier Marciel" at bounding box center [287, 337] width 90 height 14
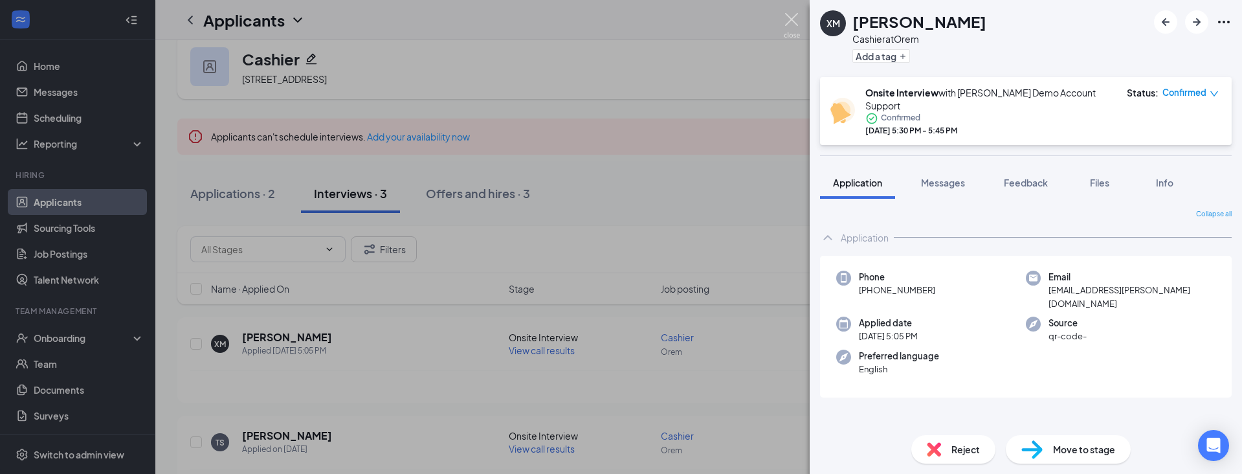
click at [784, 16] on img at bounding box center [792, 25] width 16 height 25
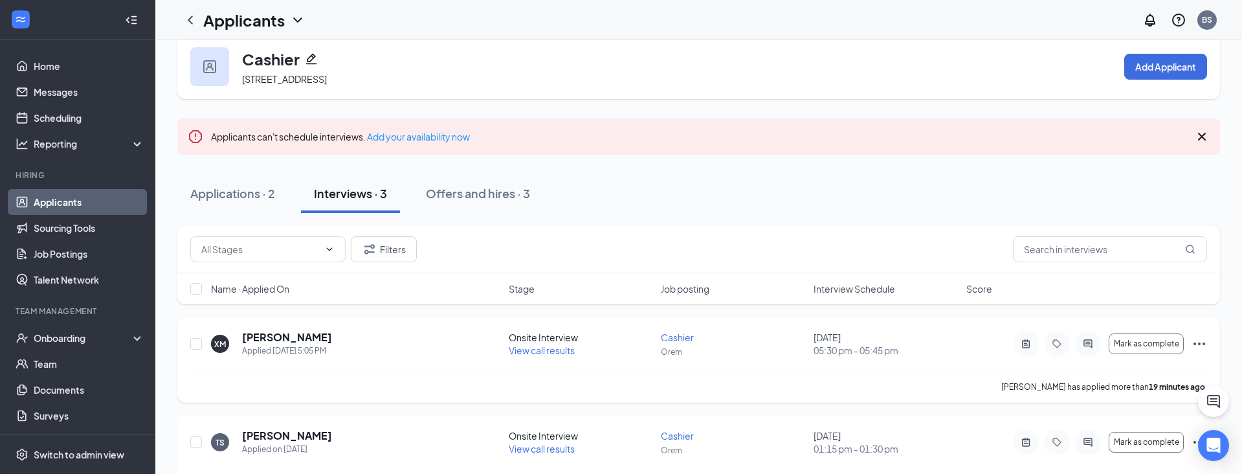
click at [550, 351] on span "View call results" at bounding box center [542, 350] width 66 height 12
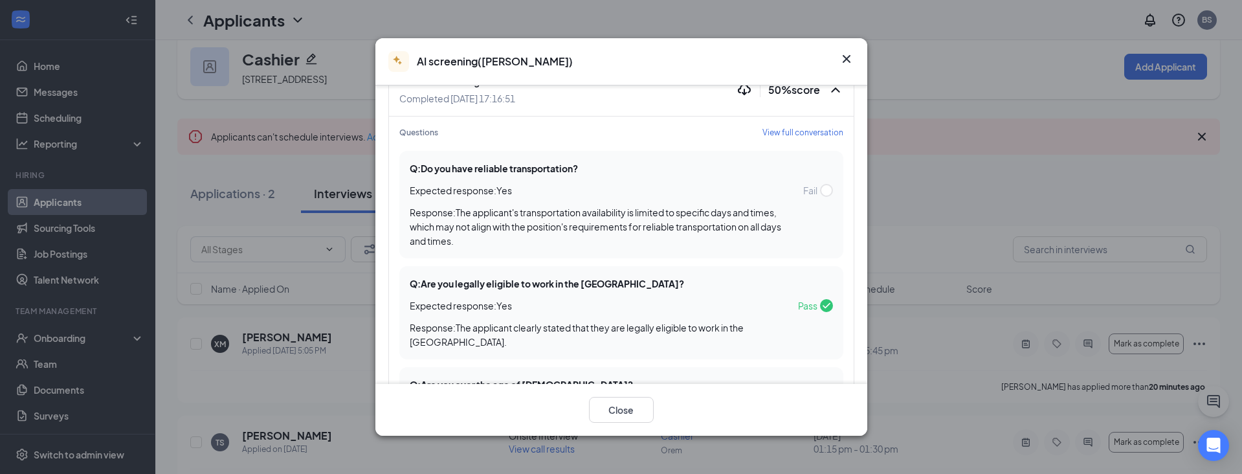
scroll to position [49, 0]
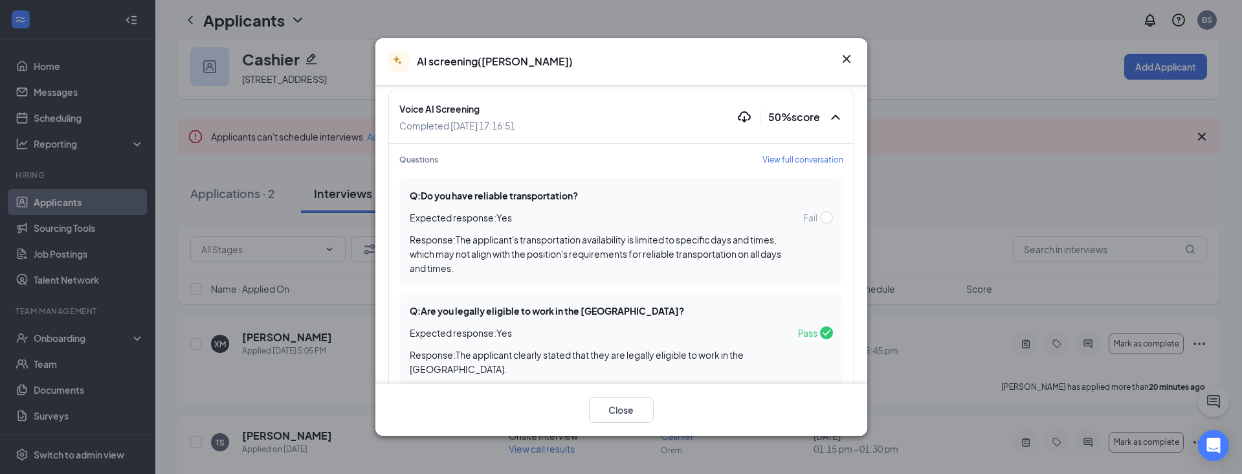
click at [797, 161] on span "View full conversation" at bounding box center [802, 159] width 81 height 11
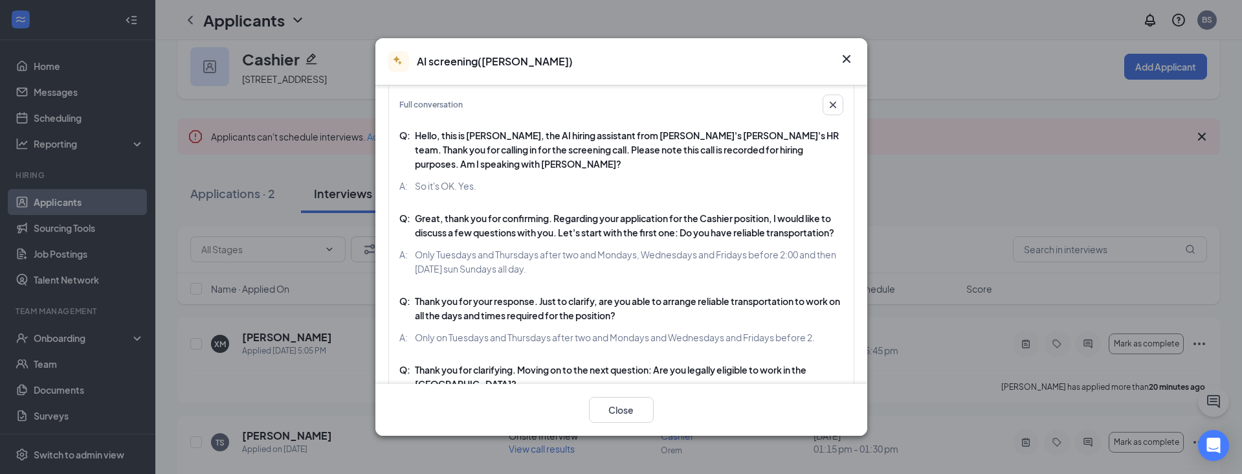
scroll to position [111, 0]
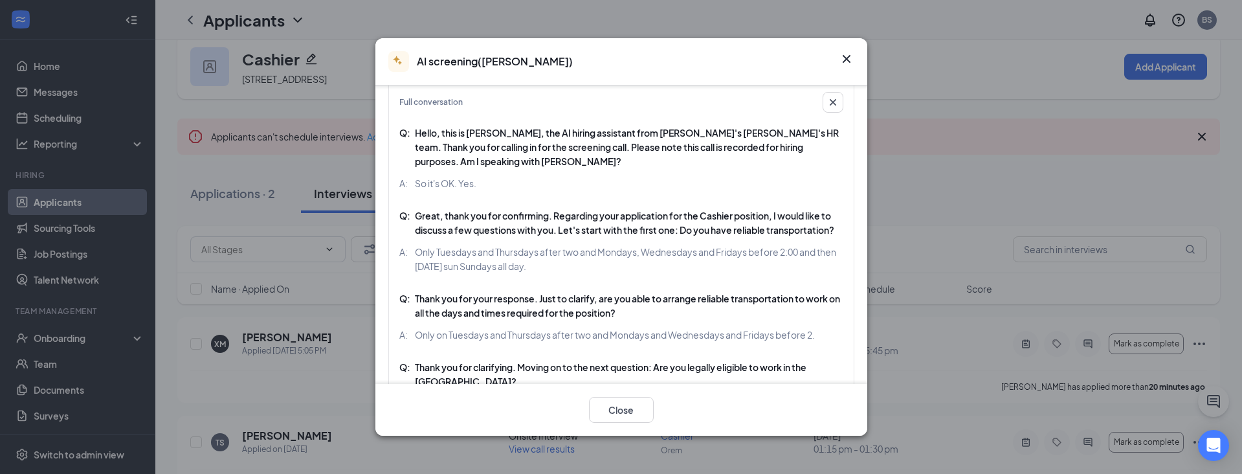
click at [847, 59] on icon "Cross" at bounding box center [846, 59] width 8 height 8
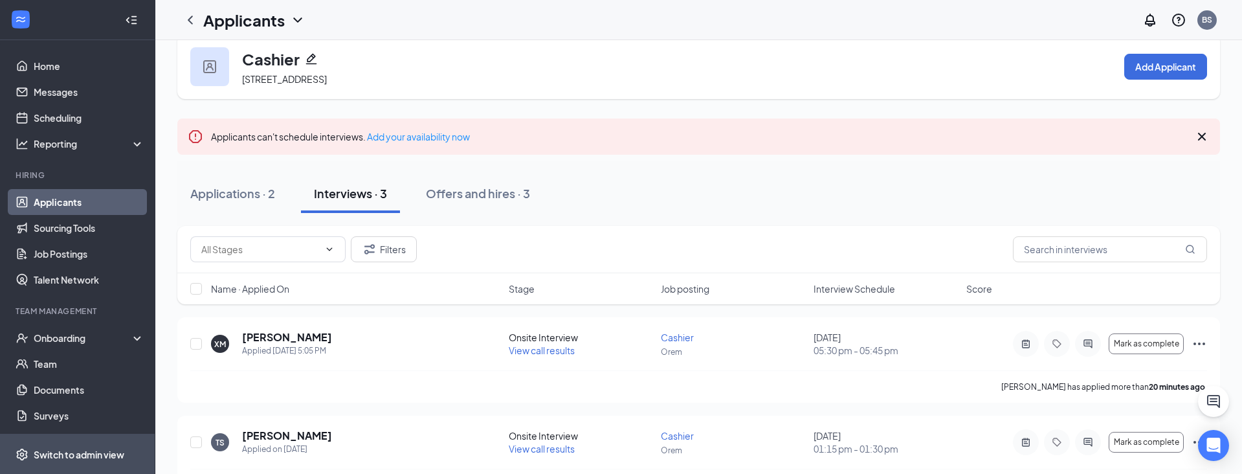
click at [83, 452] on div "Switch to admin view" at bounding box center [79, 454] width 91 height 13
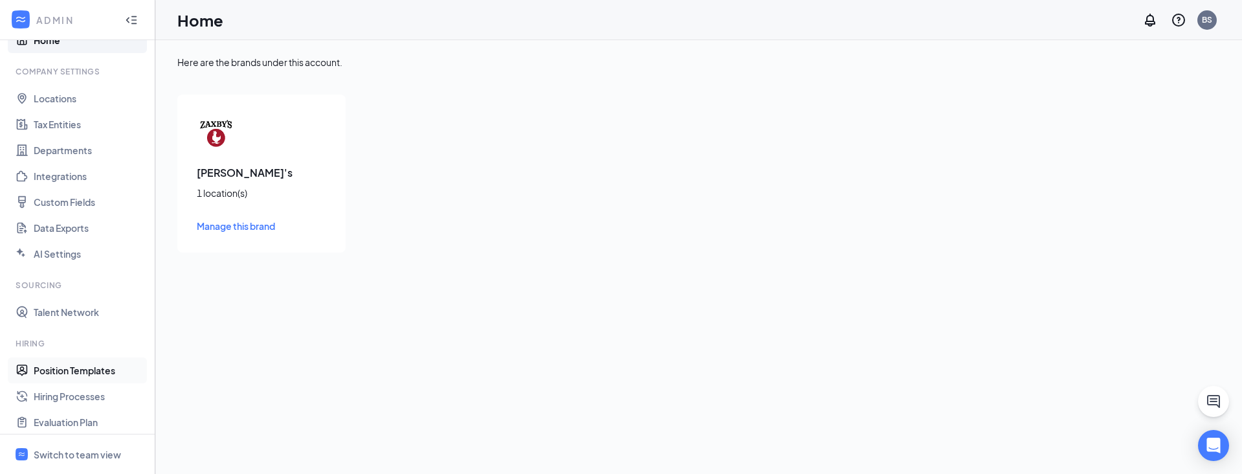
scroll to position [33, 0]
click at [77, 391] on link "Hiring Processes" at bounding box center [89, 389] width 111 height 26
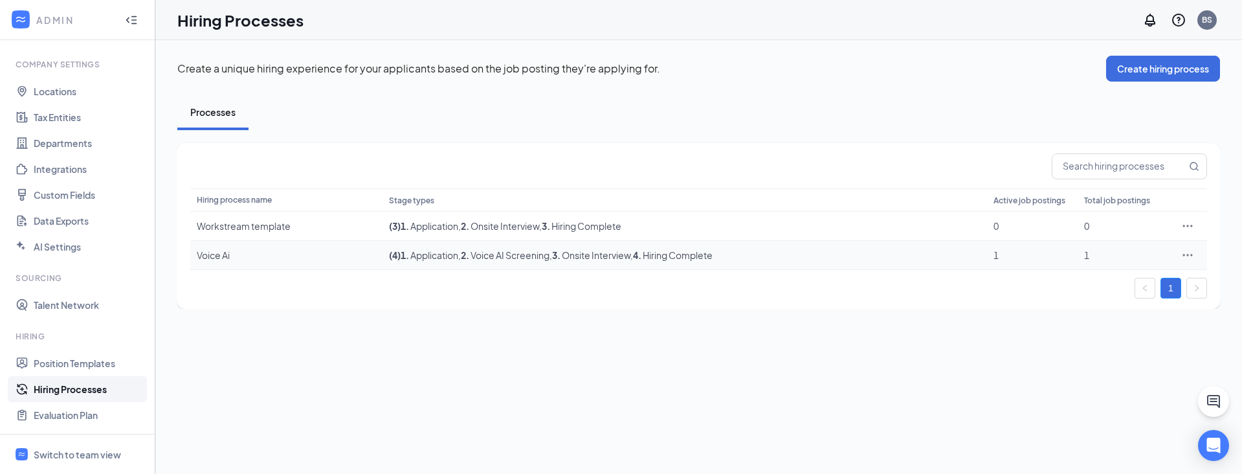
click at [253, 254] on div "Voice Ai" at bounding box center [286, 255] width 179 height 13
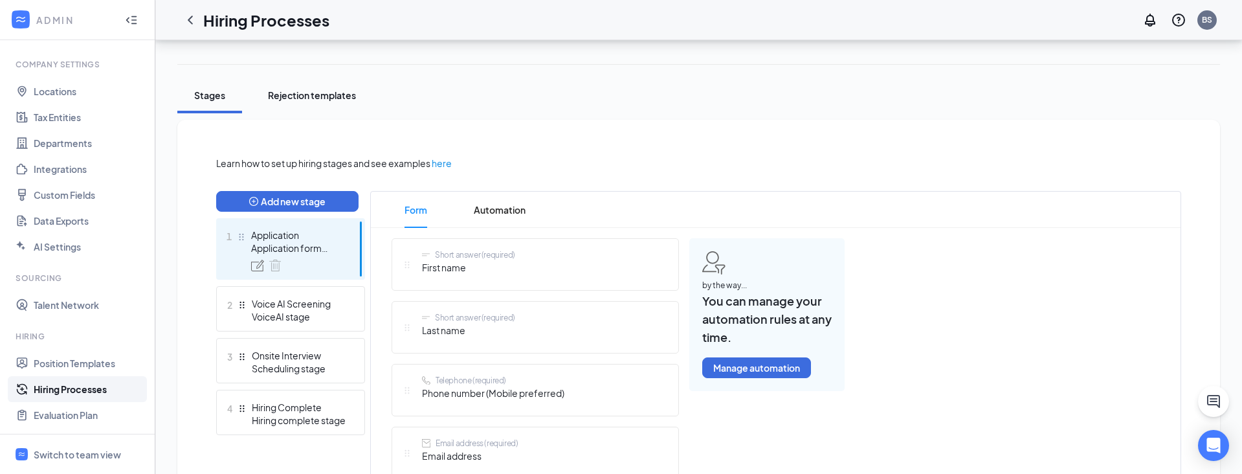
scroll to position [194, 0]
click at [263, 312] on div "VoiceAI stage" at bounding box center [299, 315] width 95 height 13
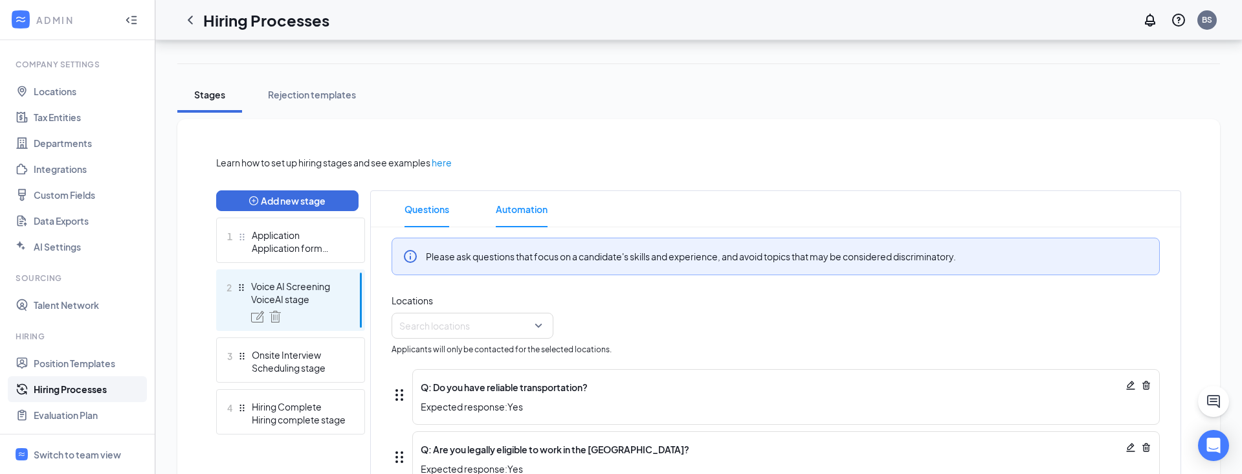
click at [524, 213] on span "Automation" at bounding box center [522, 209] width 52 height 36
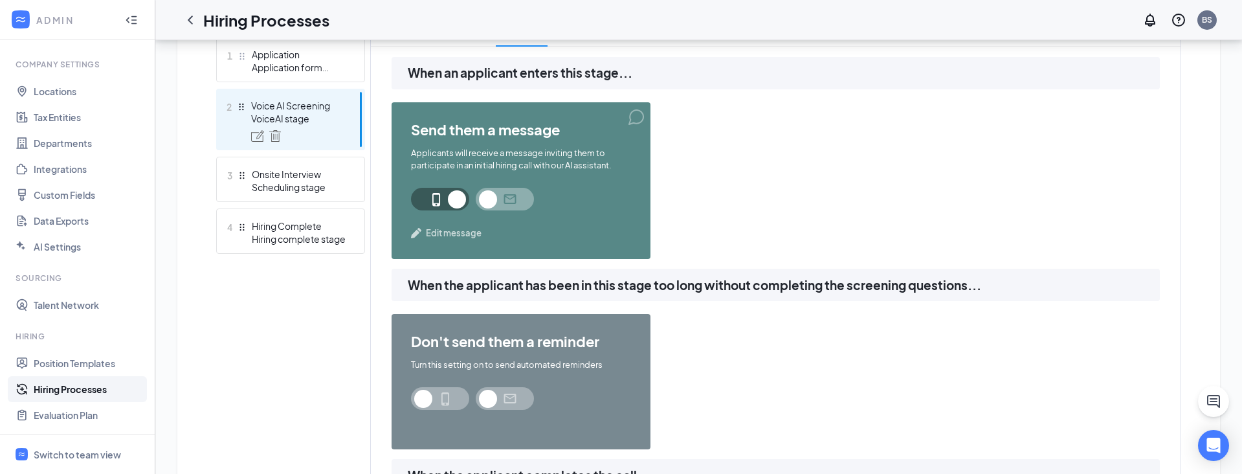
scroll to position [386, 0]
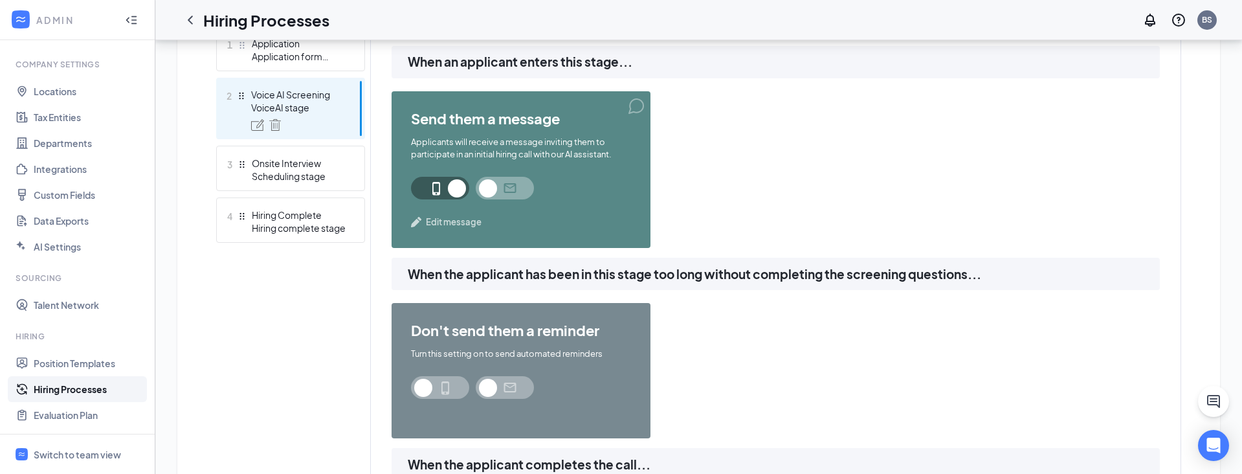
click at [438, 225] on span "Edit message" at bounding box center [454, 222] width 56 height 13
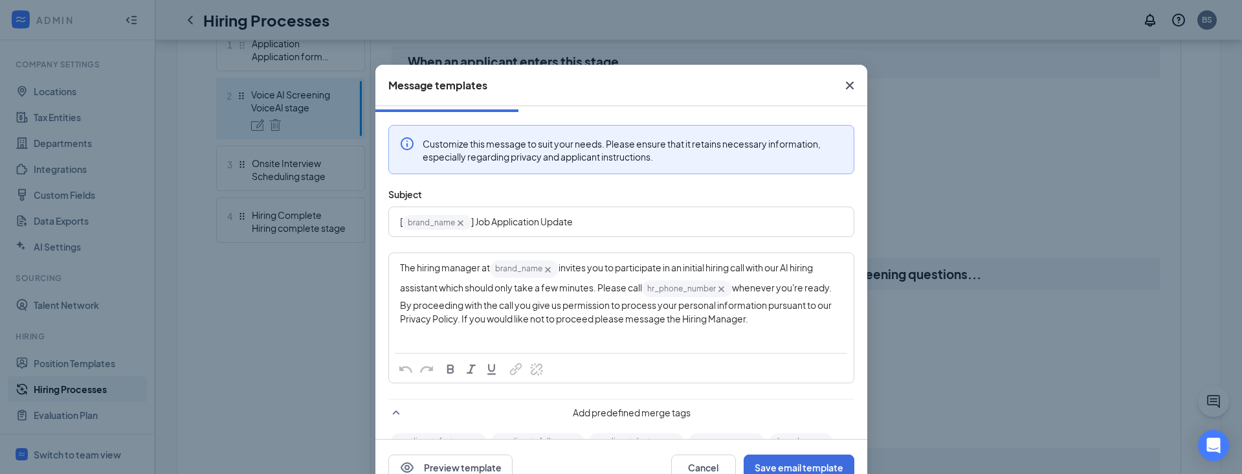
scroll to position [27, 0]
click at [849, 85] on icon "Cross" at bounding box center [849, 86] width 8 height 8
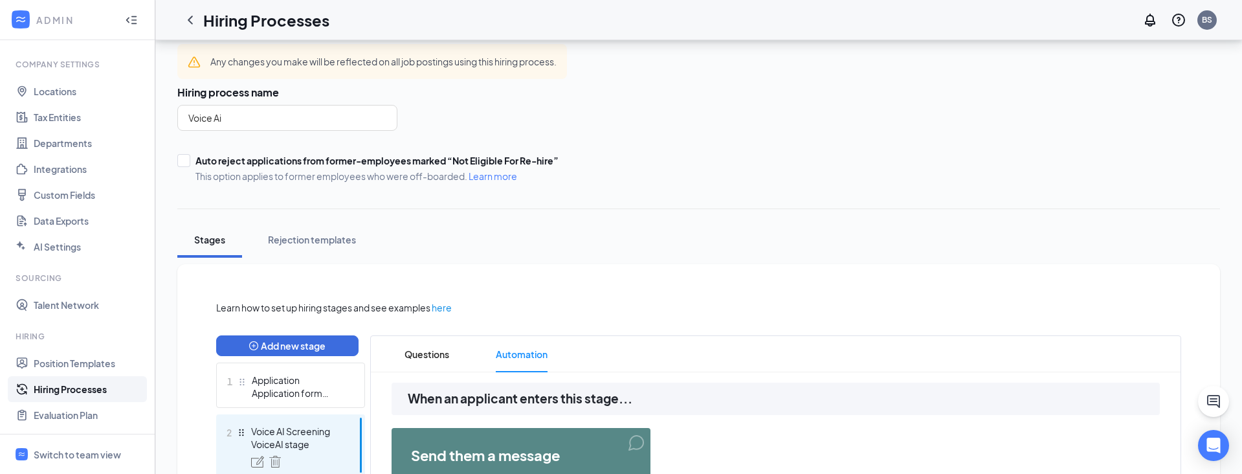
scroll to position [78, 0]
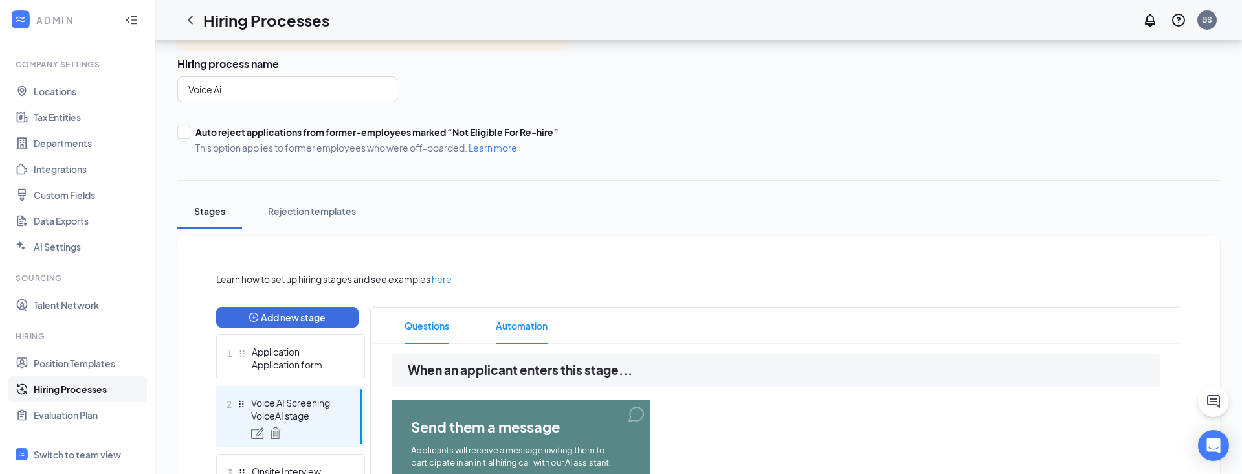
click at [428, 323] on span "Questions" at bounding box center [427, 325] width 45 height 36
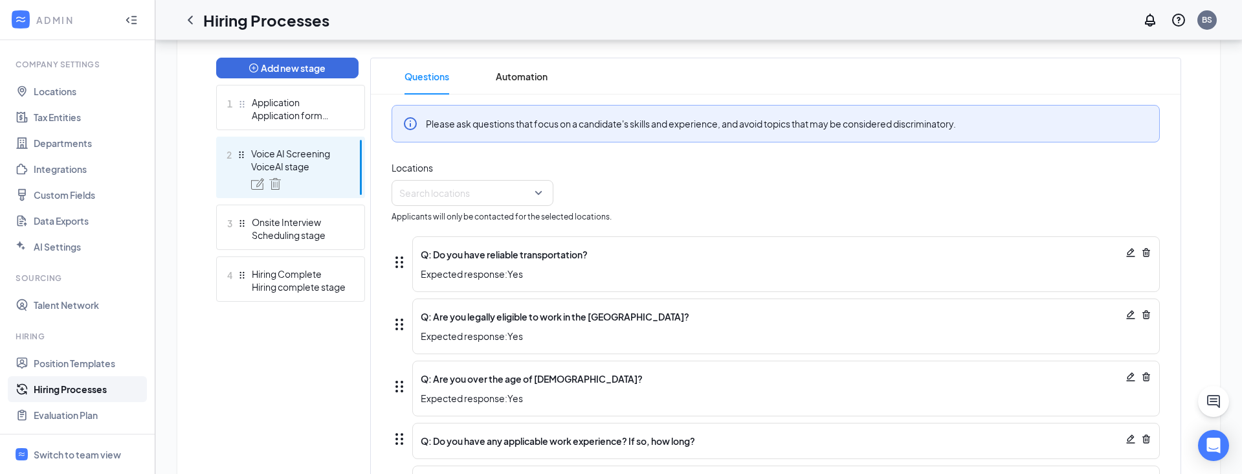
scroll to position [336, 0]
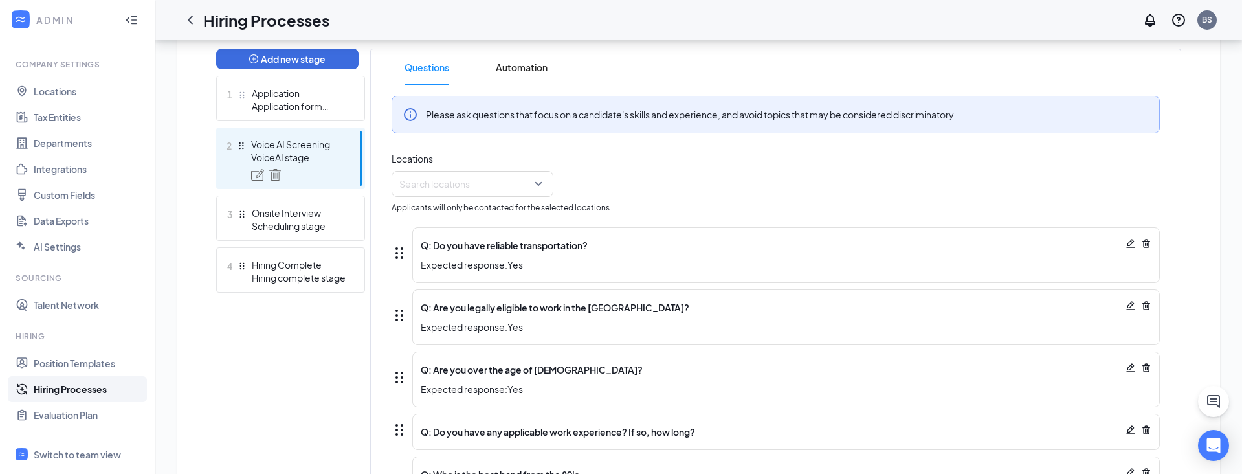
click at [1128, 241] on icon "Pencil" at bounding box center [1131, 243] width 10 height 10
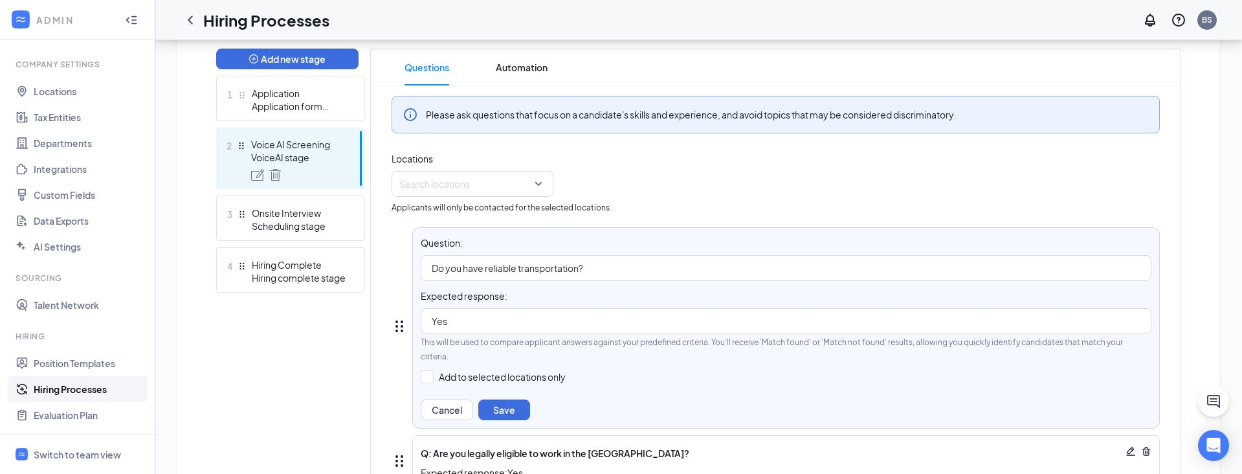
scroll to position [372, 0]
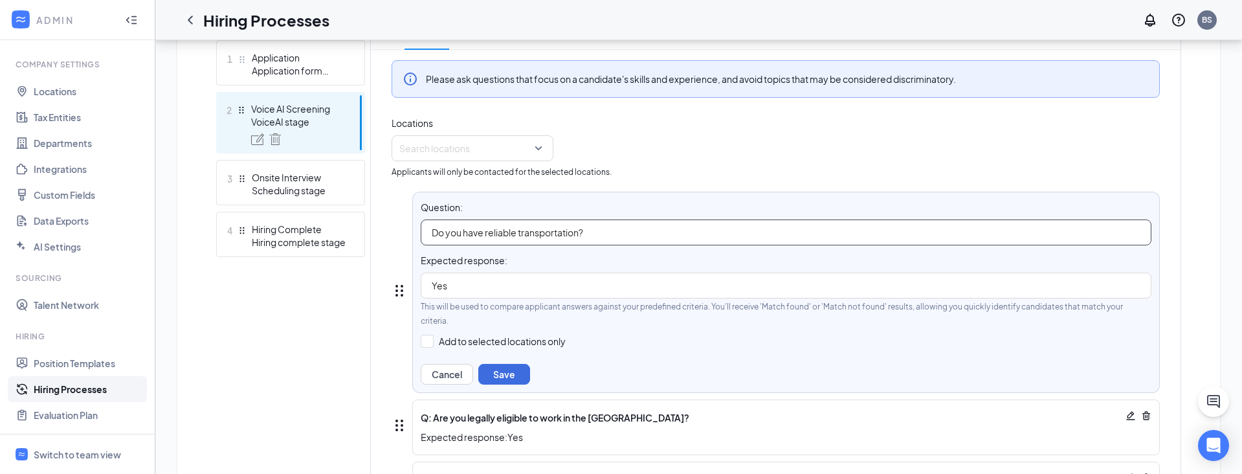
click at [620, 233] on input "Do you have reliable transportation?" at bounding box center [786, 232] width 731 height 26
click at [425, 335] on input "Add to selected locations only" at bounding box center [493, 341] width 145 height 13
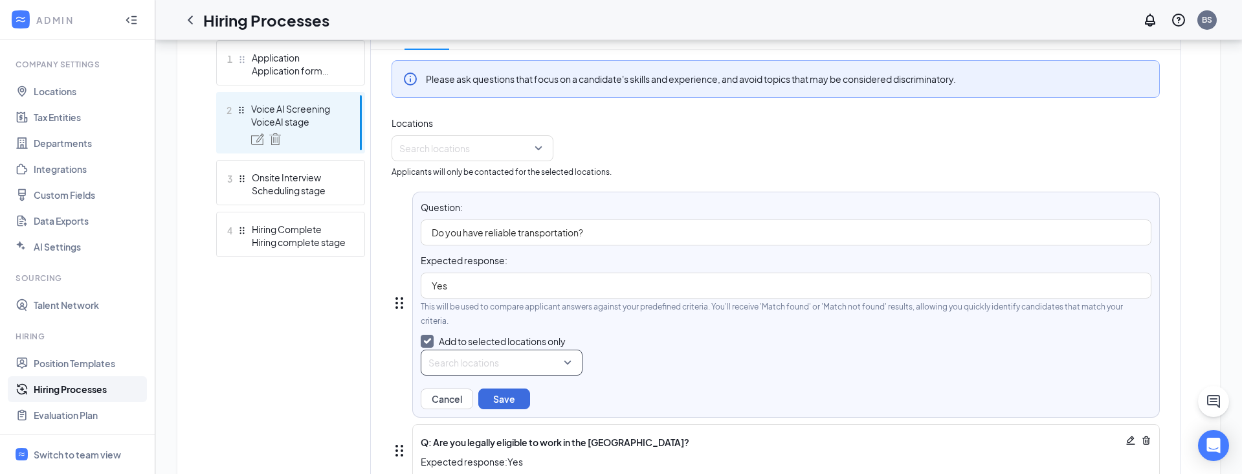
click at [478, 353] on div at bounding box center [497, 362] width 137 height 21
click at [460, 352] on div at bounding box center [497, 362] width 137 height 21
click at [427, 335] on input "Add to selected locations only" at bounding box center [493, 341] width 145 height 13
checkbox input "false"
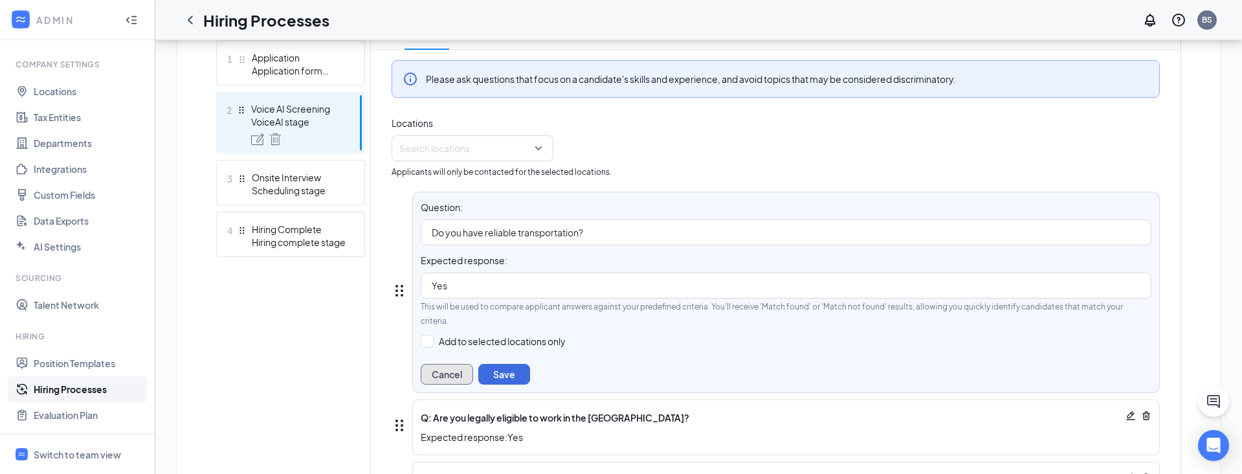
click at [455, 364] on button "Cancel" at bounding box center [447, 374] width 52 height 21
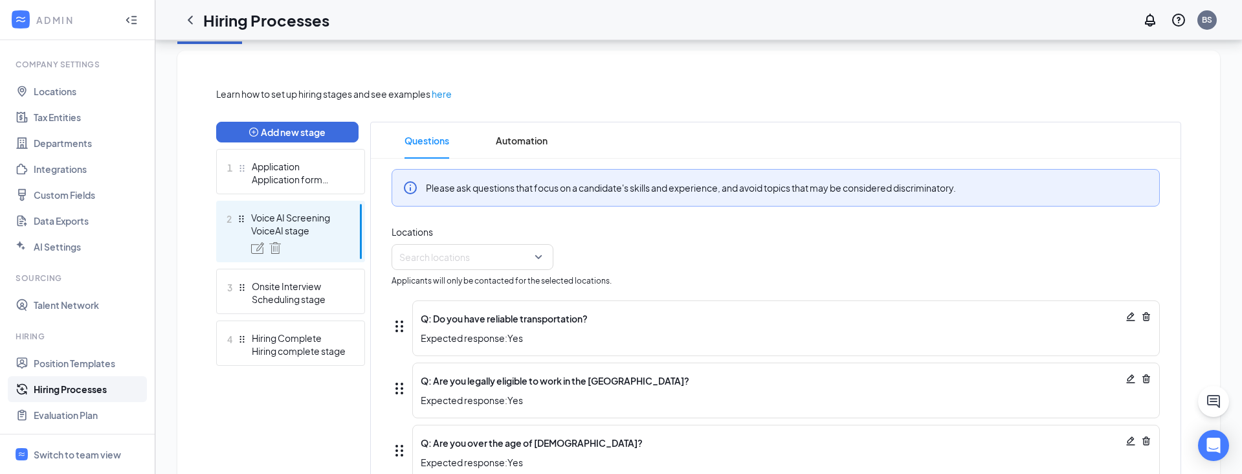
scroll to position [216, 0]
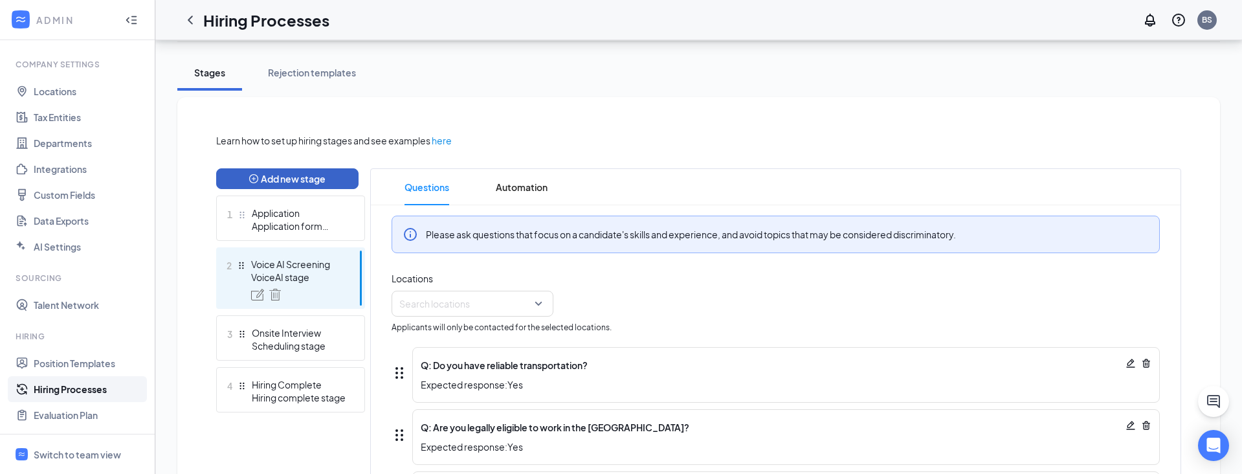
click at [272, 181] on button "Add new stage" at bounding box center [287, 178] width 142 height 21
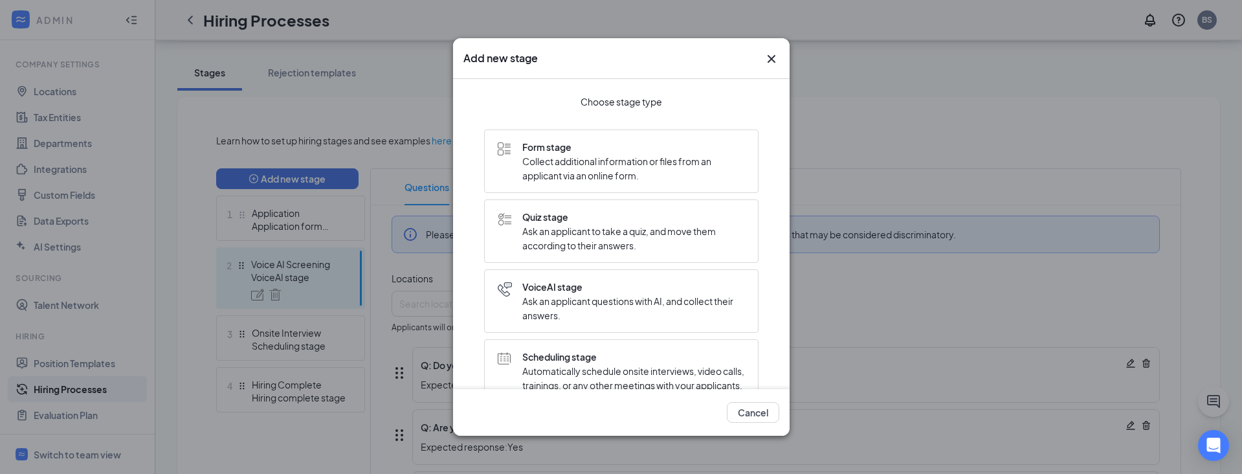
click at [772, 60] on icon "Cross" at bounding box center [772, 59] width 16 height 16
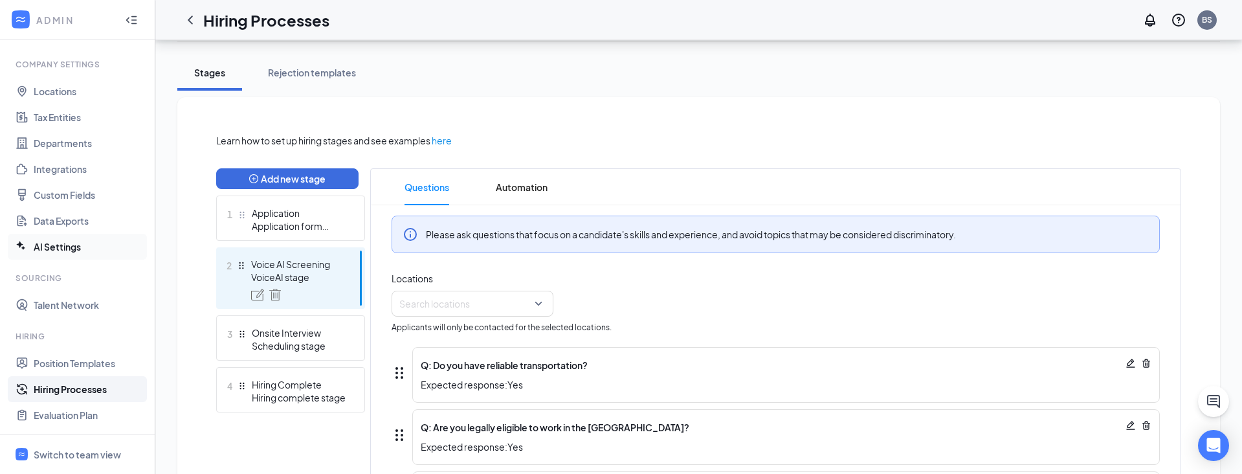
click at [54, 245] on link "AI Settings" at bounding box center [89, 247] width 111 height 26
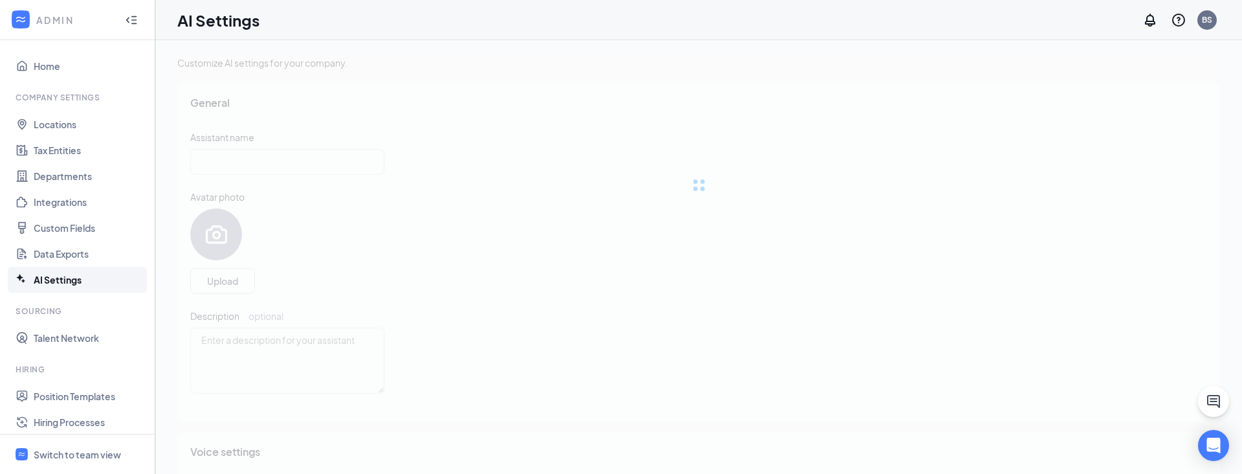
type input "Nova"
type textarea "Hello! I'm an AI-powered assistant, and I'm here to help you find and apply for…"
type input "[PERSON_NAME]'s [PERSON_NAME]'s"
checkbox input "true"
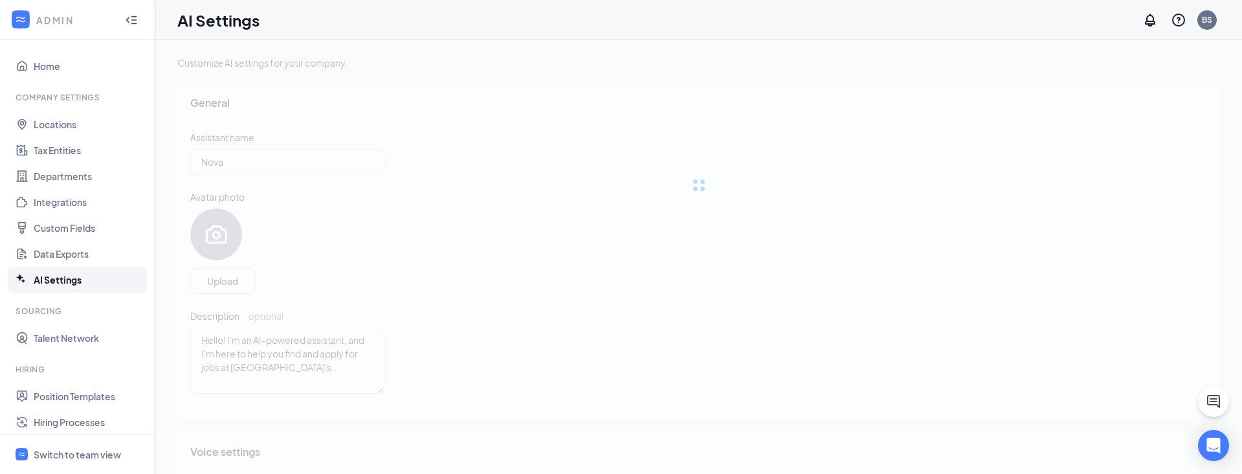
type input "Nova"
type input "English"
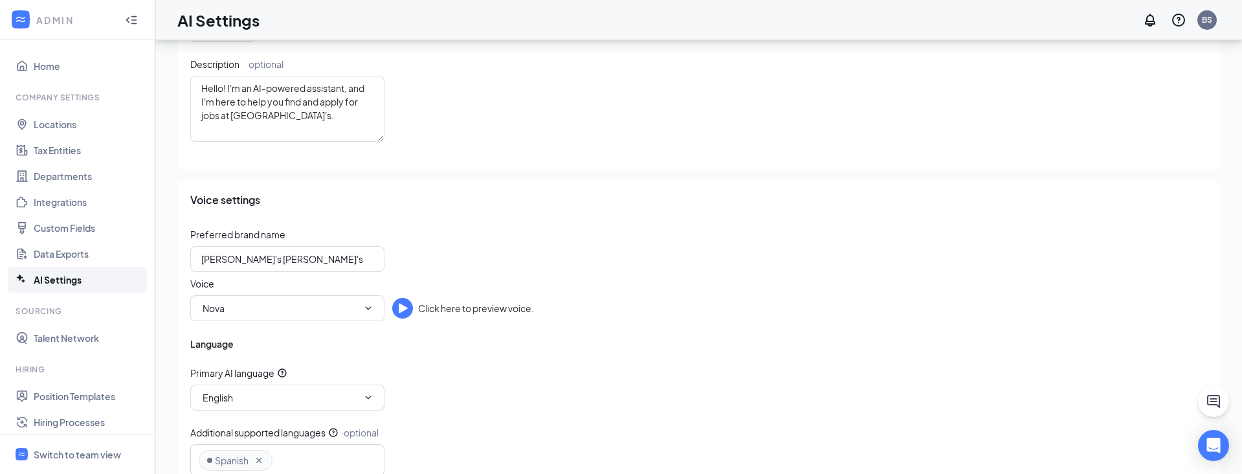
scroll to position [253, 0]
click at [372, 306] on icon "ChevronDown" at bounding box center [368, 307] width 10 height 10
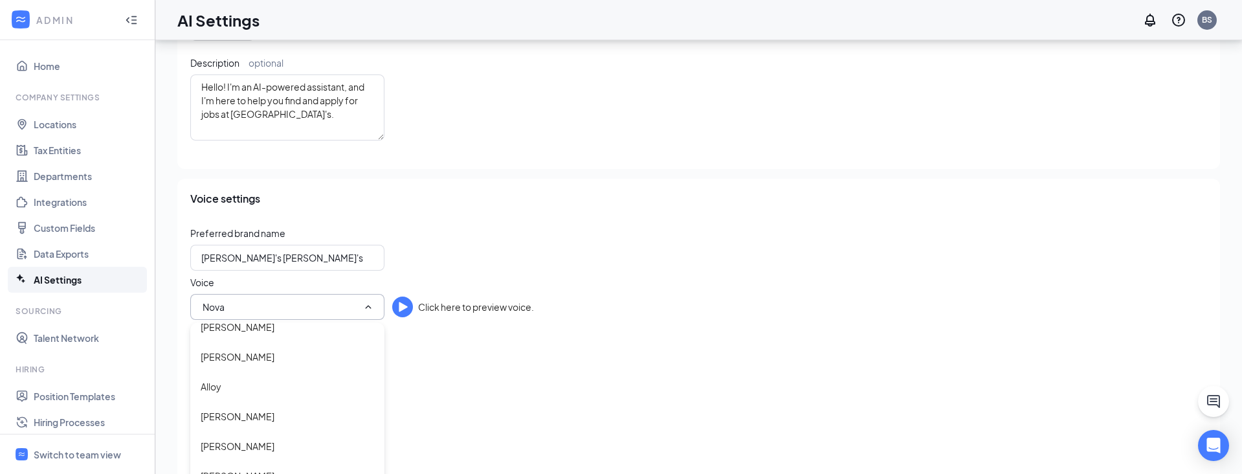
scroll to position [104, 0]
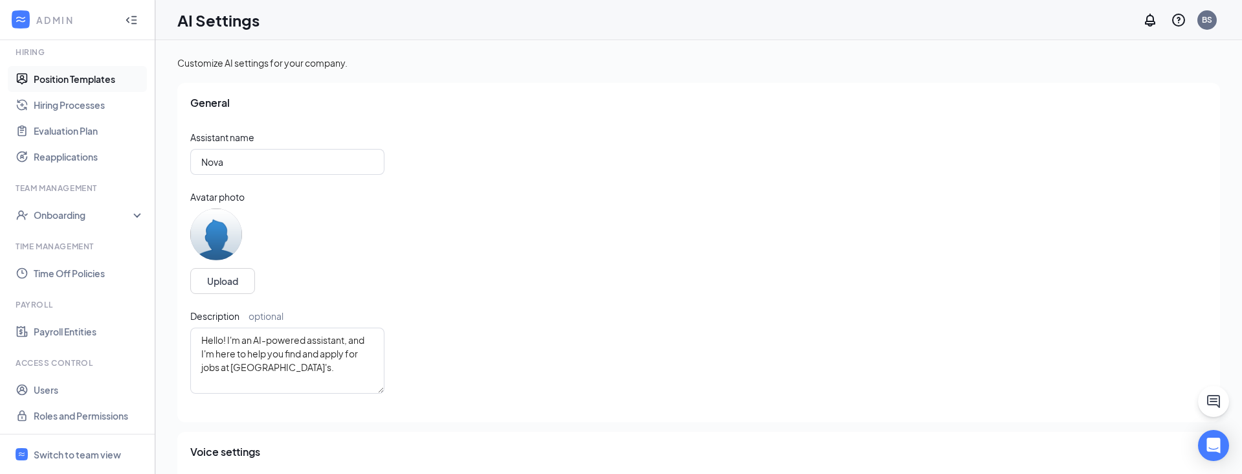
scroll to position [317, 0]
click at [72, 452] on div "Switch to team view" at bounding box center [77, 454] width 87 height 13
